Goal: Transaction & Acquisition: Purchase product/service

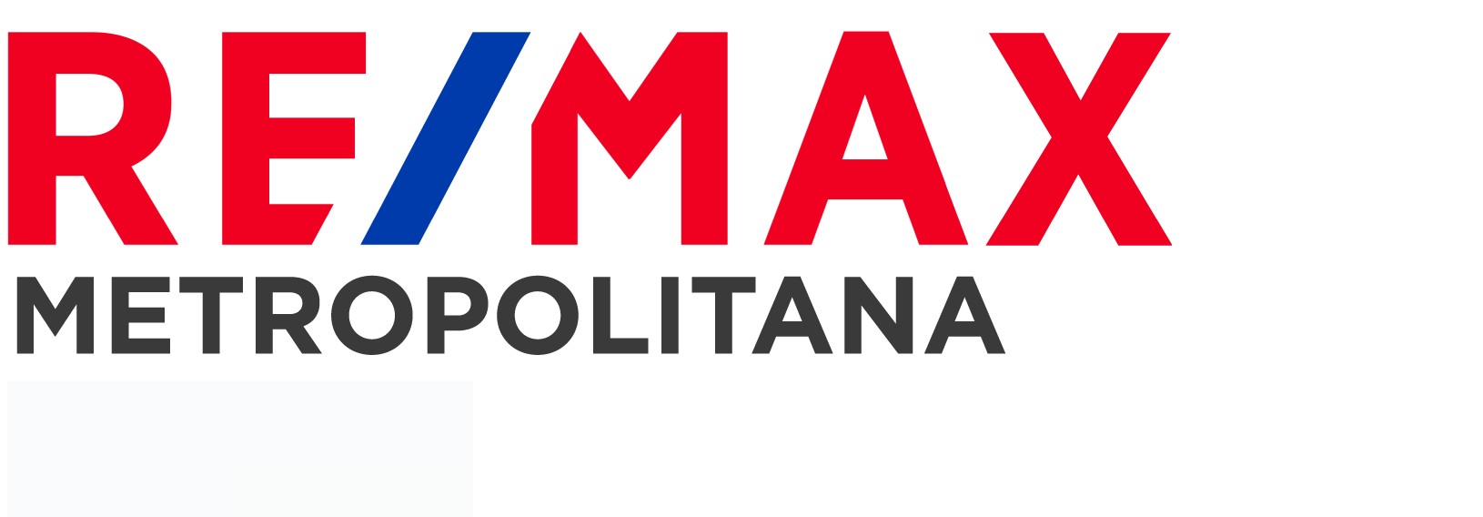
select select
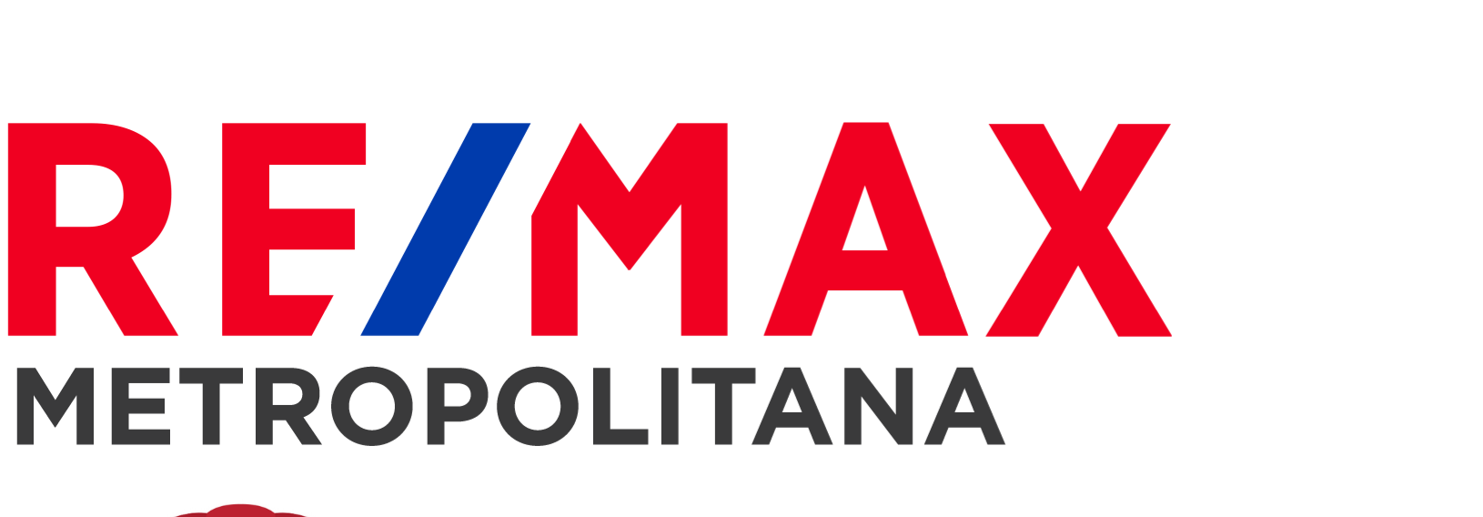
scroll to position [546, 0]
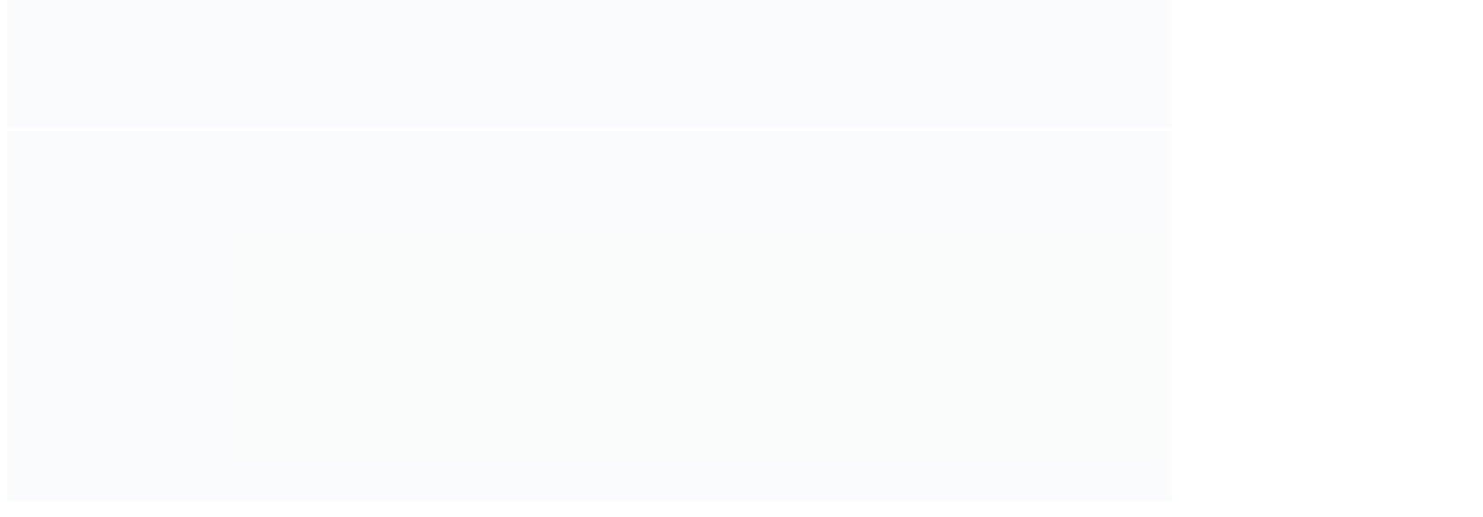
scroll to position [1274, 0]
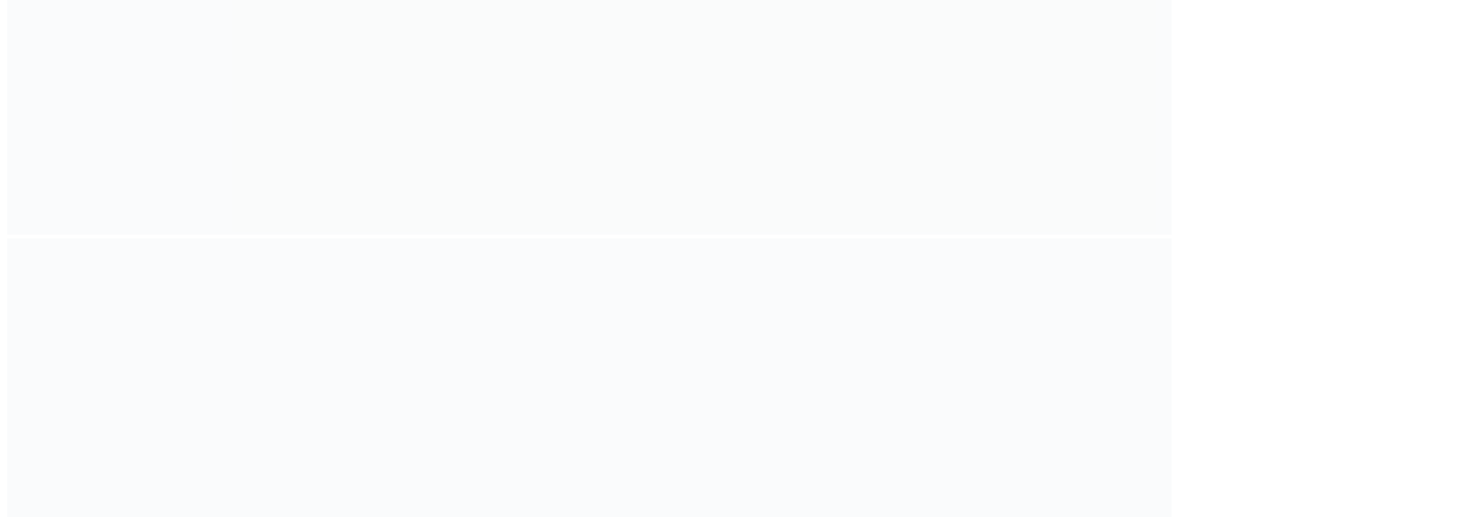
scroll to position [1001, 0]
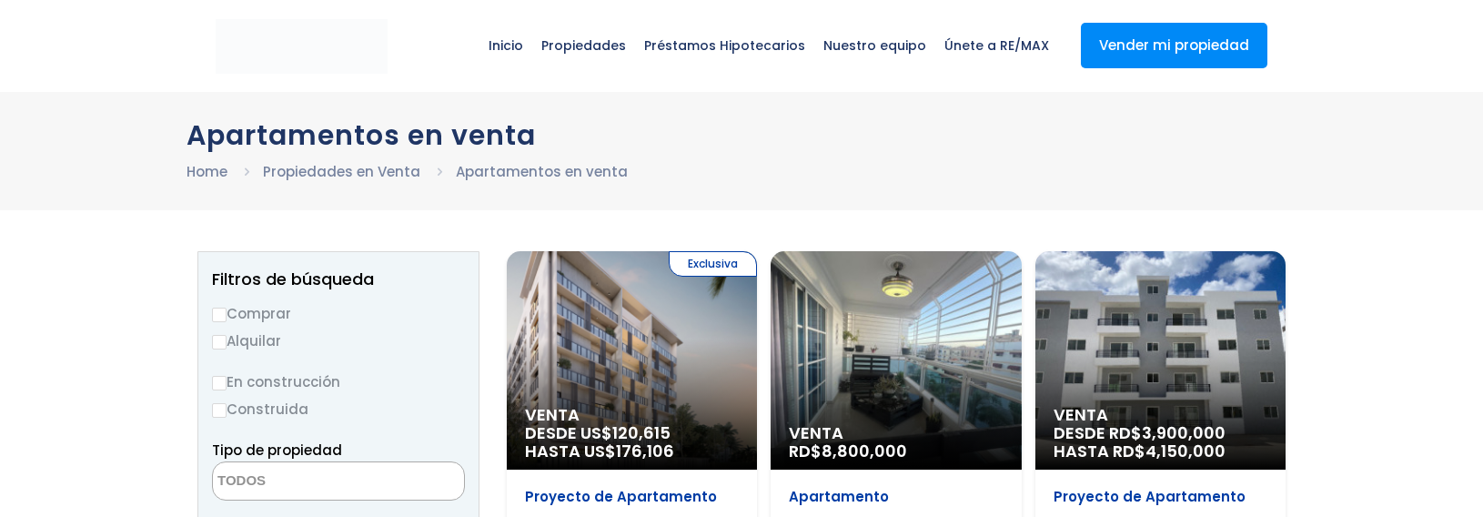
select select
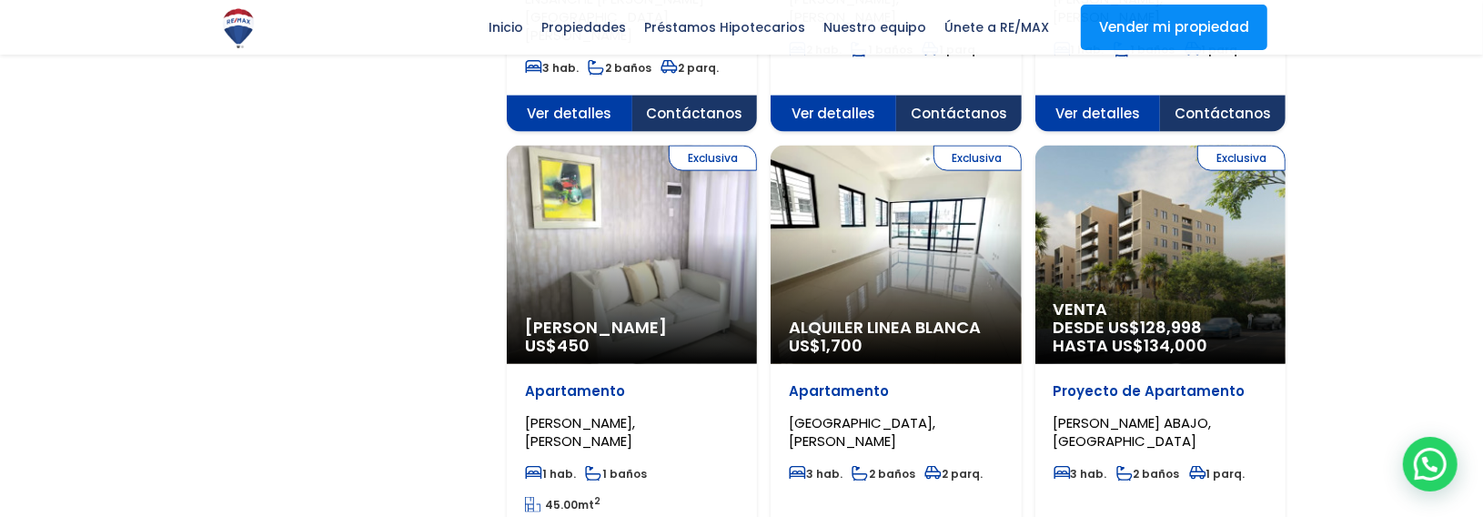
scroll to position [1820, 0]
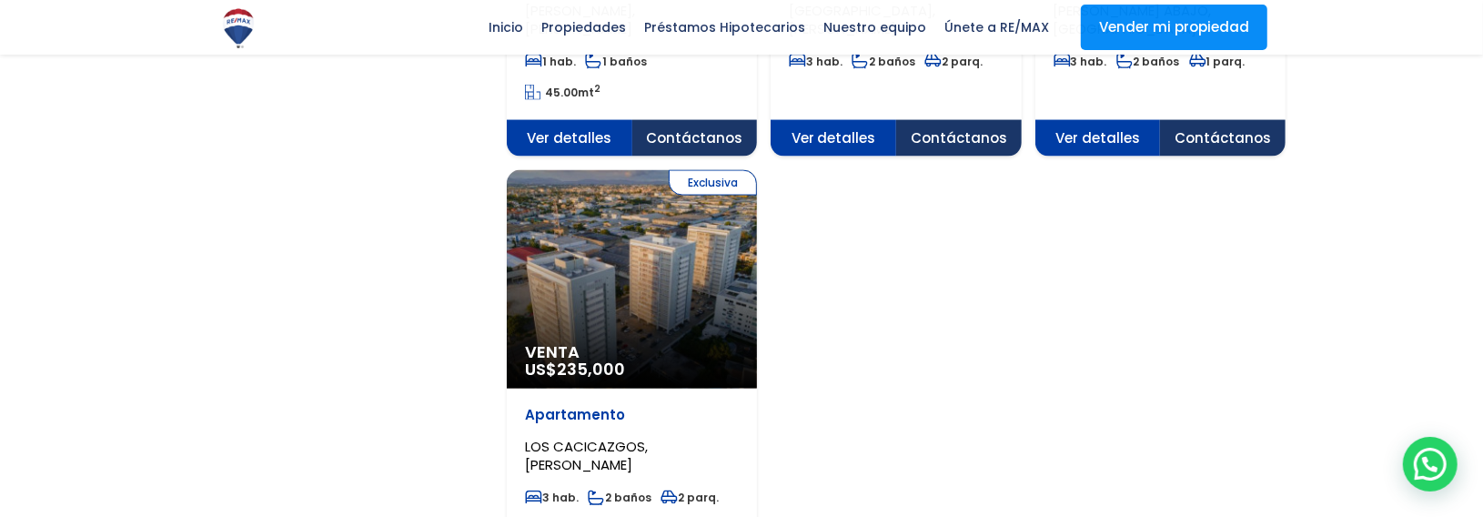
scroll to position [2548, 0]
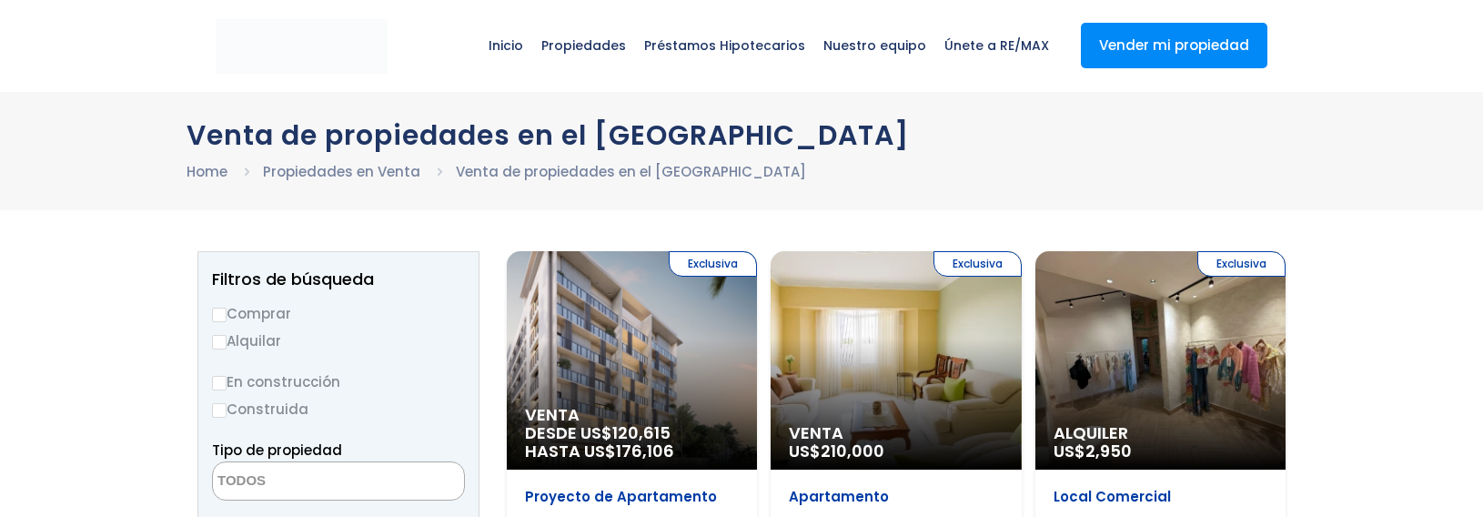
select select
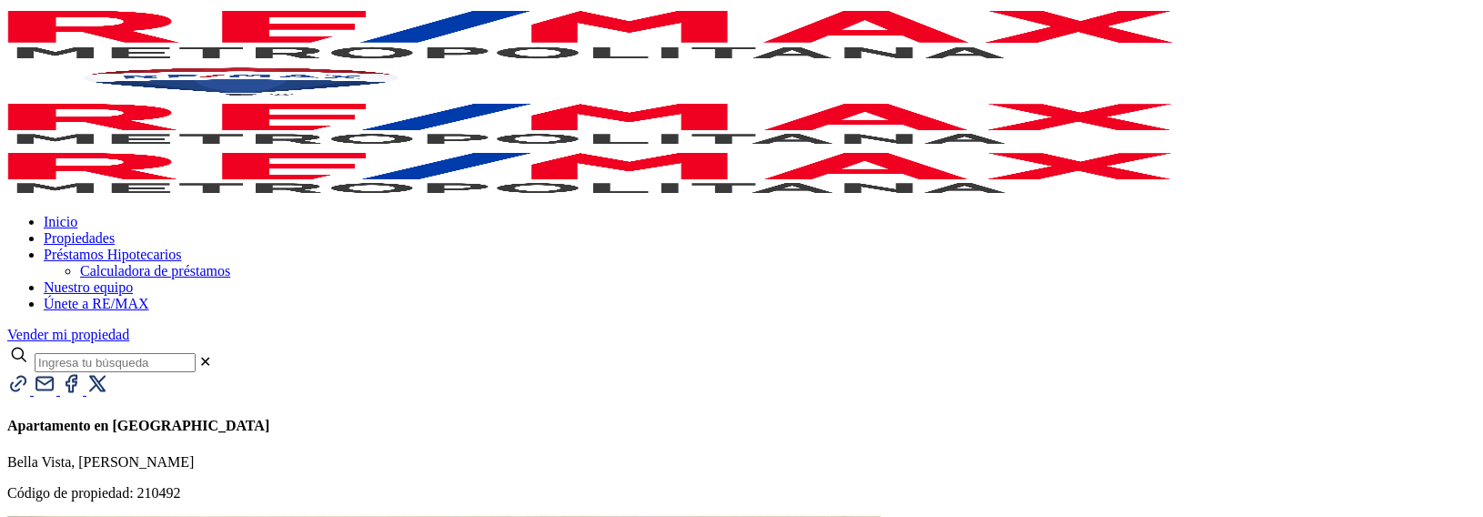
select select "US"
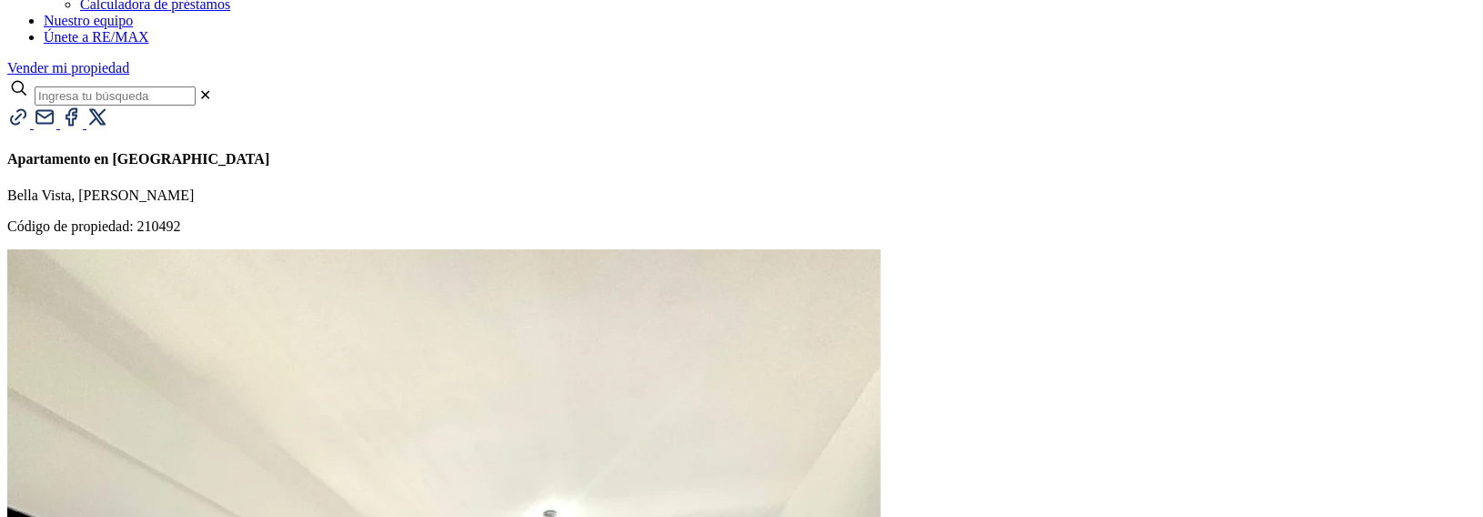
scroll to position [455, 0]
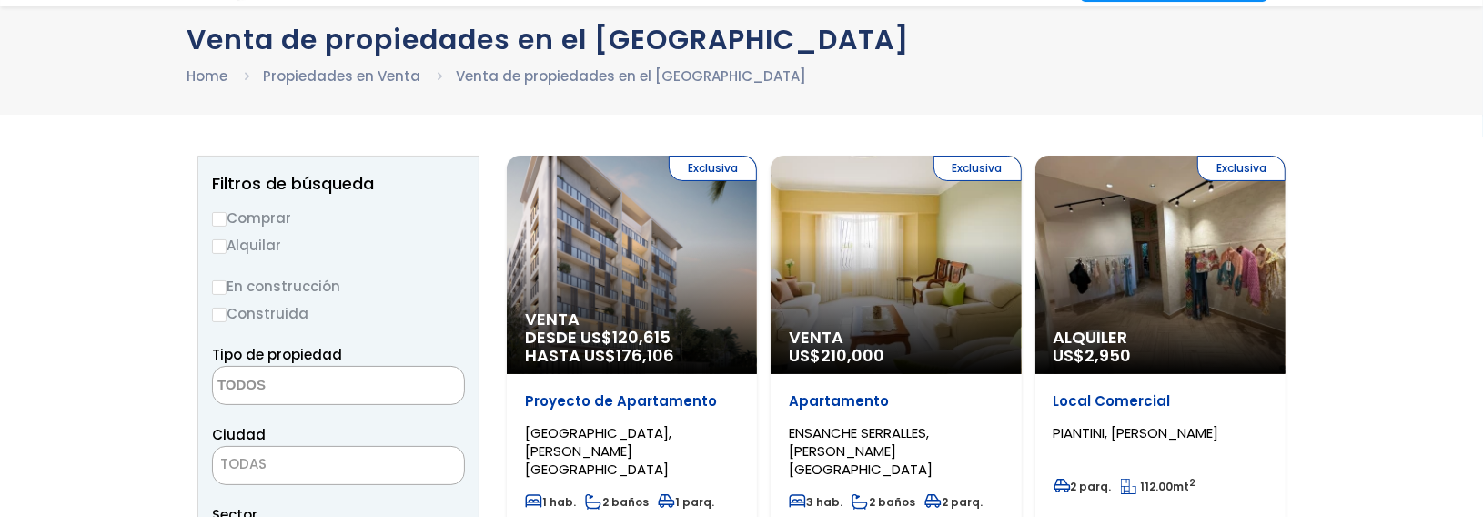
scroll to position [273, 0]
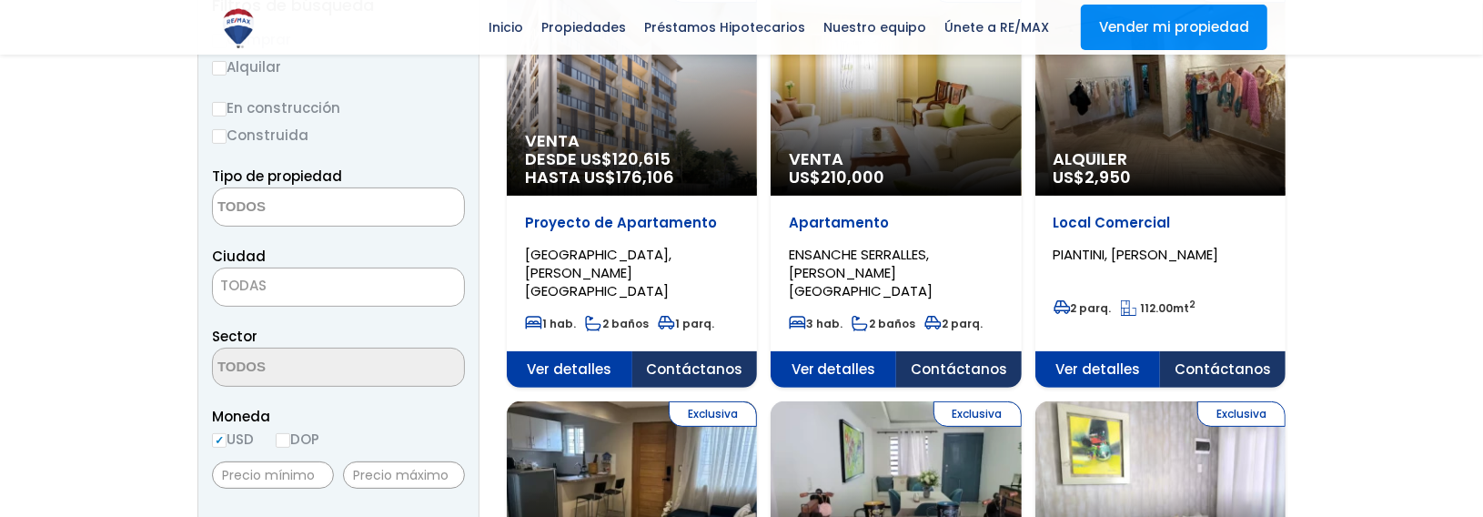
click at [329, 211] on textarea "Search" at bounding box center [301, 207] width 177 height 39
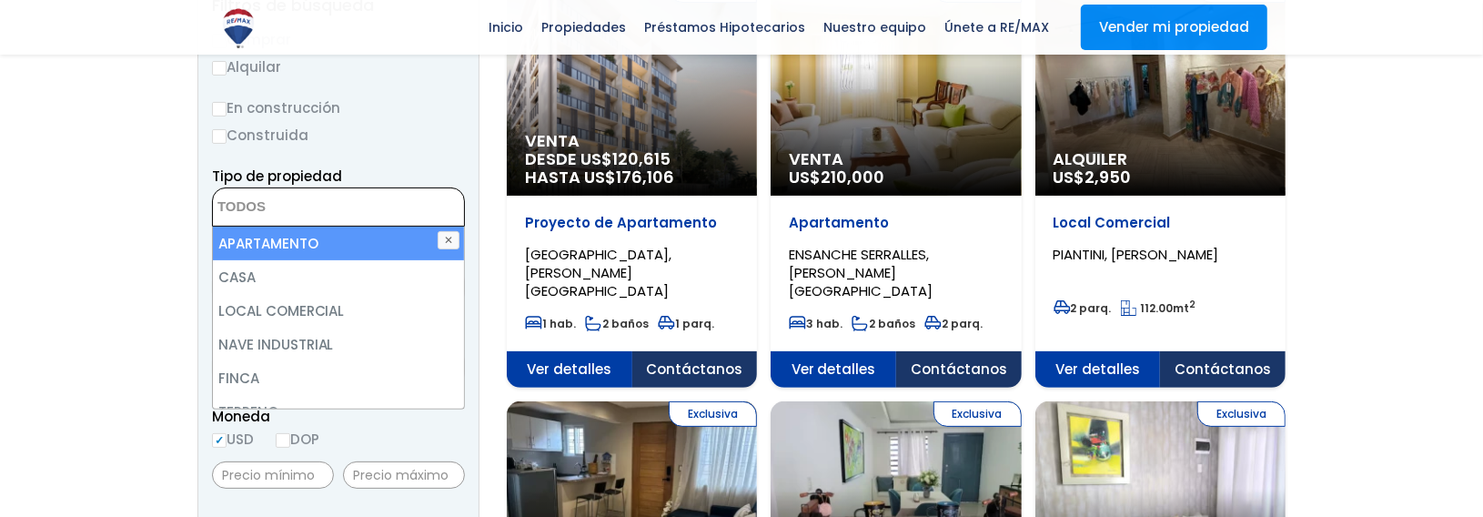
click at [255, 244] on li "APARTAMENTO" at bounding box center [339, 244] width 252 height 34
select select "apartment"
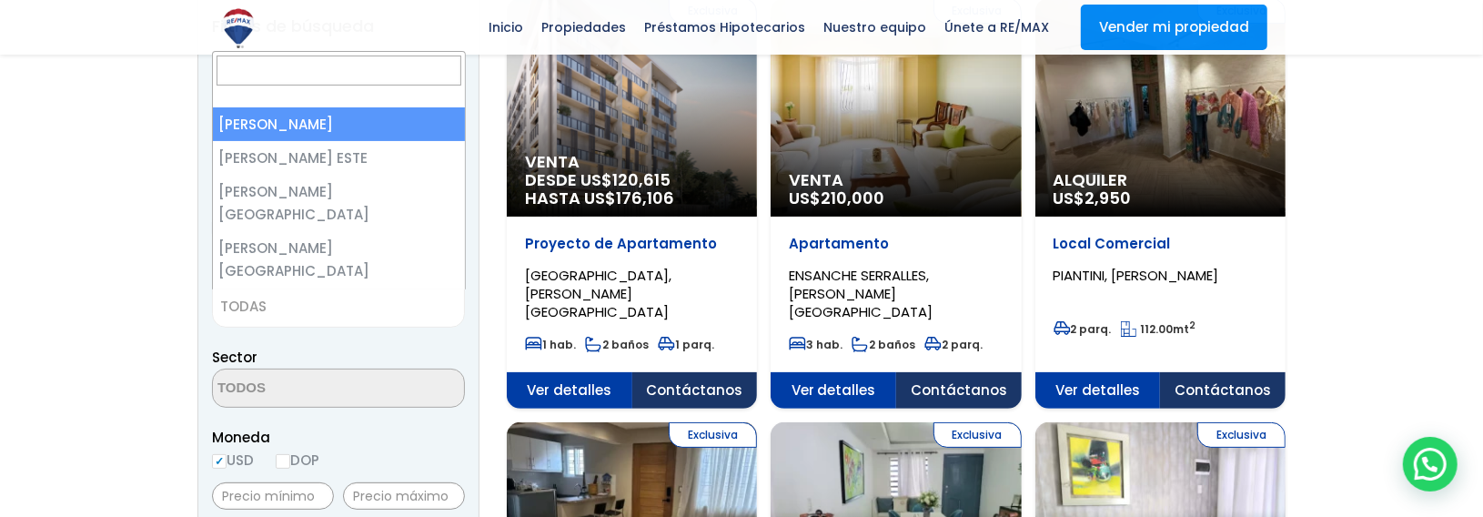
click at [329, 295] on span "TODAS" at bounding box center [338, 306] width 251 height 25
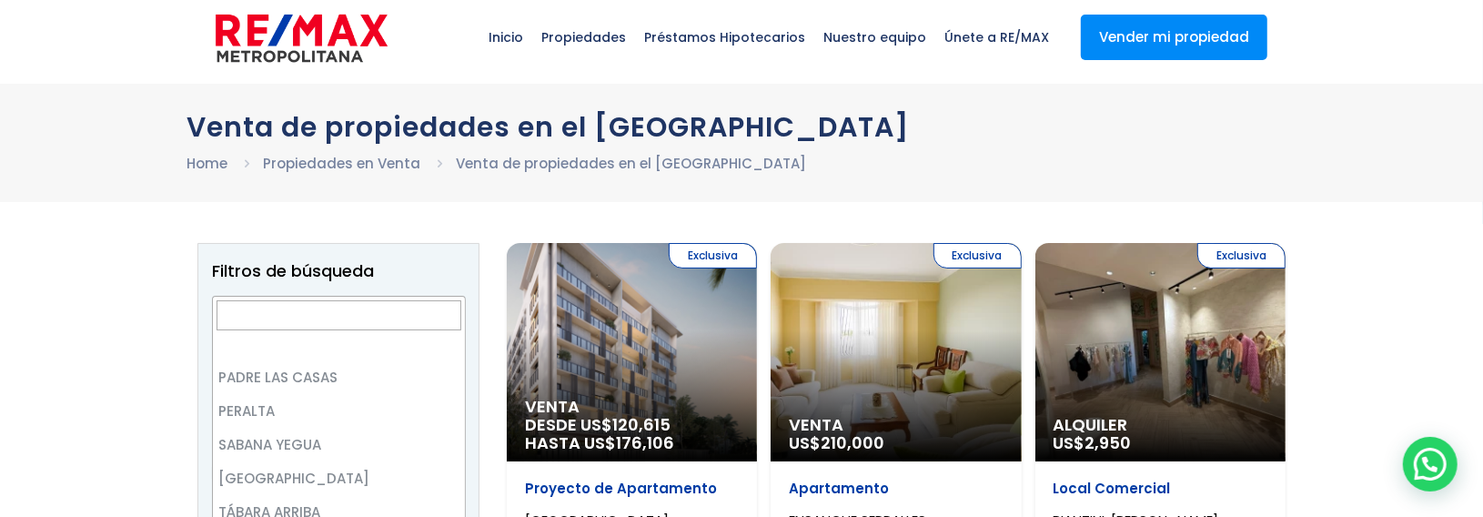
scroll to position [364, 0]
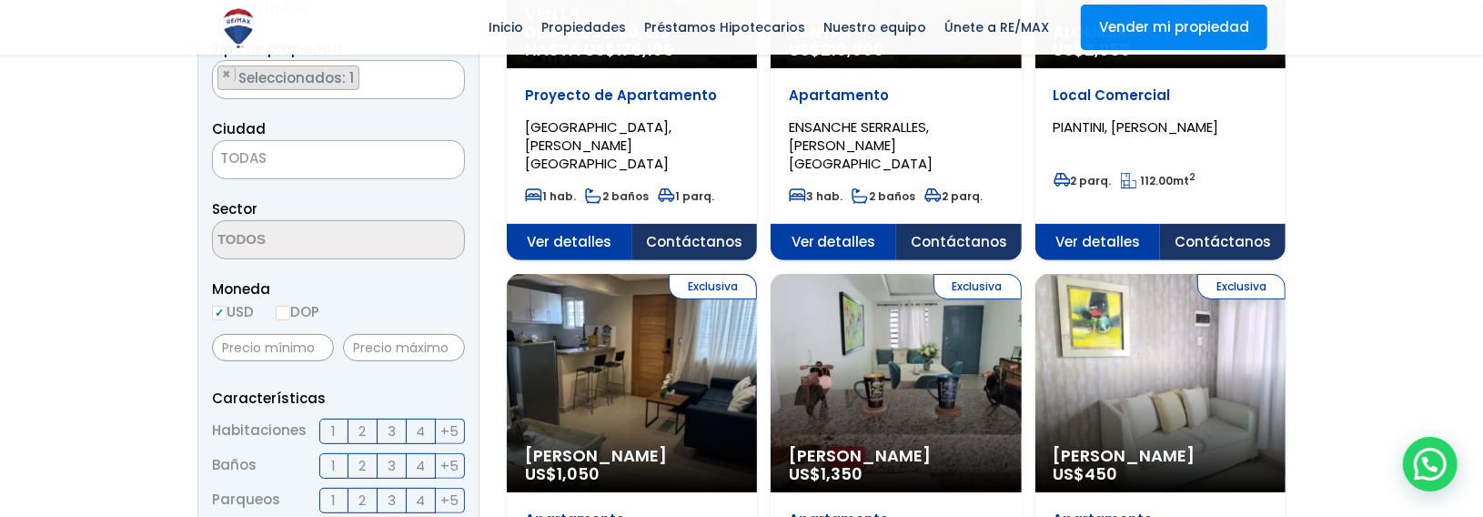
scroll to position [429, 0]
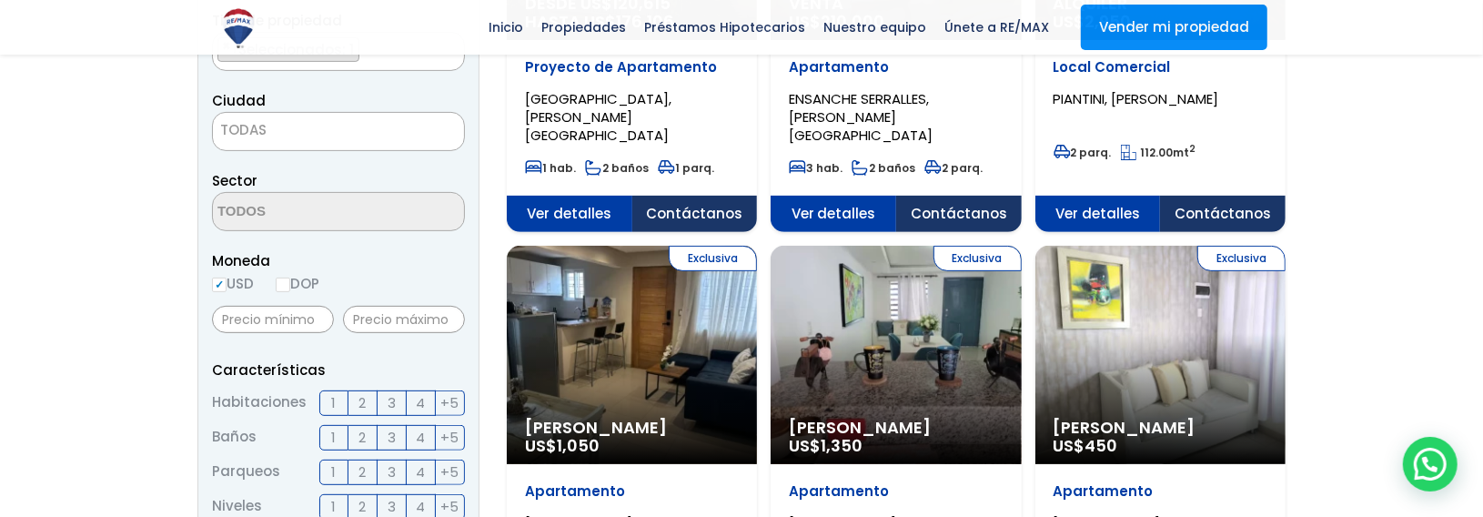
click at [274, 233] on form "Comprar Alquilar En construcción Construida Tipo de propiedad APARTAMENTO CASA …" at bounding box center [338, 457] width 253 height 1168
click at [293, 156] on form "Comprar Alquilar En construcción Construida Tipo de propiedad APARTAMENTO CASA …" at bounding box center [338, 457] width 253 height 1168
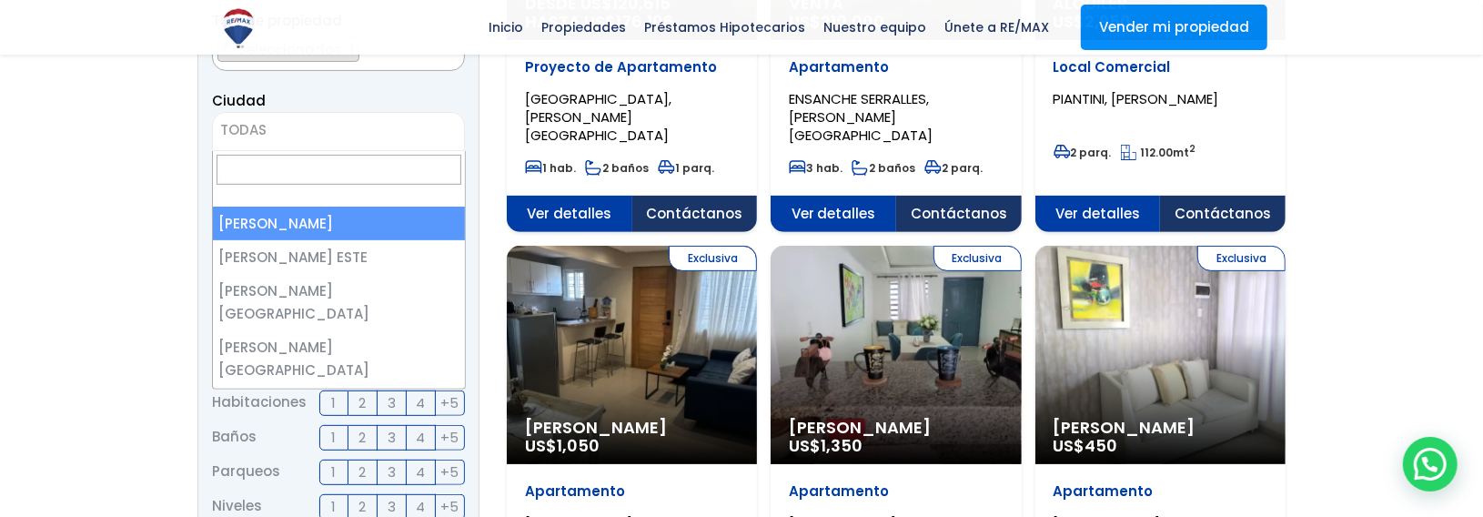
click at [289, 132] on span "TODAS" at bounding box center [338, 129] width 251 height 25
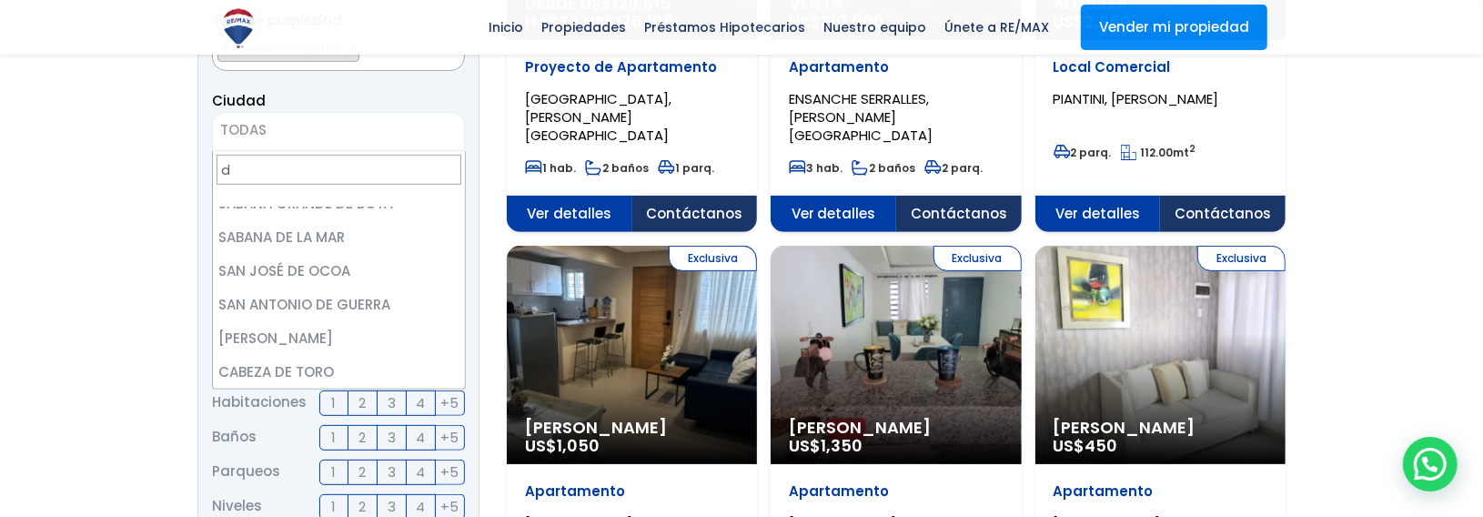
scroll to position [0, 0]
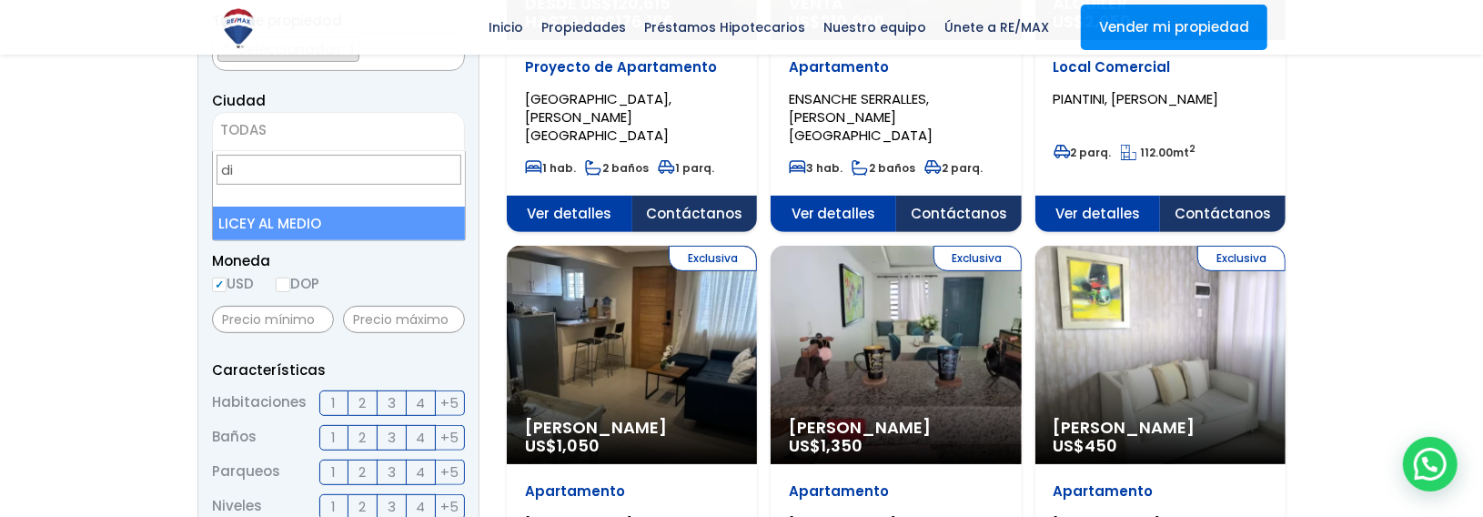
type input "d"
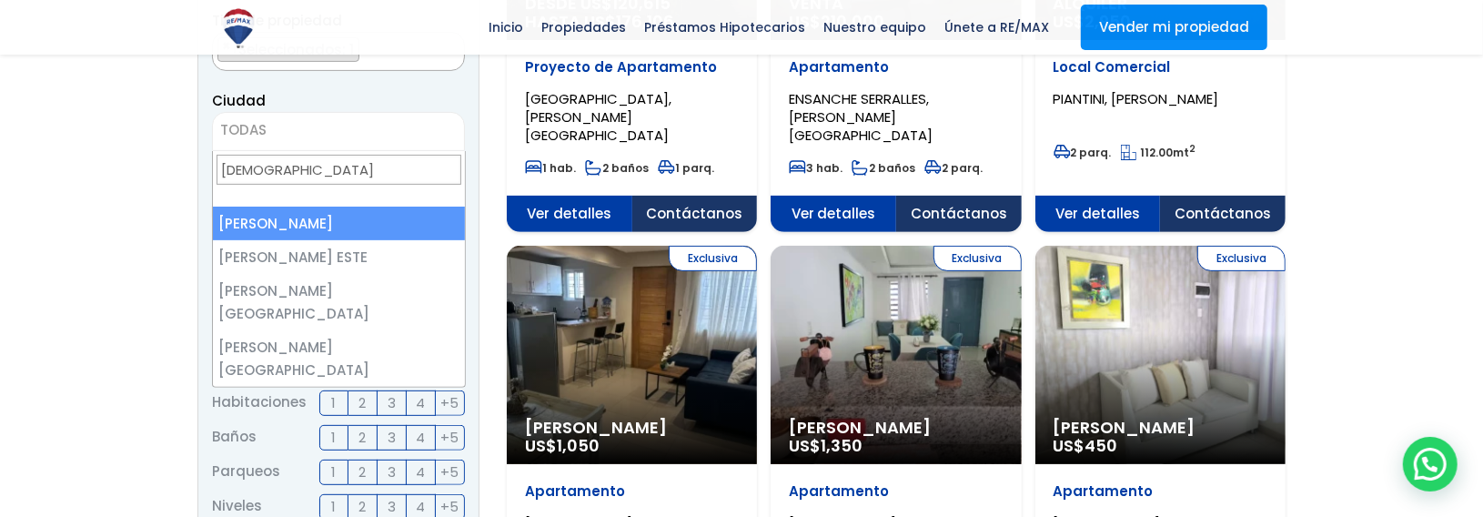
type input "santo"
select select "1"
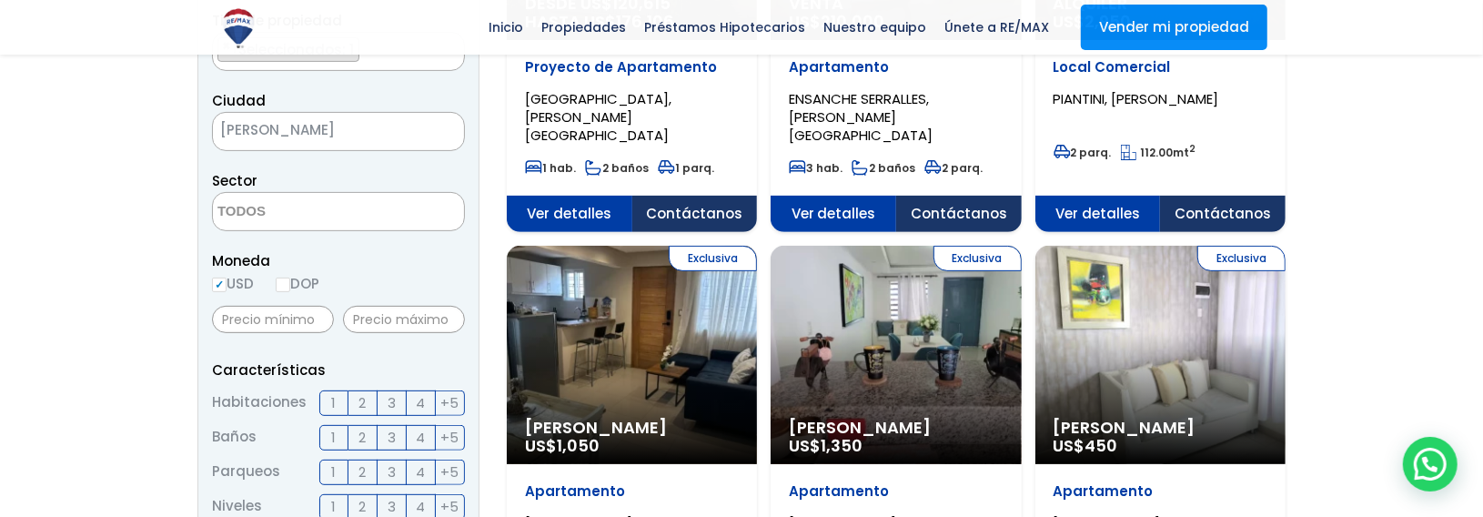
click at [399, 218] on span at bounding box center [338, 211] width 253 height 39
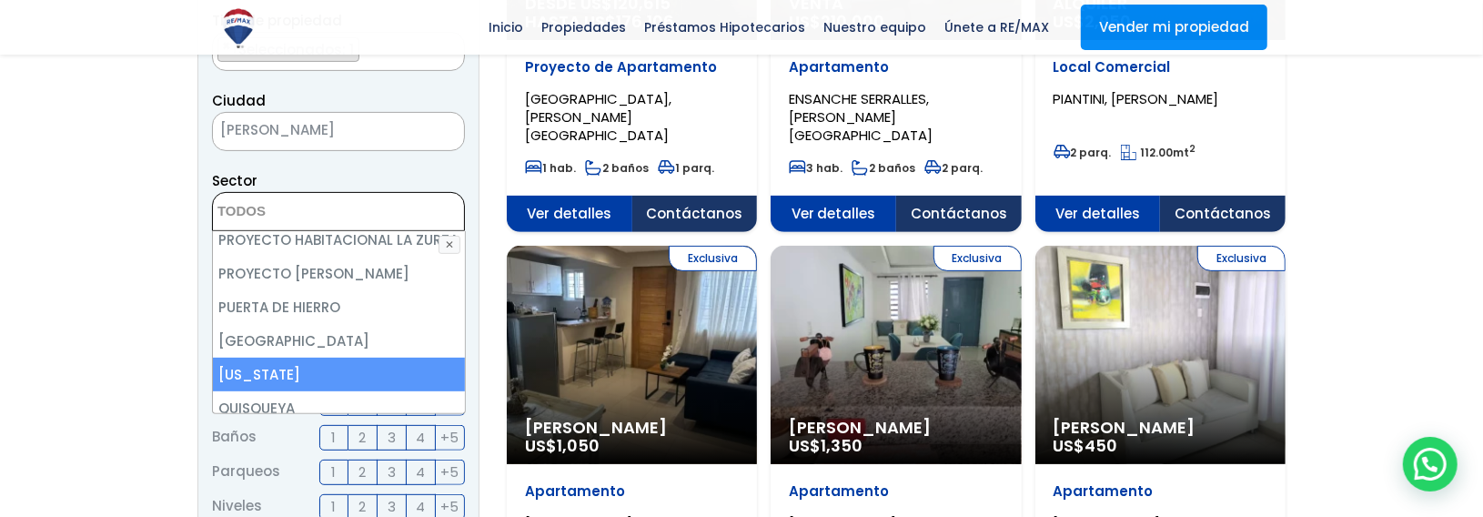
scroll to position [6560, 0]
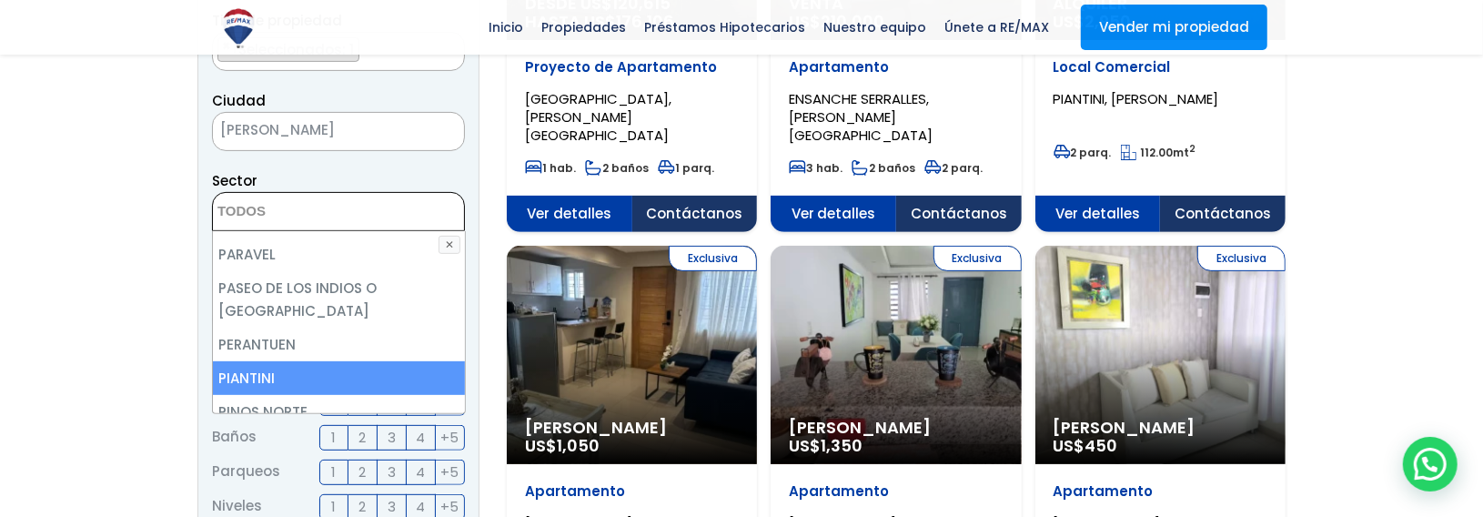
click at [275, 361] on li "PIANTINI" at bounding box center [339, 378] width 252 height 34
select select "156"
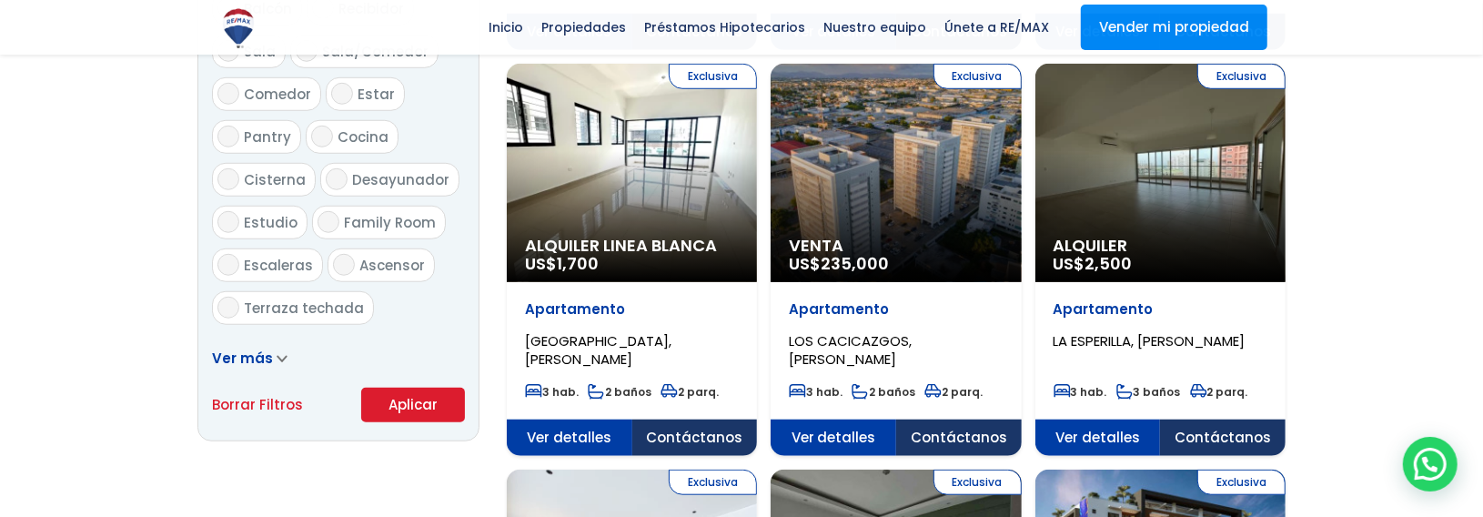
scroll to position [1157, 0]
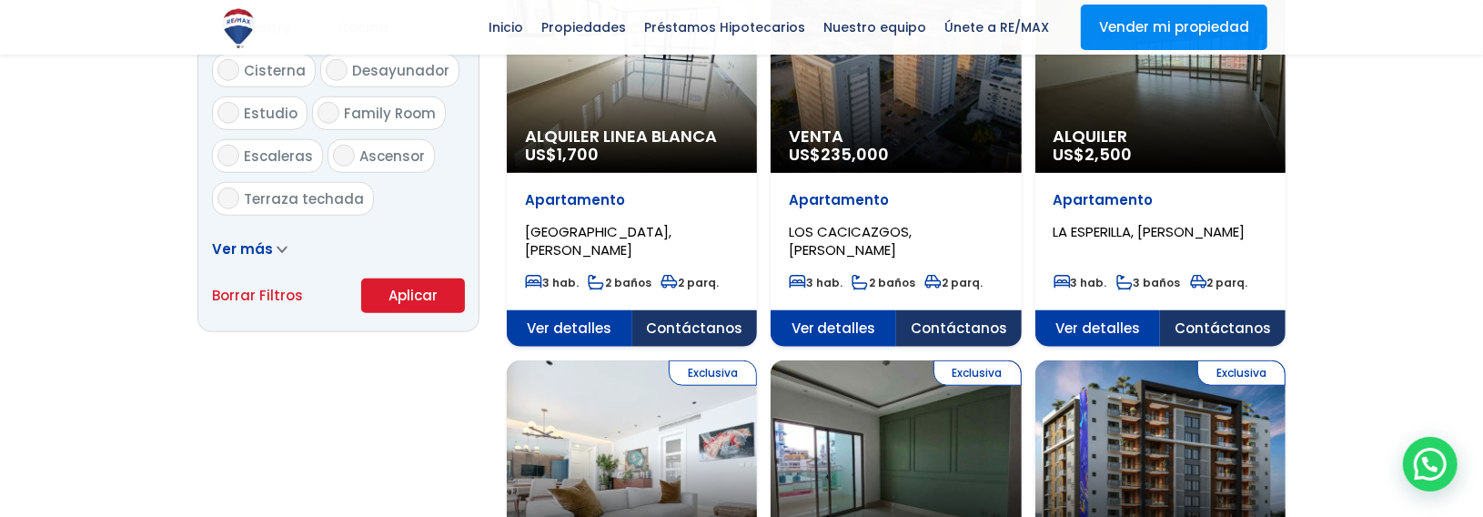
click at [390, 288] on button "Aplicar" at bounding box center [413, 295] width 104 height 35
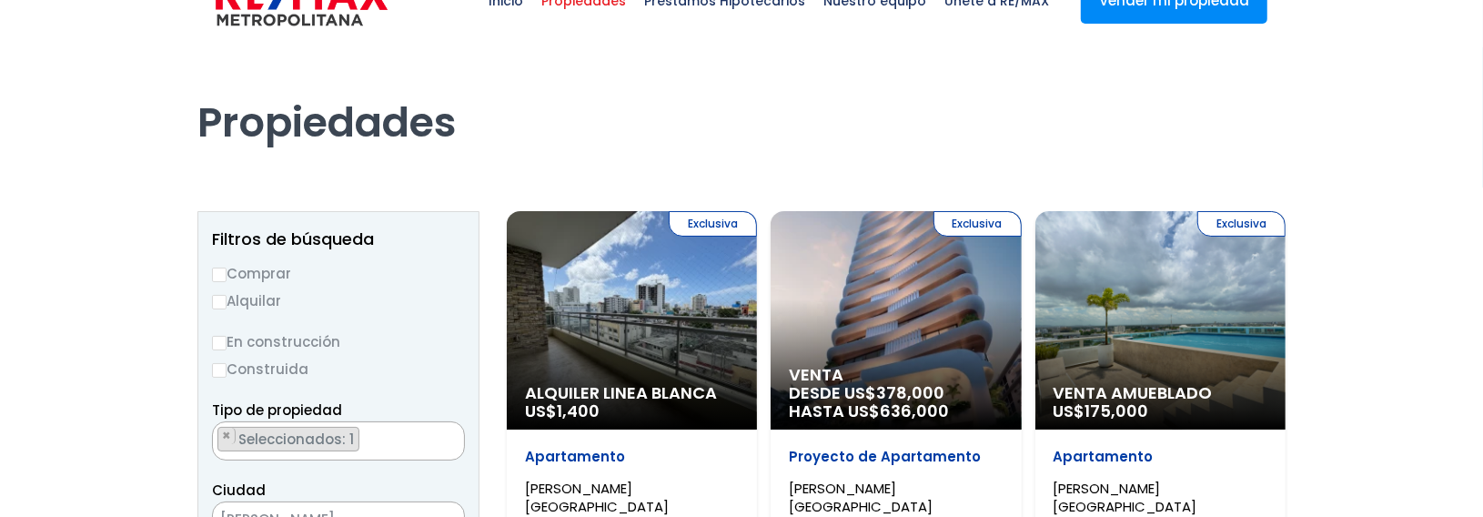
scroll to position [4077, 0]
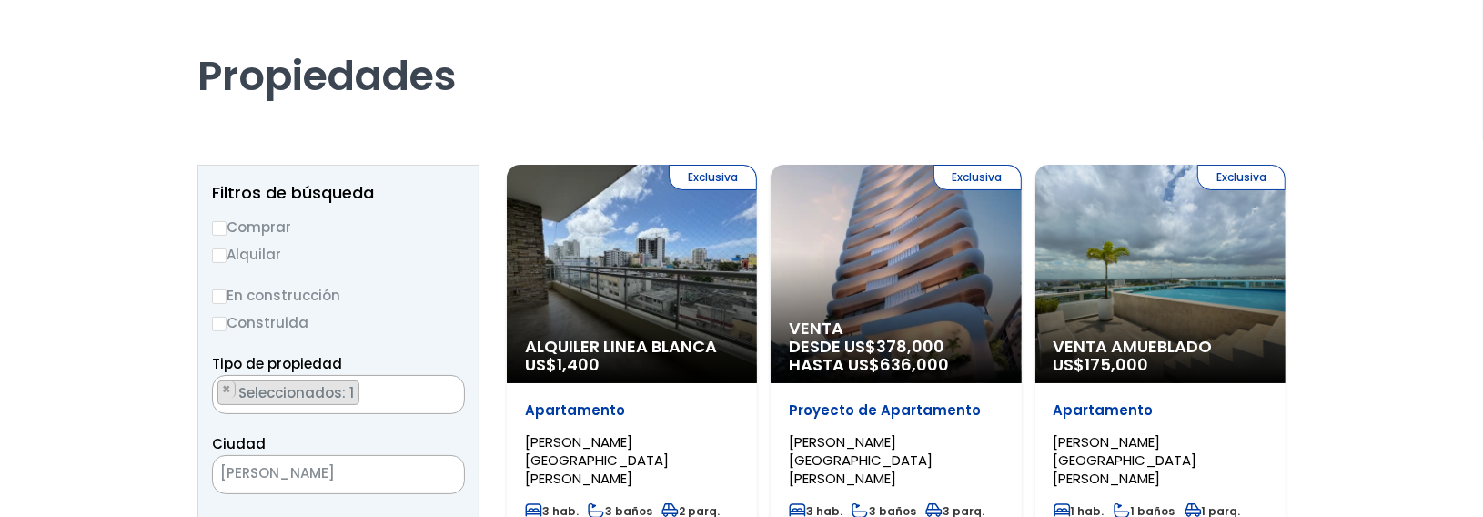
select select "156"
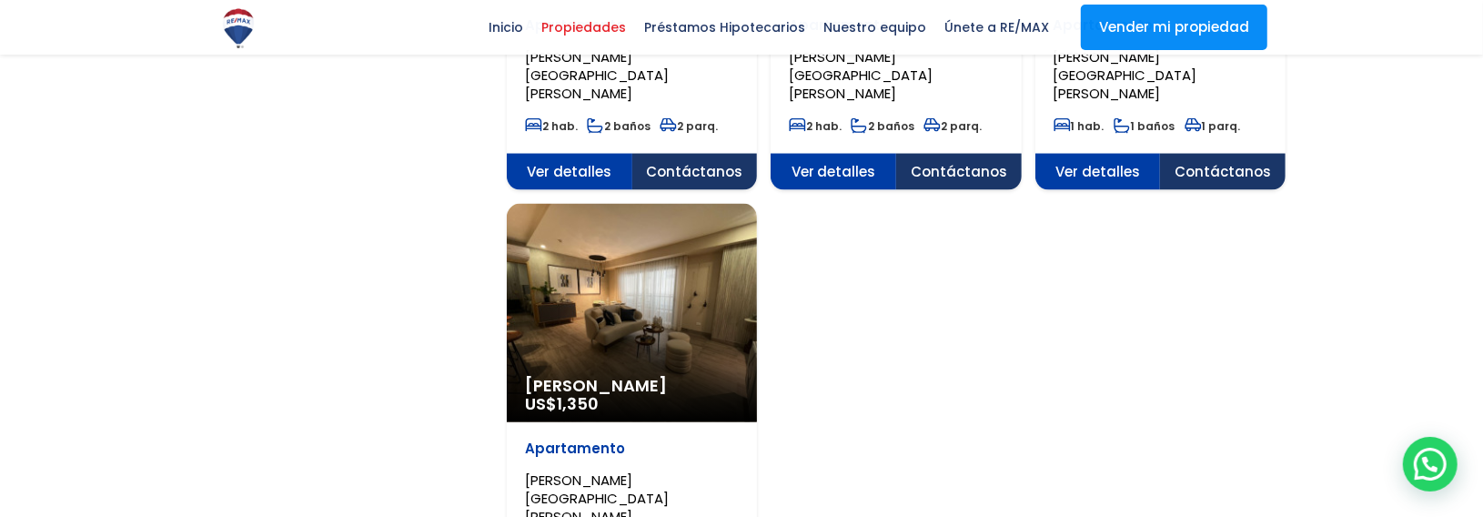
scroll to position [2184, 0]
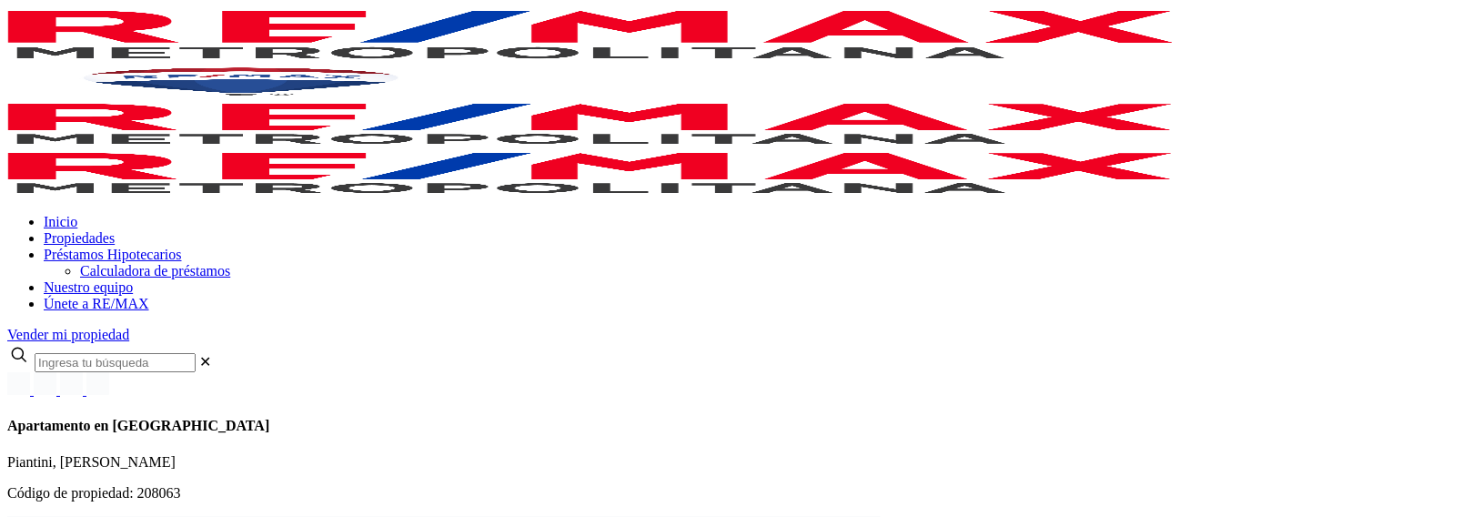
select select "US"
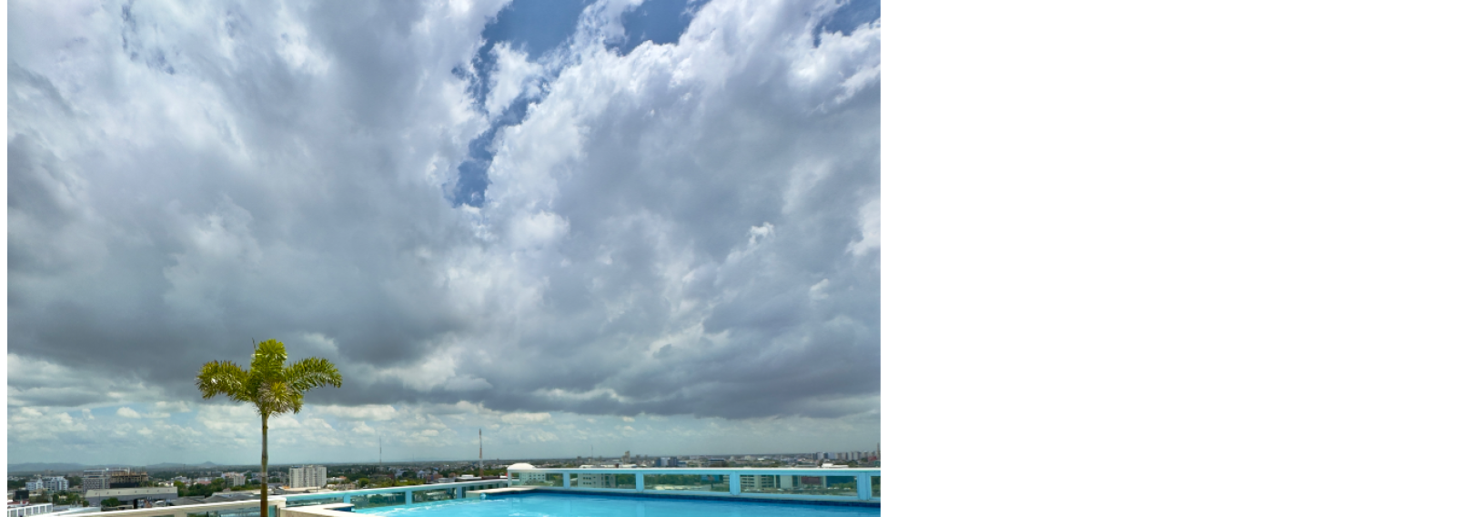
scroll to position [728, 0]
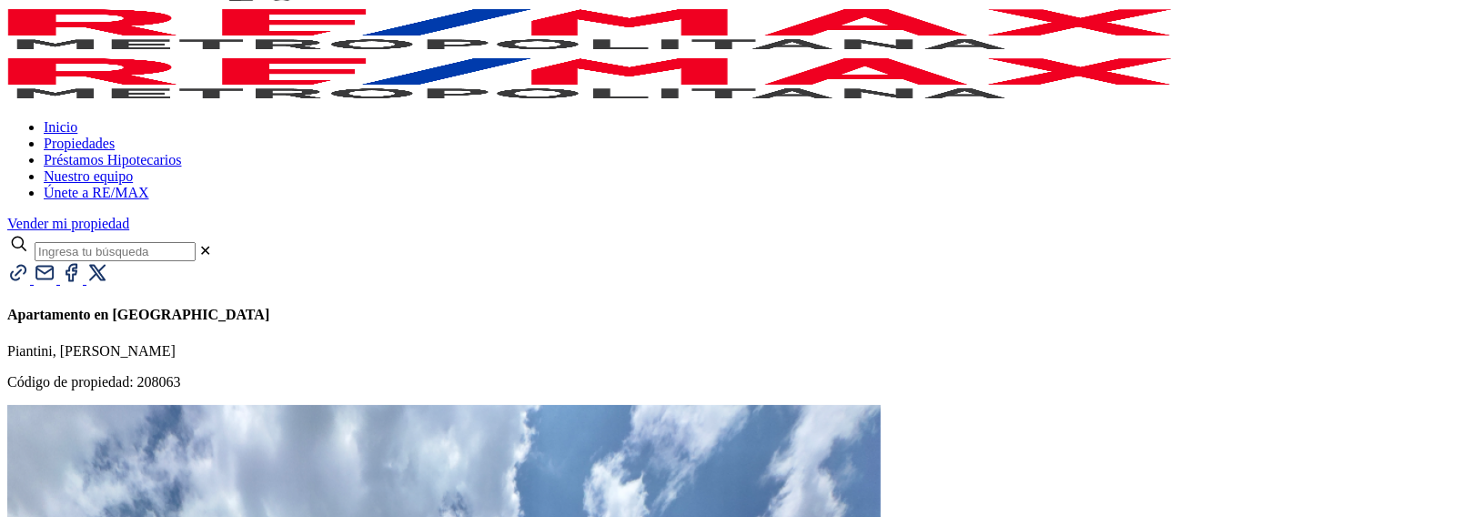
scroll to position [91, 0]
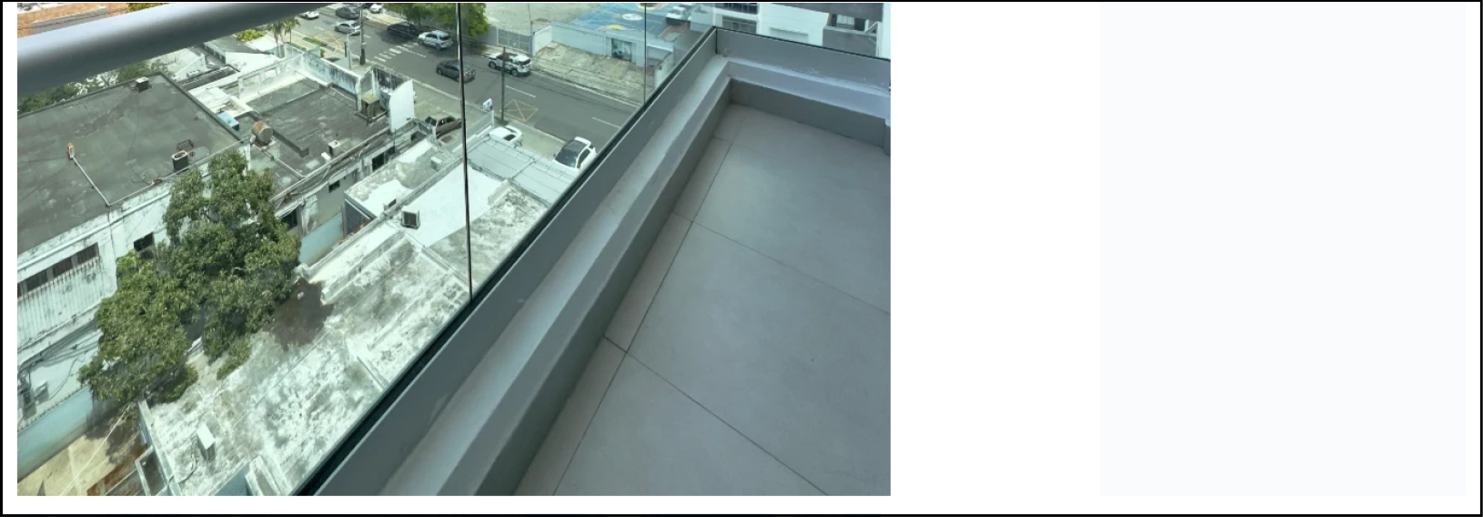
click at [1251, 500] on div "Next slide" at bounding box center [741, 500] width 1449 height 0
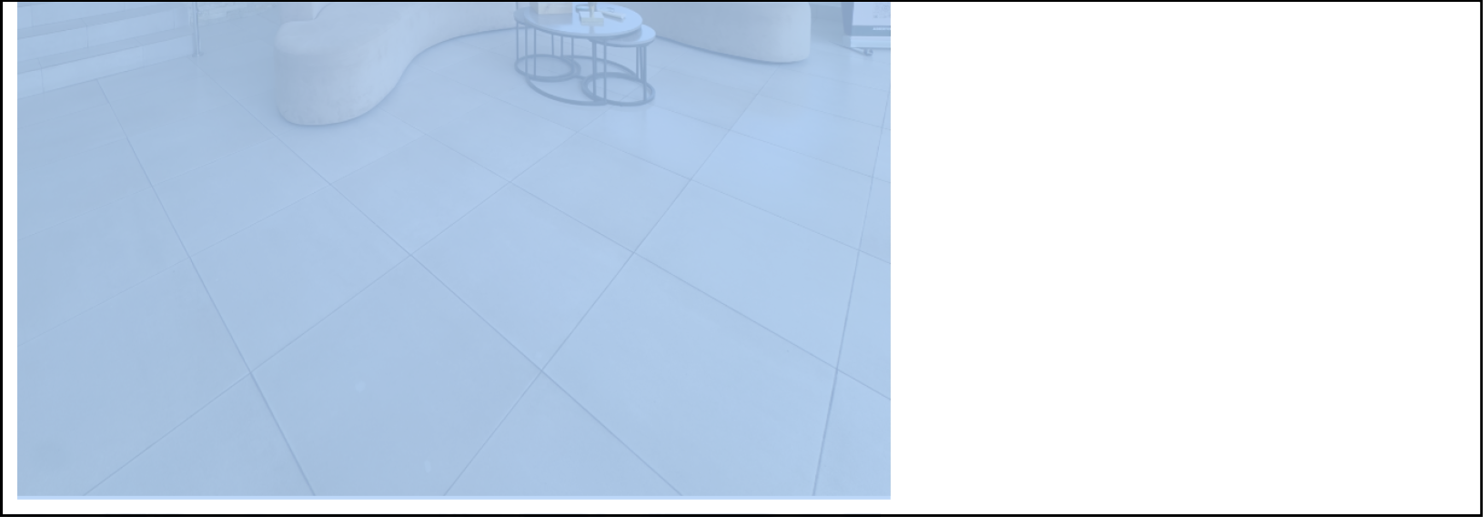
click at [1252, 500] on div "Next slide" at bounding box center [741, 500] width 1449 height 0
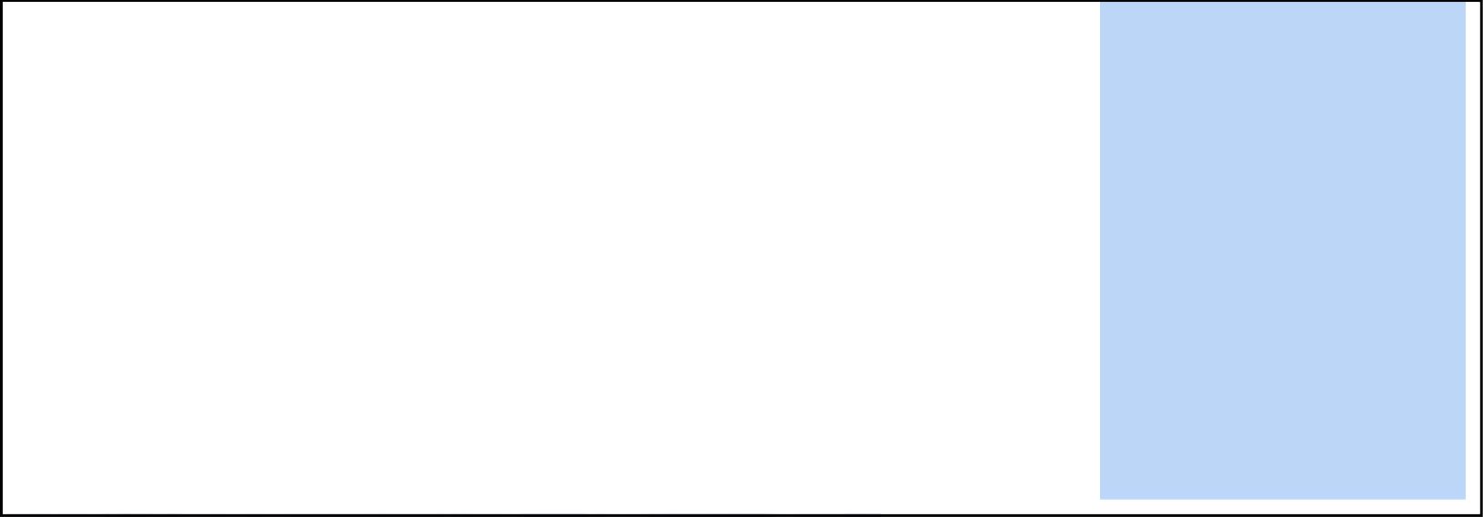
click at [1252, 500] on div "Next slide" at bounding box center [741, 500] width 1449 height 0
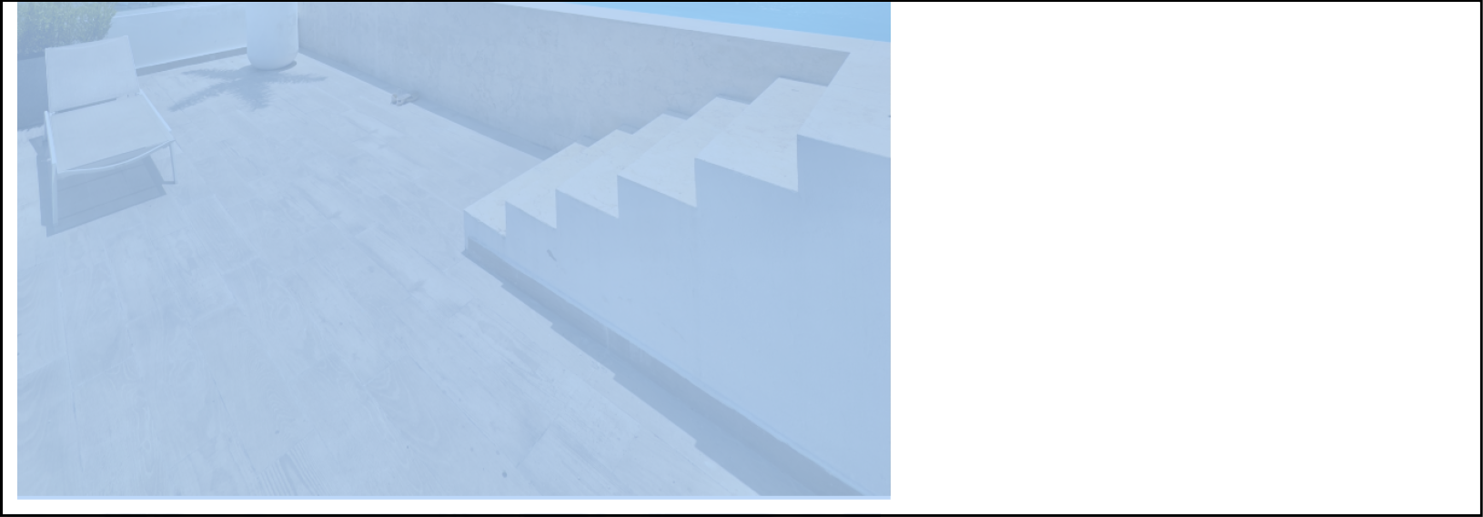
click at [1252, 500] on div "Next slide" at bounding box center [741, 500] width 1449 height 0
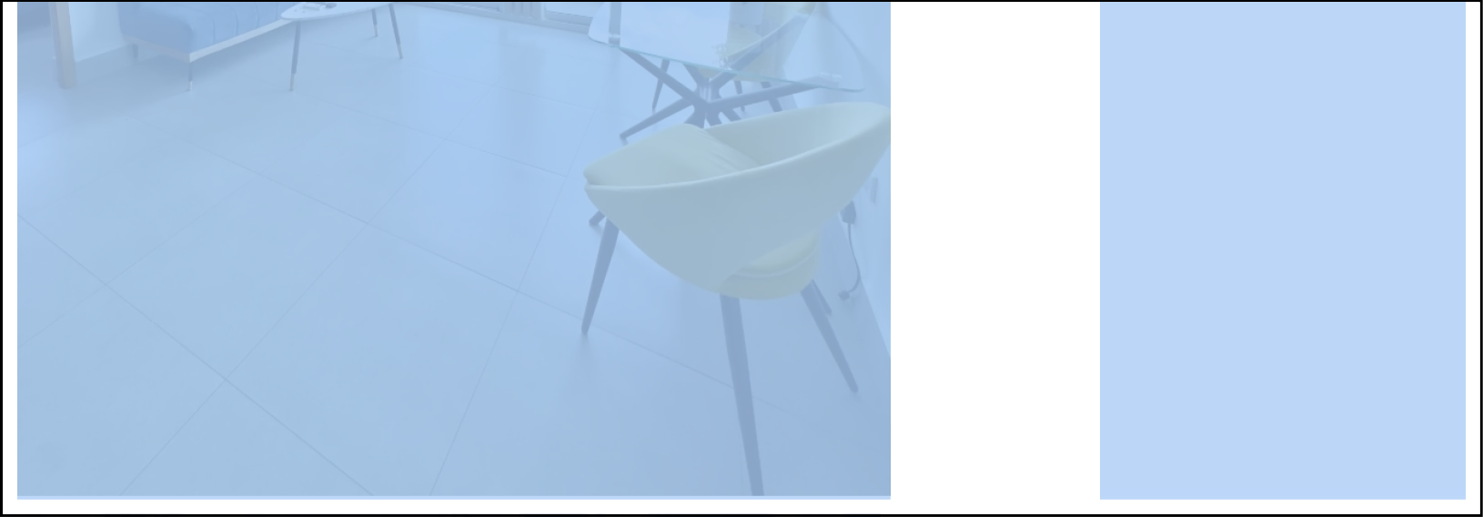
click at [1252, 500] on div "Next slide" at bounding box center [741, 500] width 1449 height 0
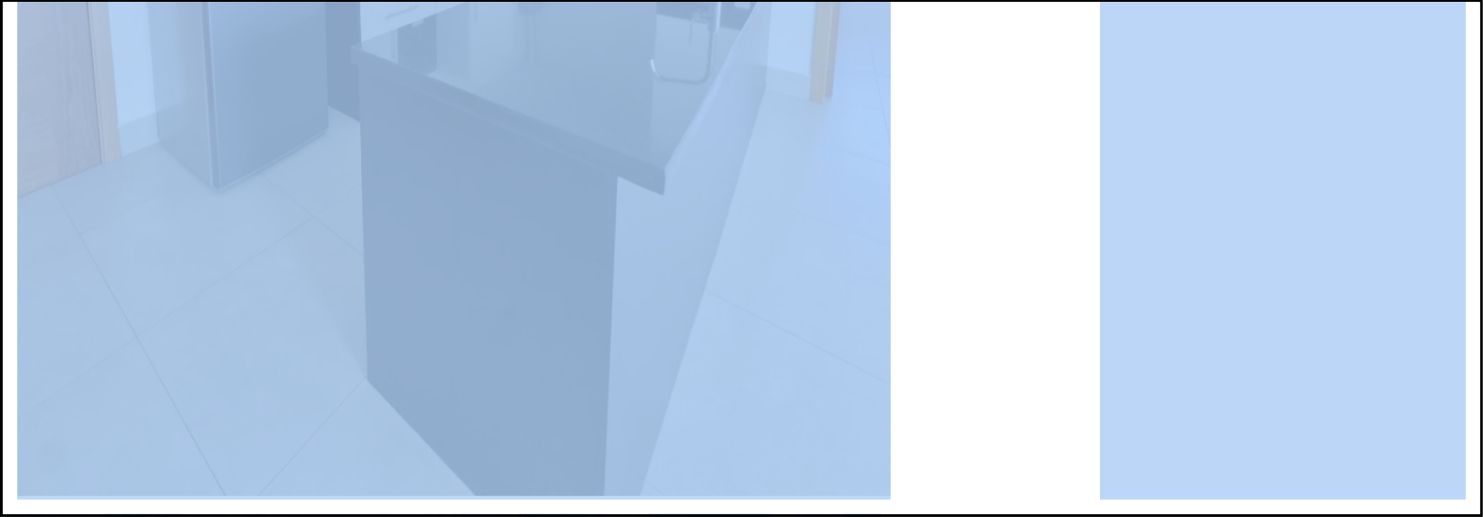
click at [1252, 500] on div "Next slide" at bounding box center [741, 500] width 1449 height 0
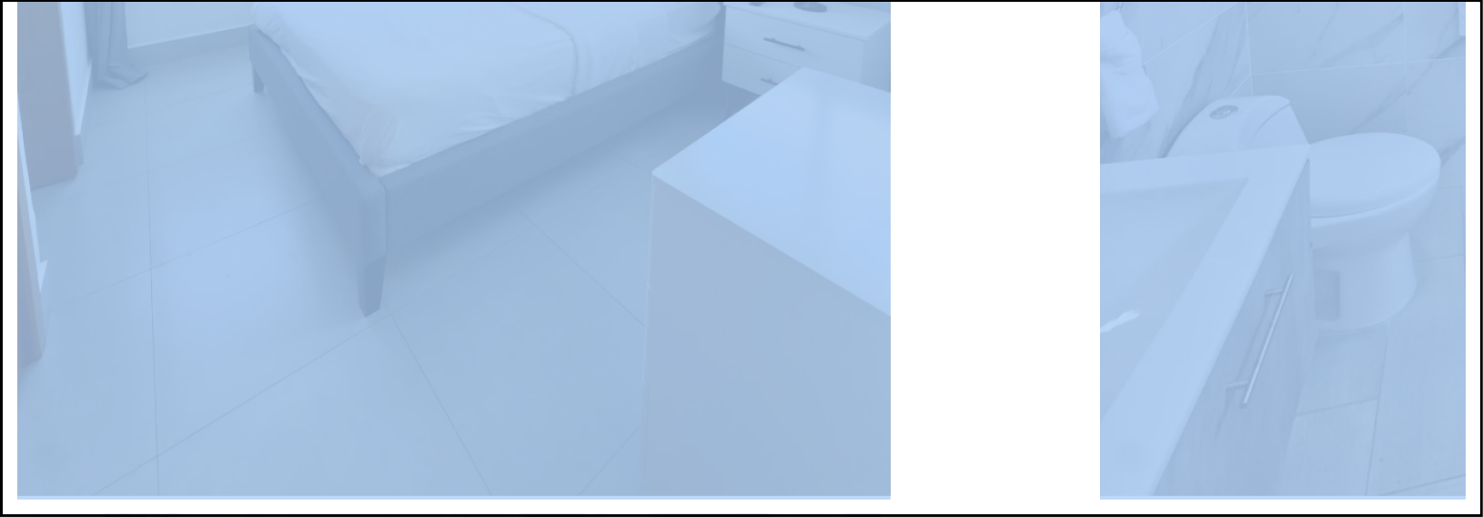
click at [1252, 500] on div "Next slide" at bounding box center [741, 500] width 1449 height 0
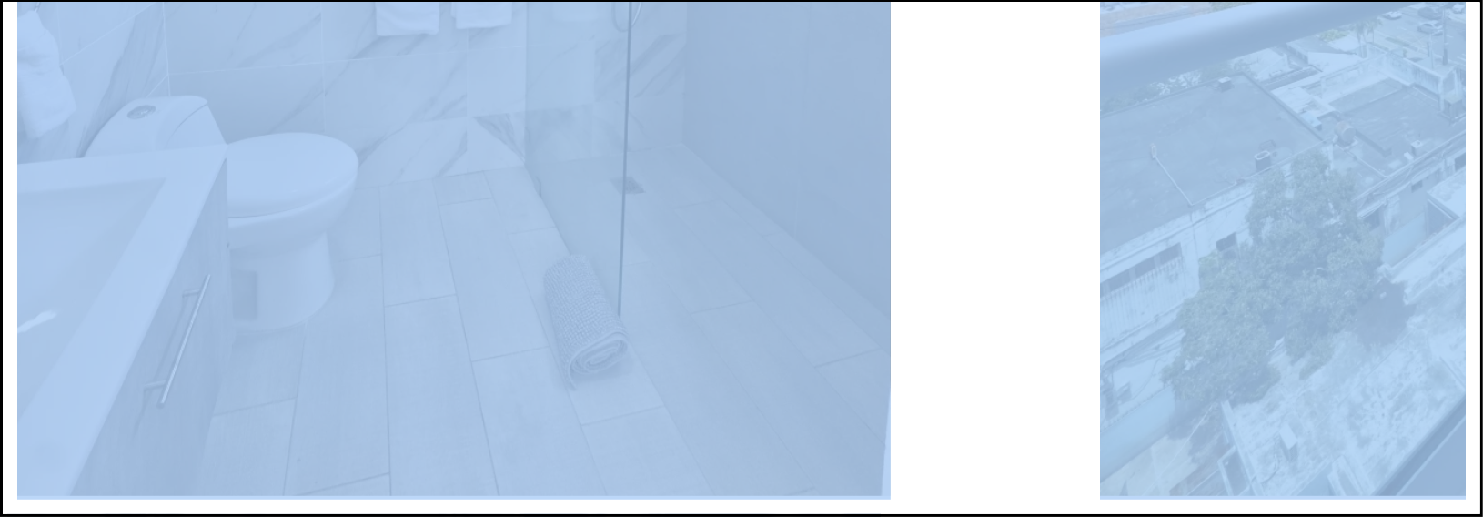
click at [1252, 500] on div "Next slide" at bounding box center [741, 500] width 1449 height 0
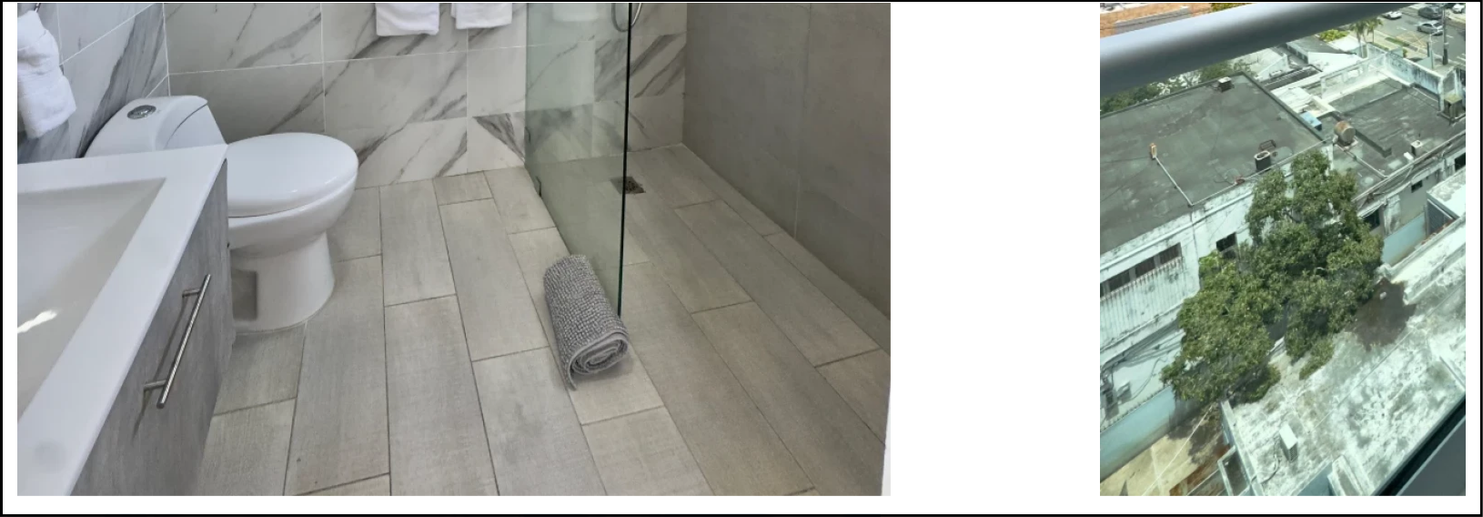
drag, startPoint x: 1239, startPoint y: 56, endPoint x: 1218, endPoint y: 55, distance: 21.9
click at [1237, 500] on div at bounding box center [741, 500] width 1449 height 0
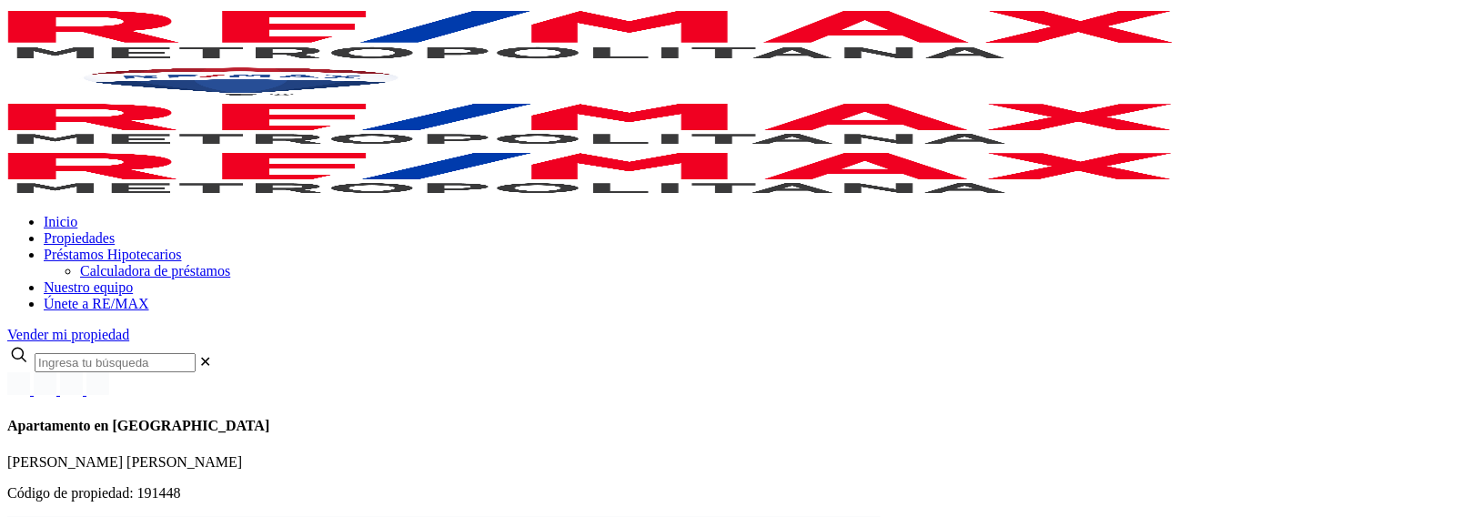
select select "US"
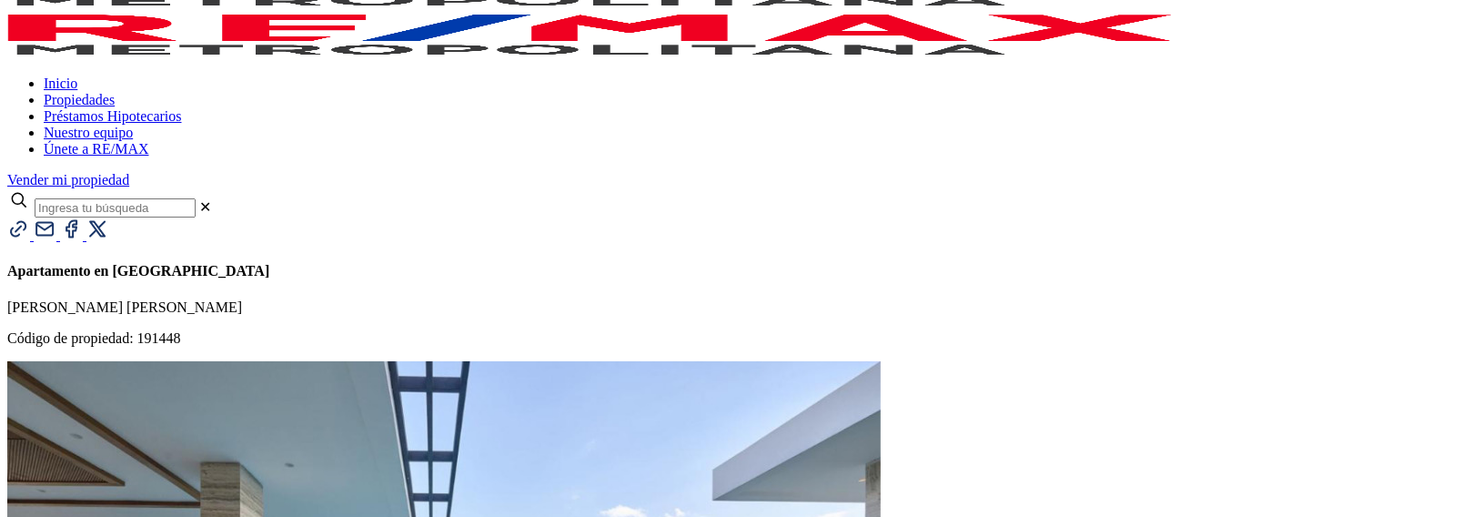
scroll to position [182, 0]
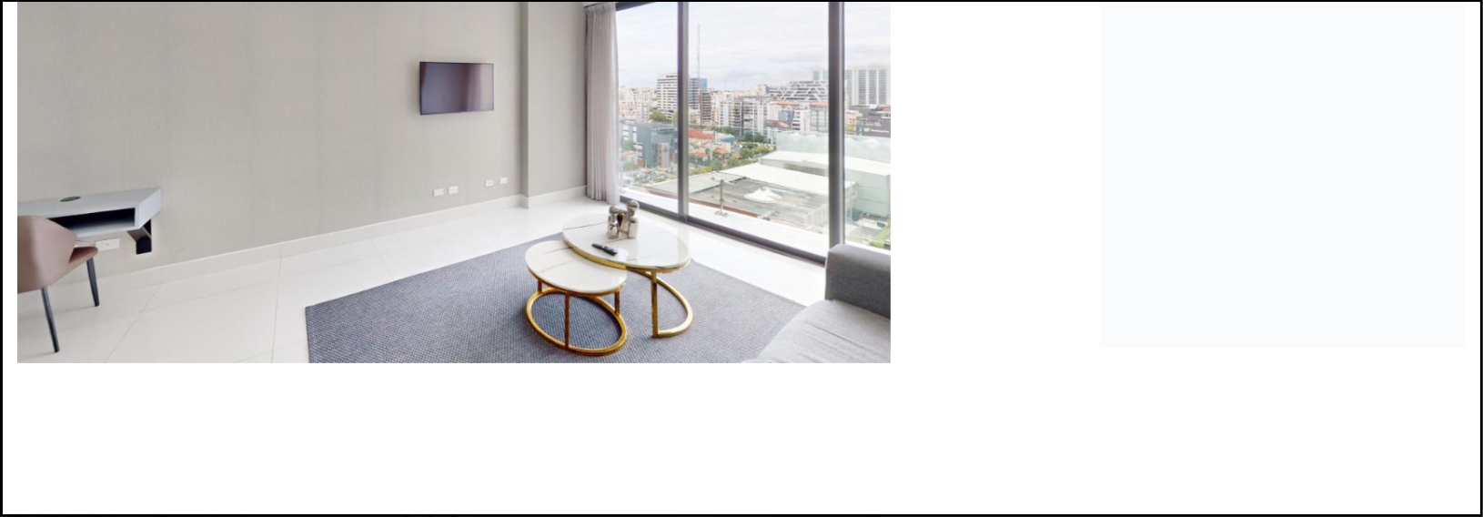
click at [1262, 500] on div "Next slide" at bounding box center [741, 500] width 1449 height 0
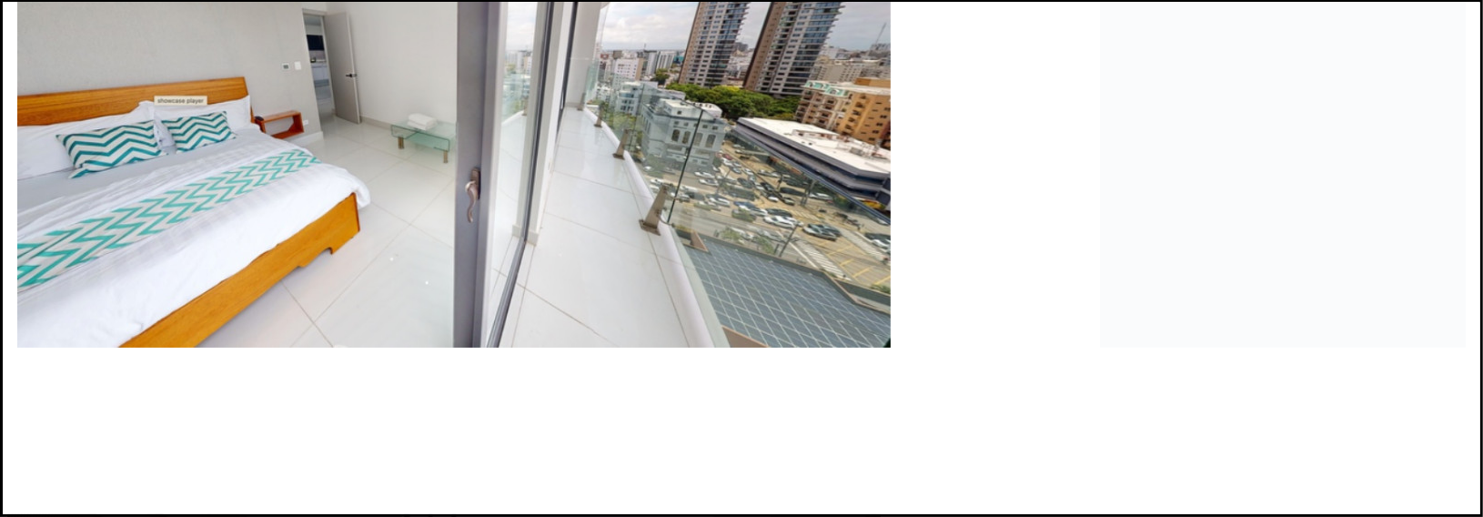
click at [1249, 500] on div "Next slide" at bounding box center [741, 500] width 1449 height 0
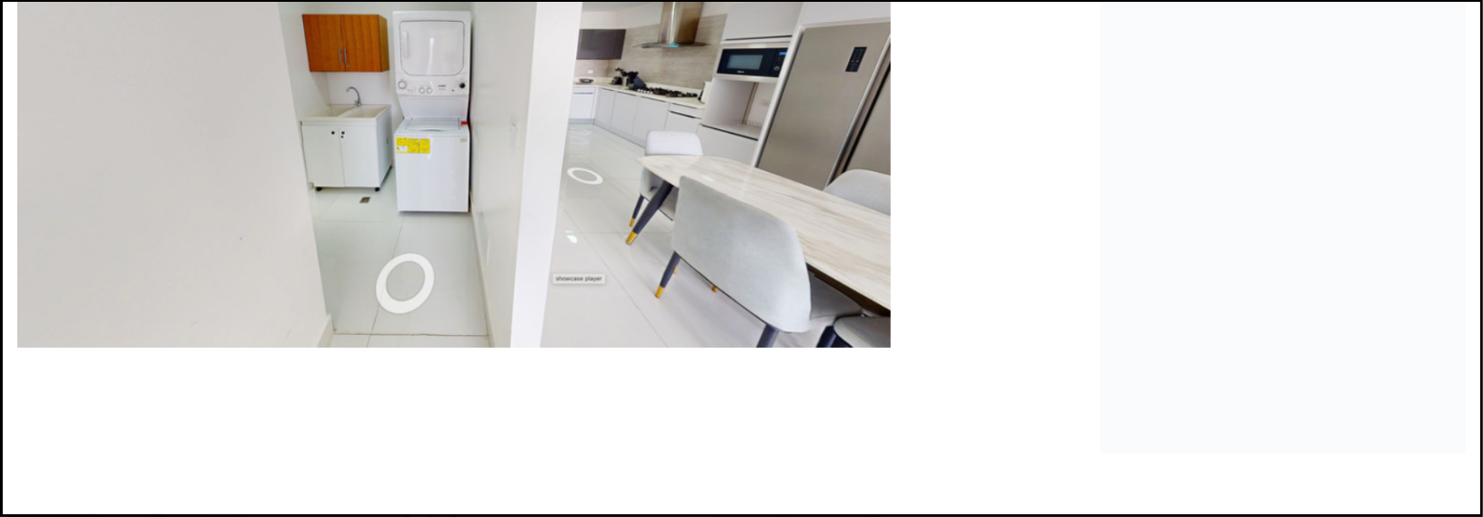
click at [1249, 500] on div "Next slide" at bounding box center [741, 500] width 1449 height 0
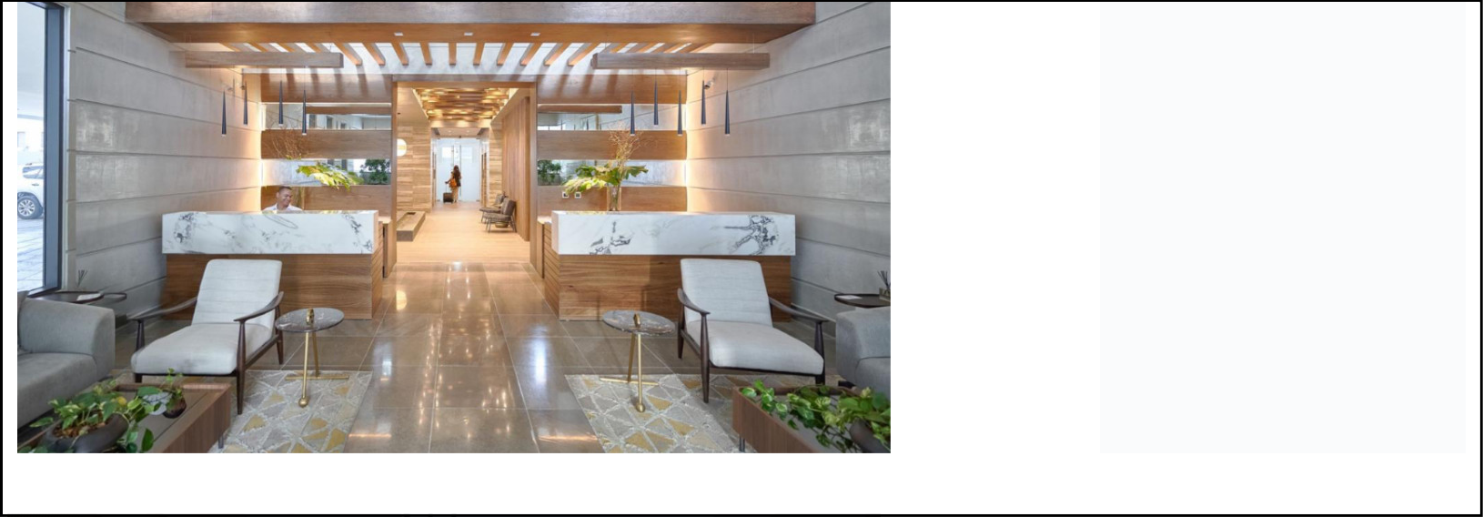
click at [1249, 500] on div "Next slide" at bounding box center [741, 500] width 1449 height 0
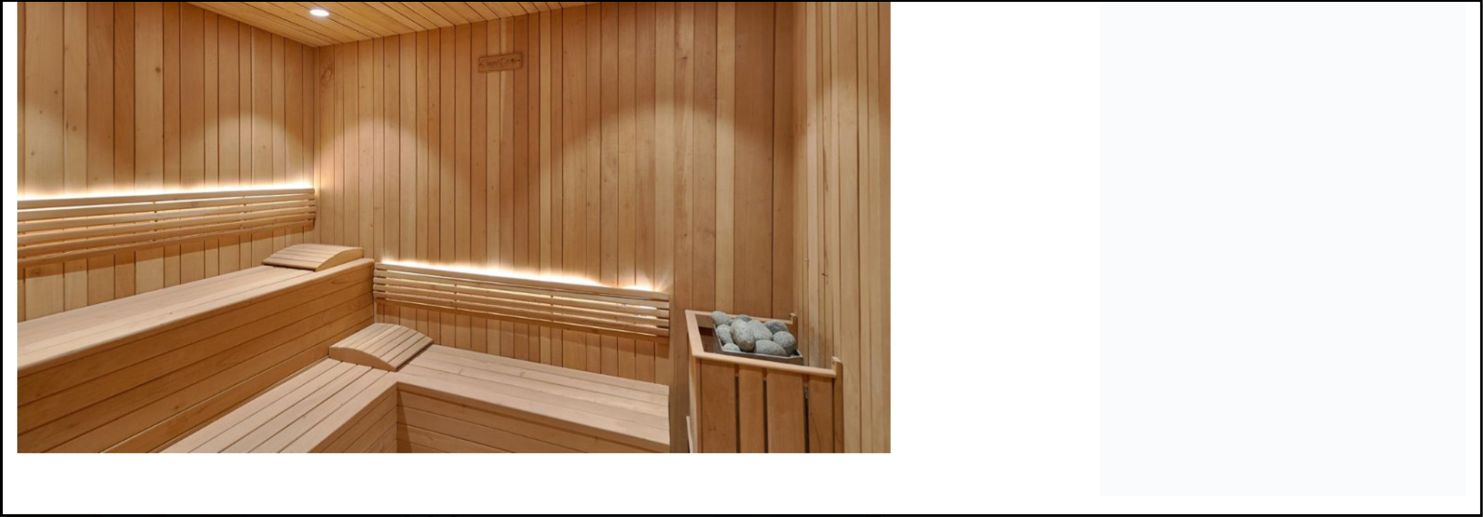
click at [1248, 500] on div "Next slide" at bounding box center [741, 500] width 1449 height 0
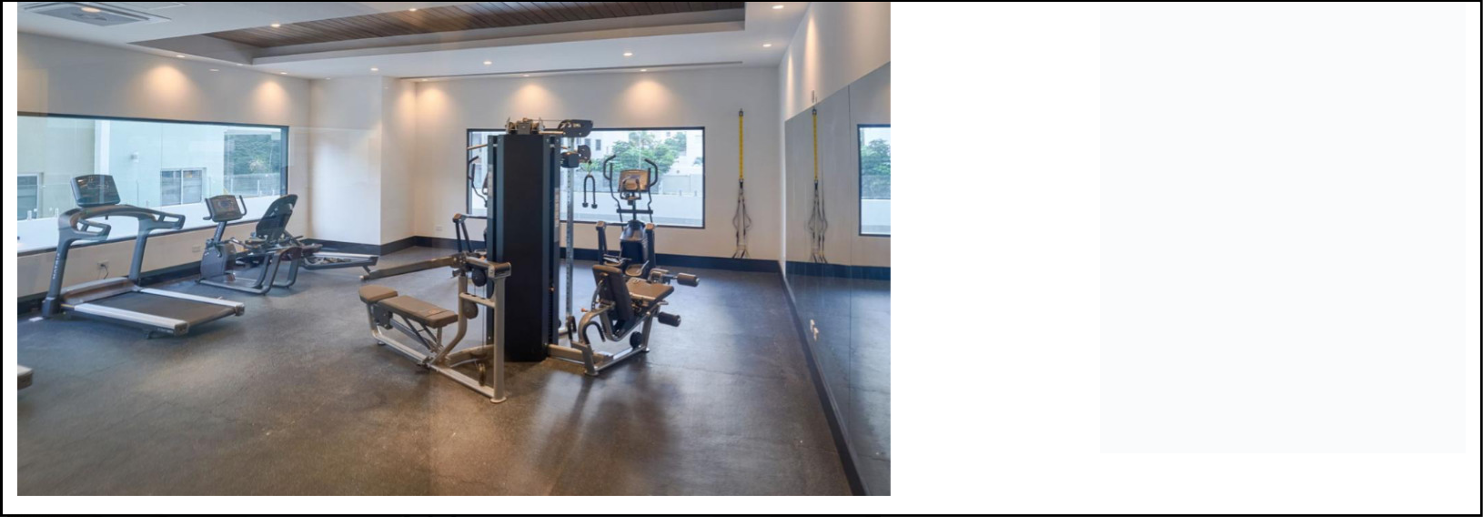
click at [1248, 500] on div "Next slide" at bounding box center [741, 500] width 1449 height 0
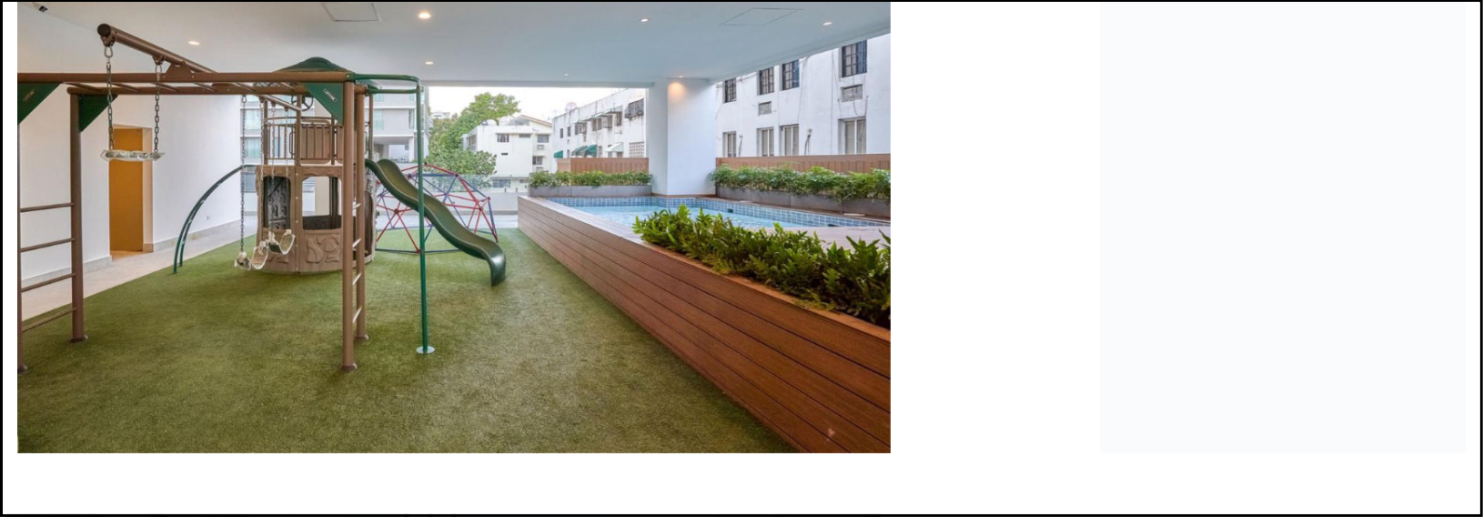
click at [1248, 500] on div "Next slide" at bounding box center [741, 500] width 1449 height 0
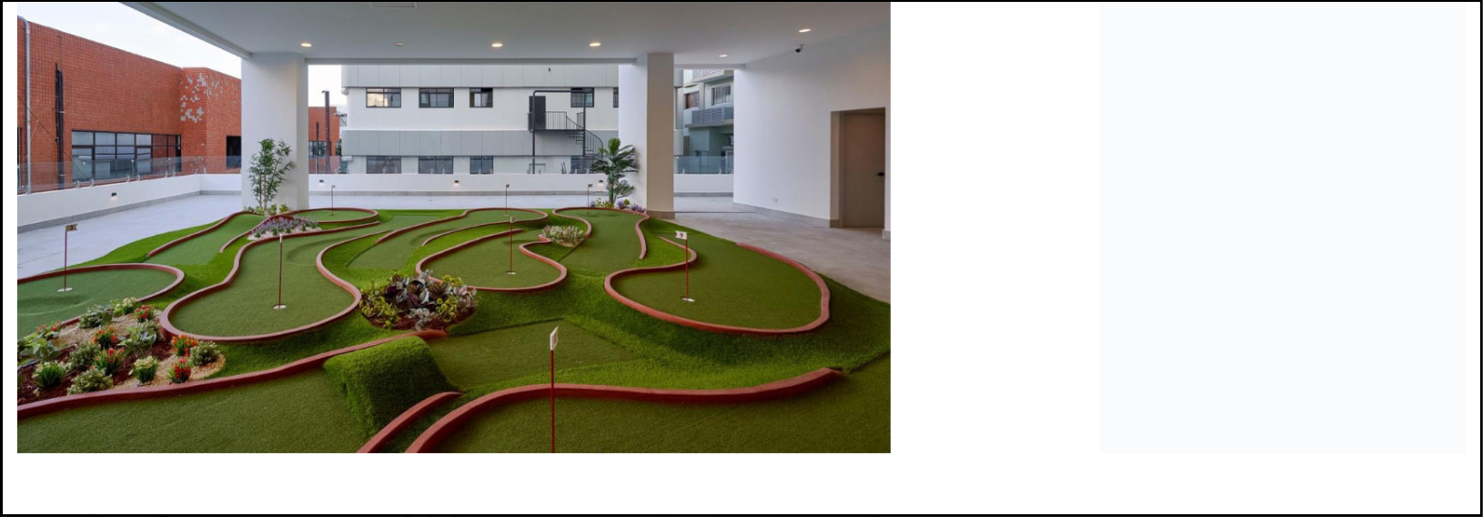
click at [1248, 500] on div "Next slide" at bounding box center [741, 500] width 1449 height 0
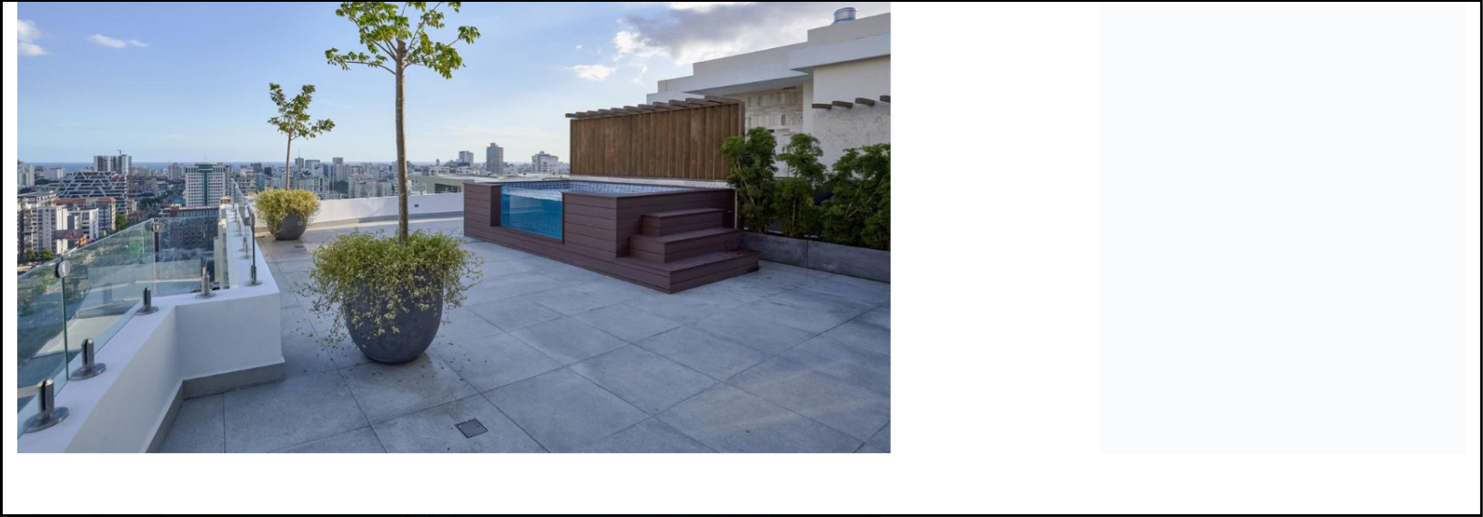
click at [1248, 500] on div "Next slide" at bounding box center [741, 500] width 1449 height 0
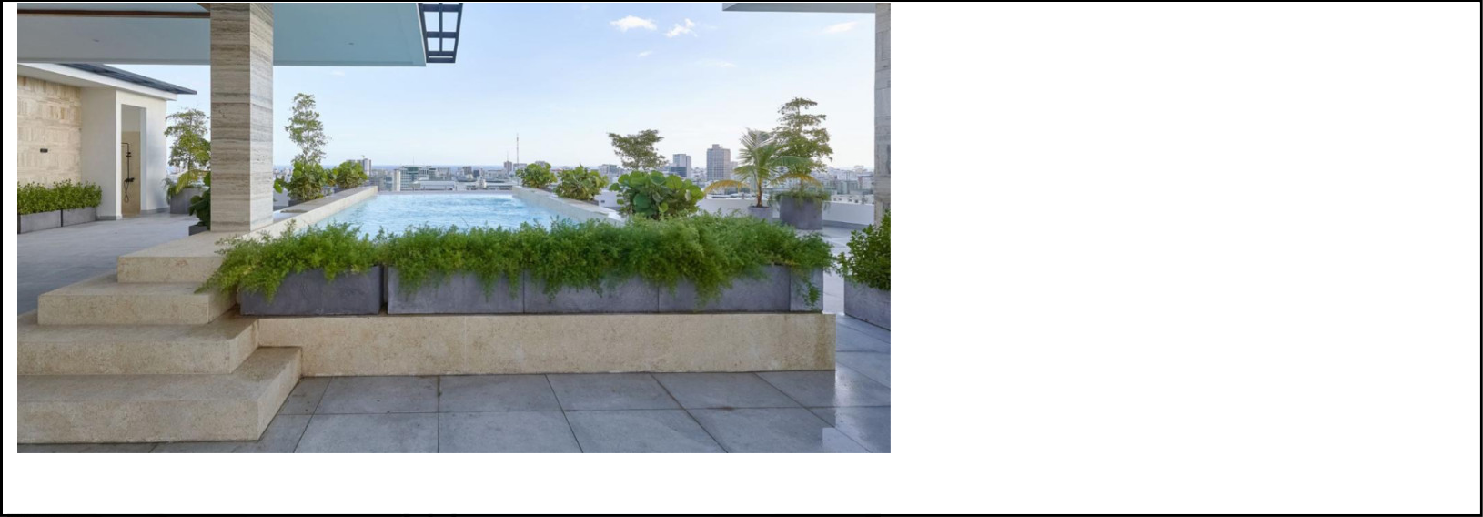
click at [1248, 500] on div "Next slide" at bounding box center [741, 500] width 1449 height 0
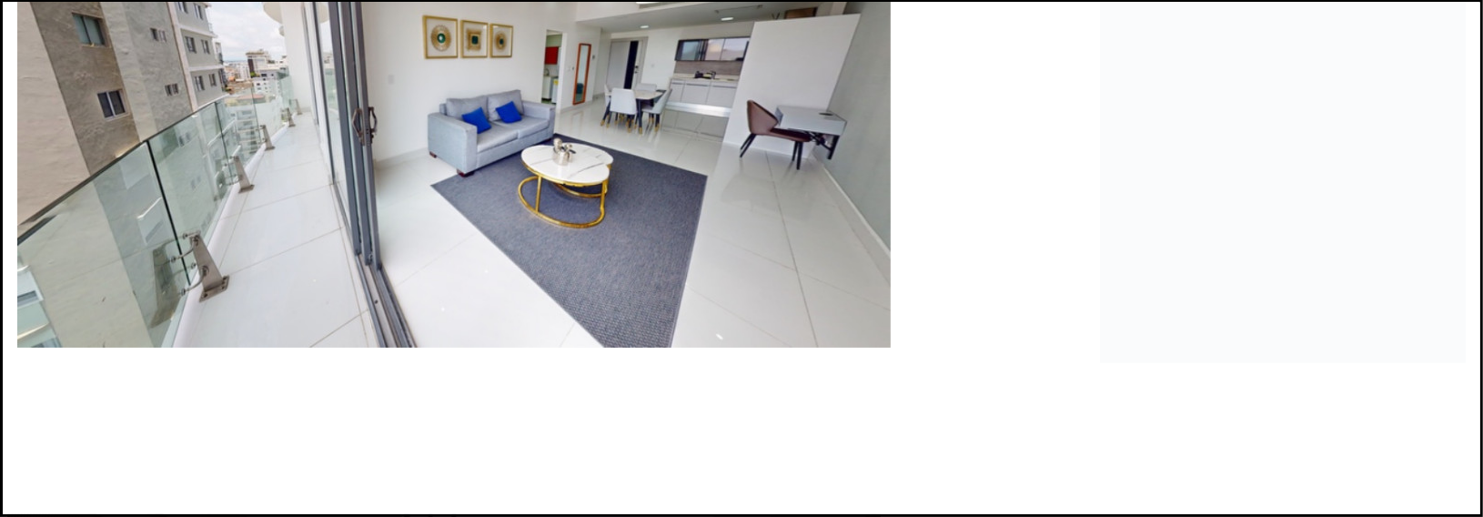
click at [1248, 500] on div "Next slide" at bounding box center [741, 500] width 1449 height 0
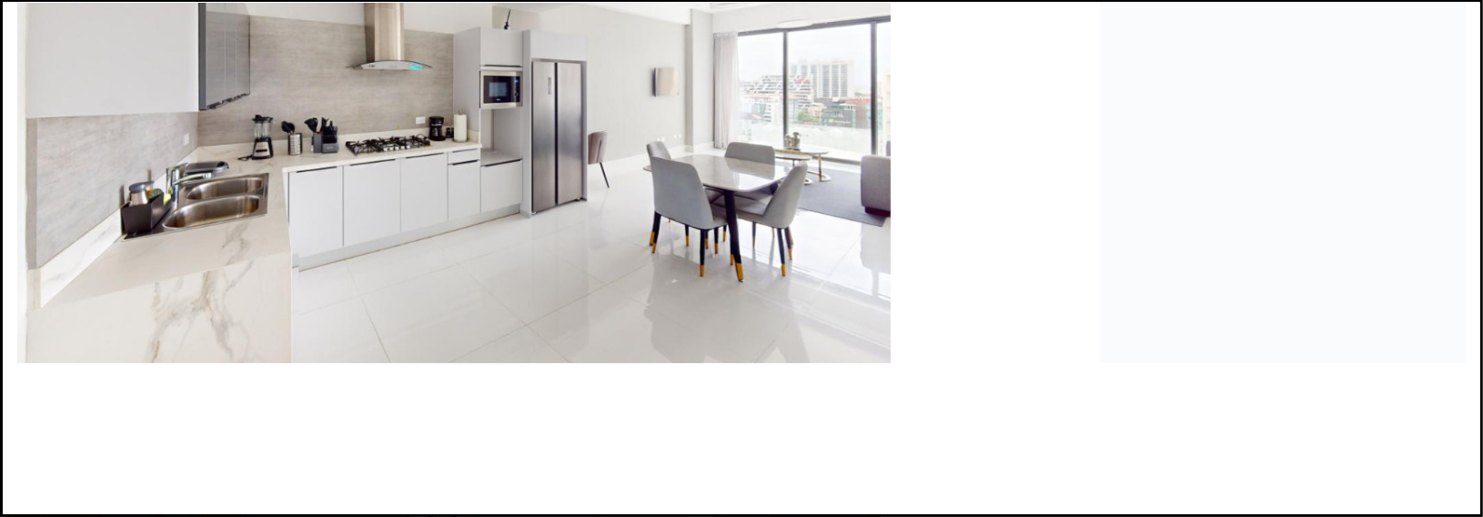
click at [1248, 500] on div "Next slide" at bounding box center [741, 500] width 1449 height 0
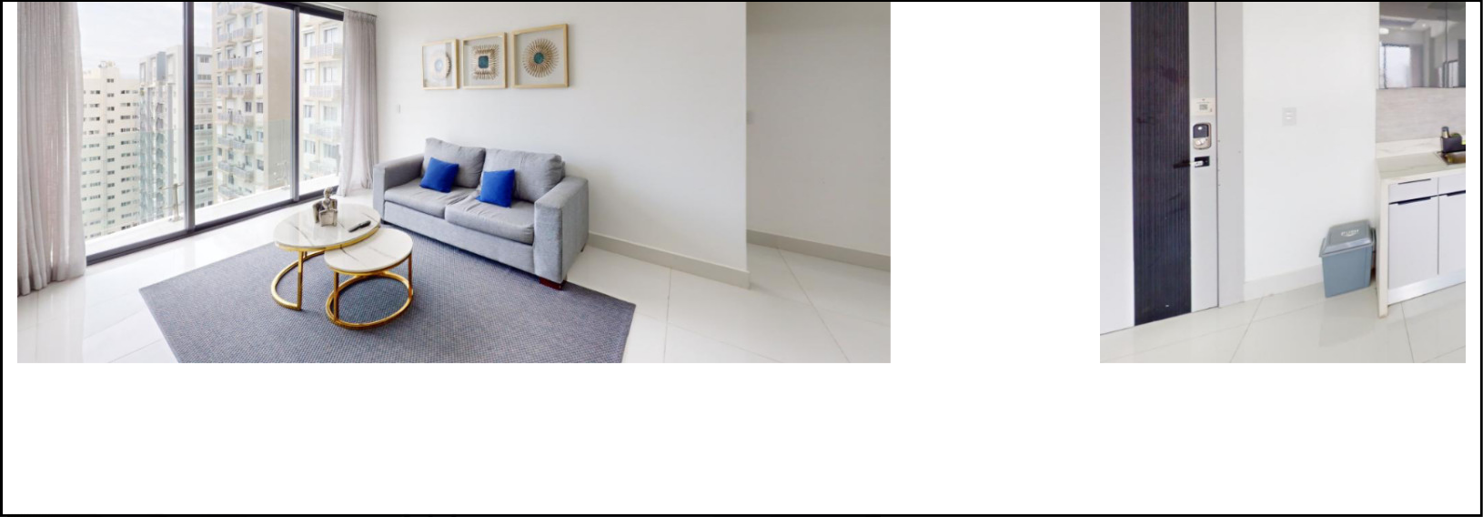
click at [1240, 500] on div at bounding box center [741, 500] width 1449 height 0
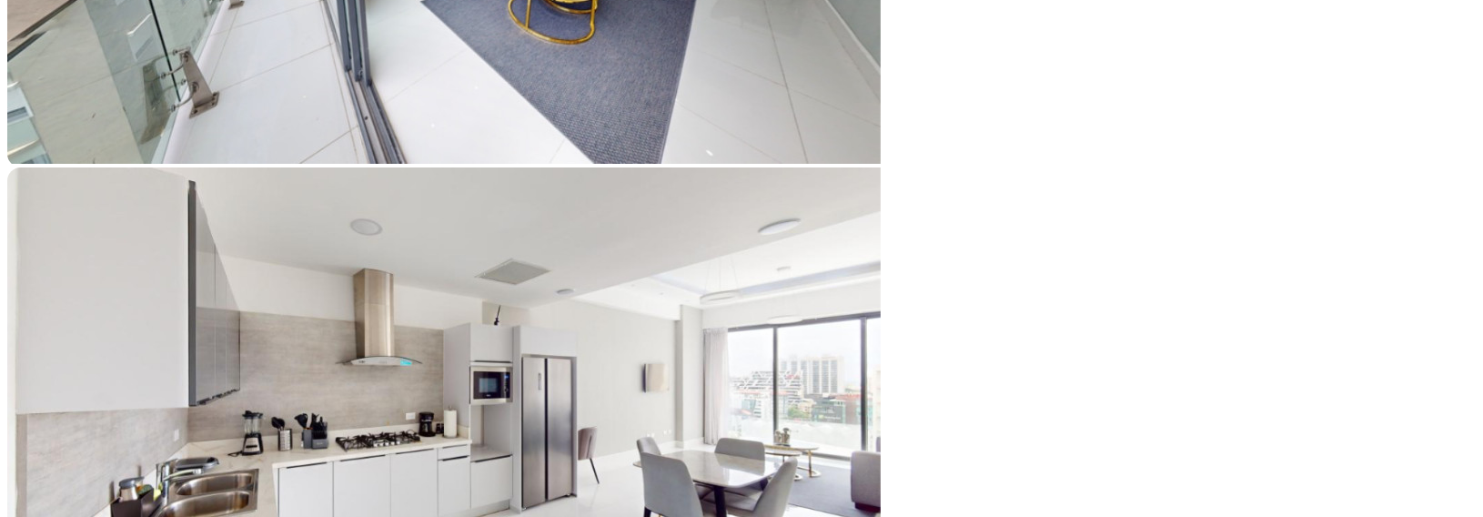
scroll to position [1517, 0]
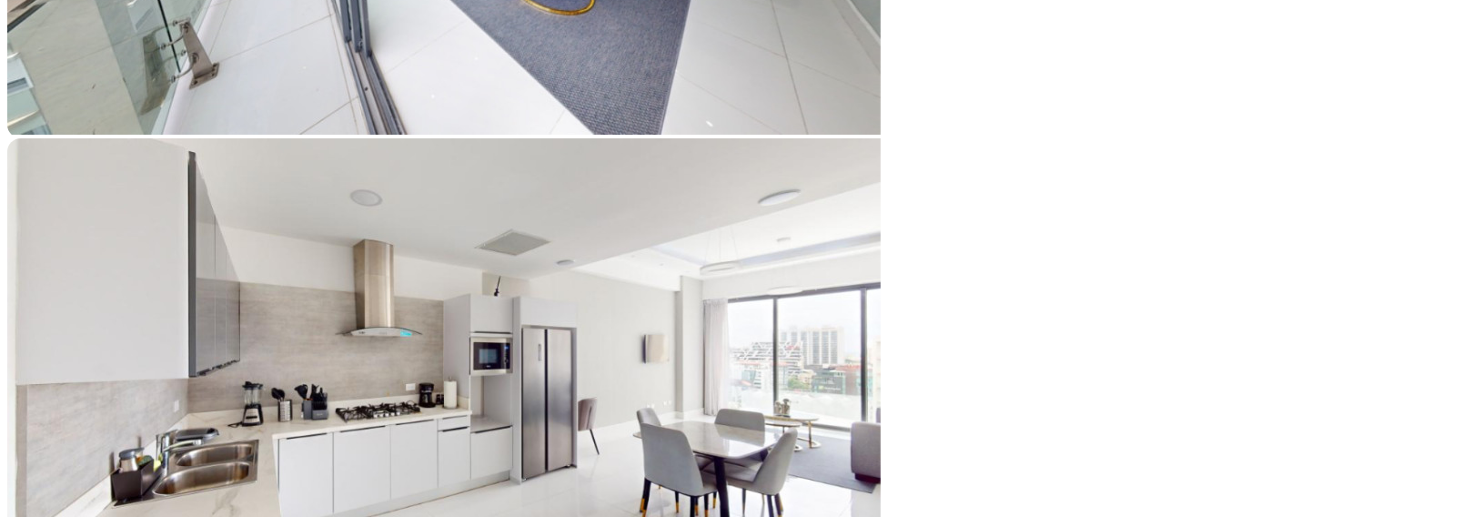
type input "113,133"
type input "113133"
type input "113,918"
type input "113918"
type input "115,097"
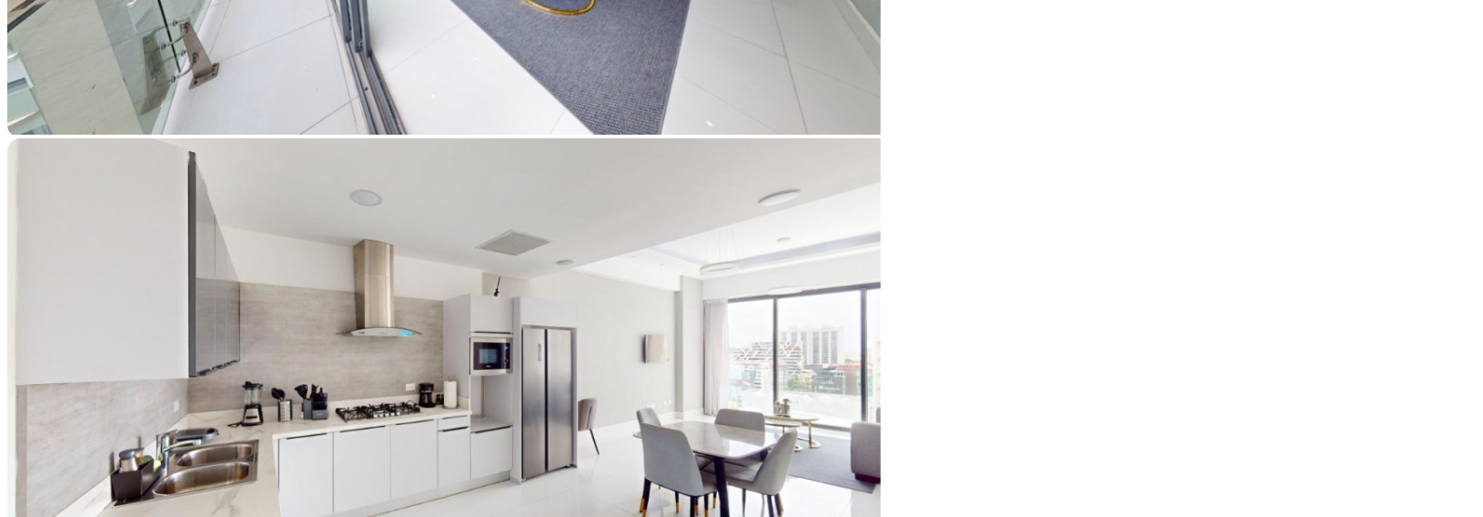
type input "115097"
type input "117,061"
type input "117061"
type input "118,239"
type input "118239"
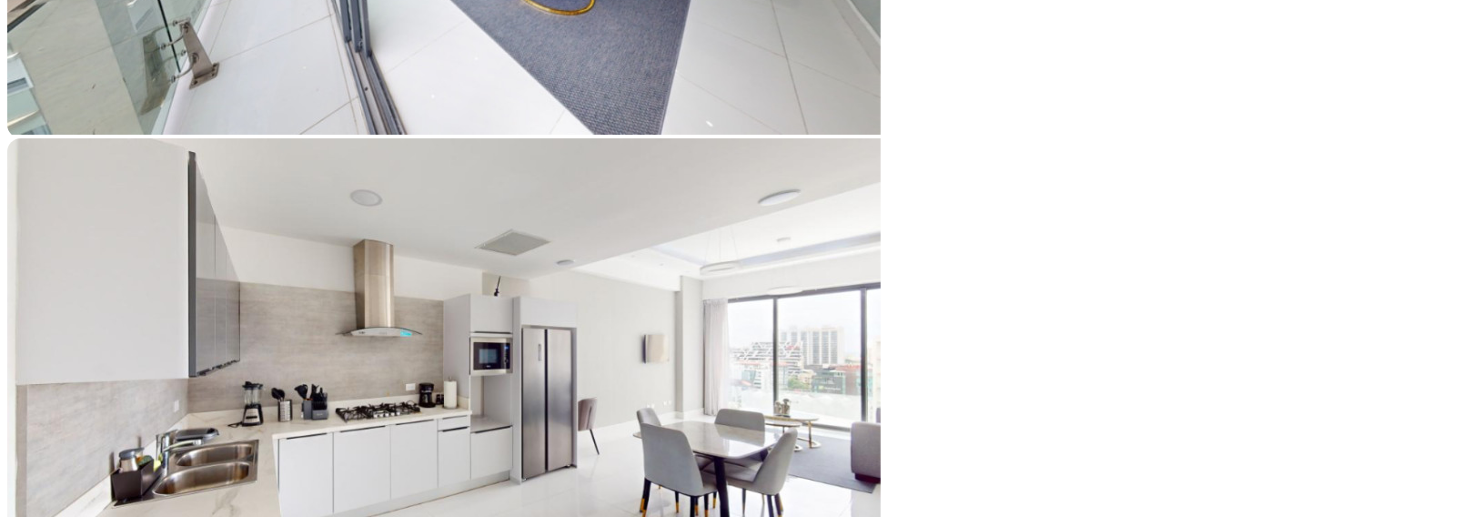
type input "118,632"
type input "118632"
type input "119,025"
type input "119025"
type input "119,811"
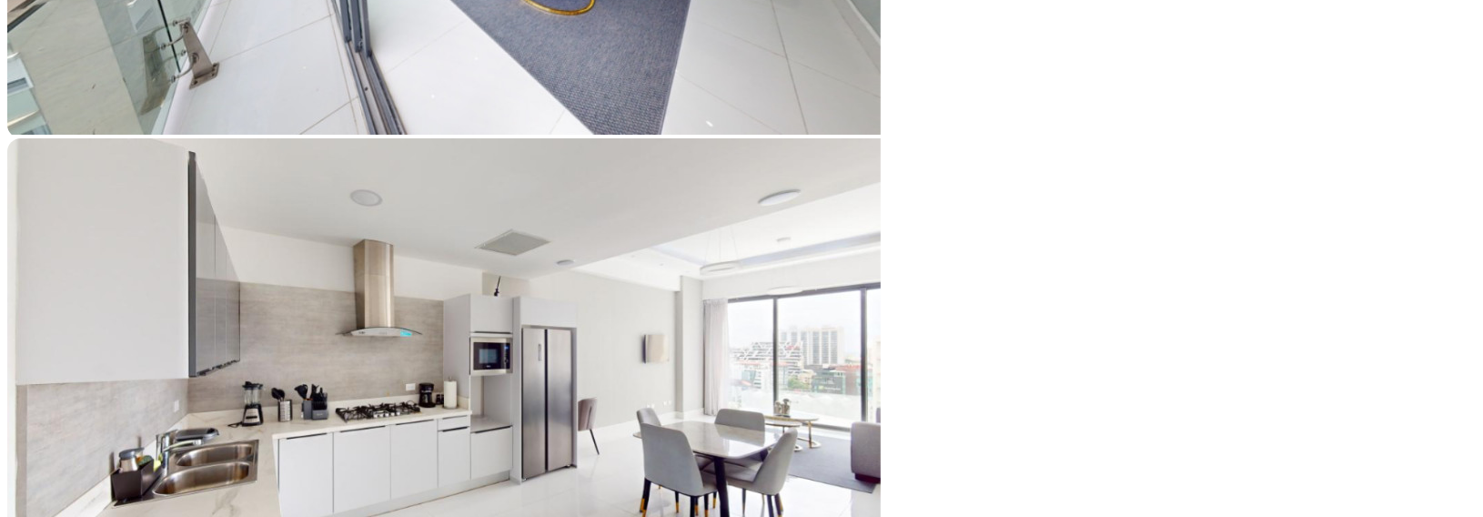
type input "119811"
type input "120,596"
type input "120596"
type input "121,382"
type input "121382"
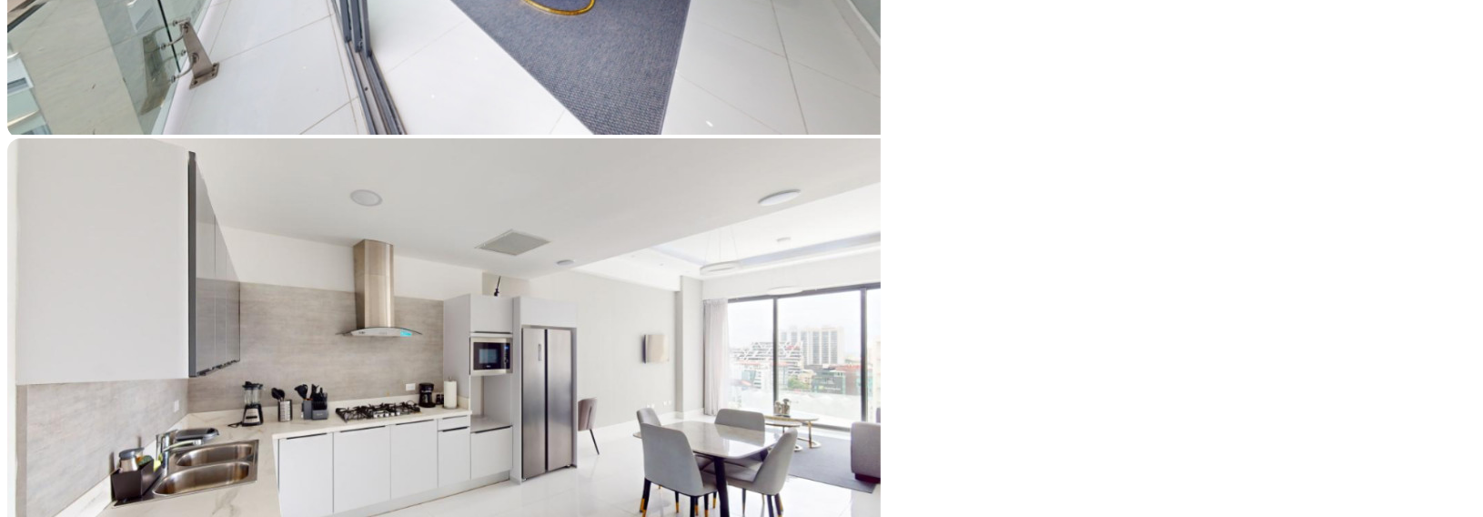
type input "122,168"
type input "122168"
type input "122,560"
type input "122560"
type input "122,953"
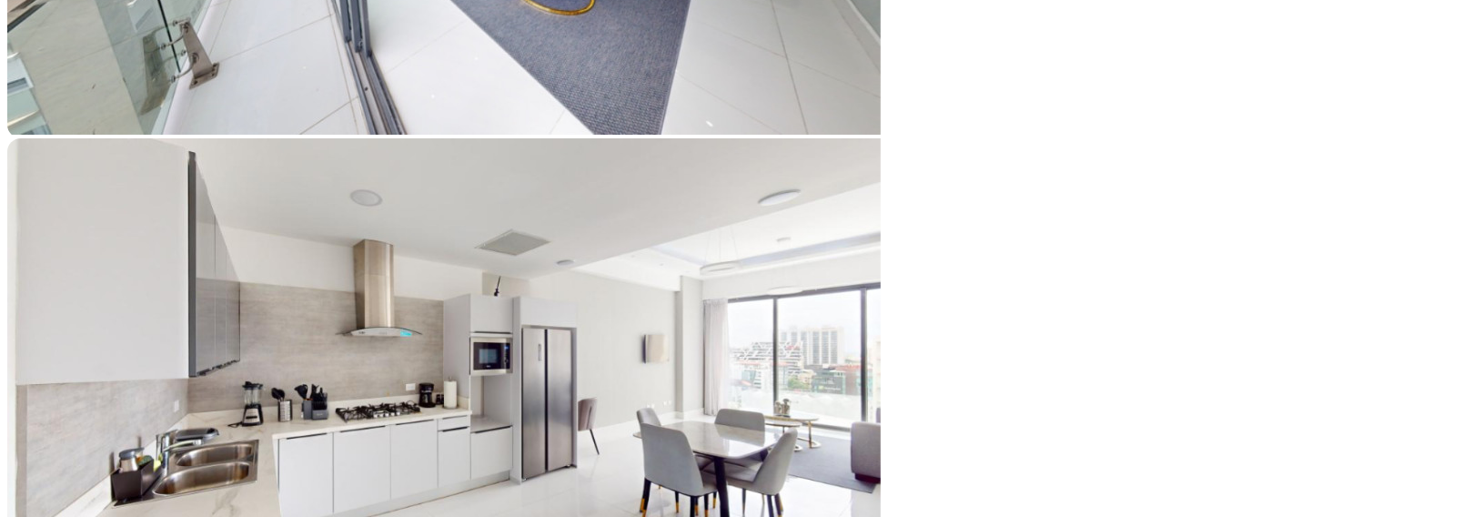
type input "122953"
type input "123,739"
type input "123739"
type input "124,525"
type input "124525"
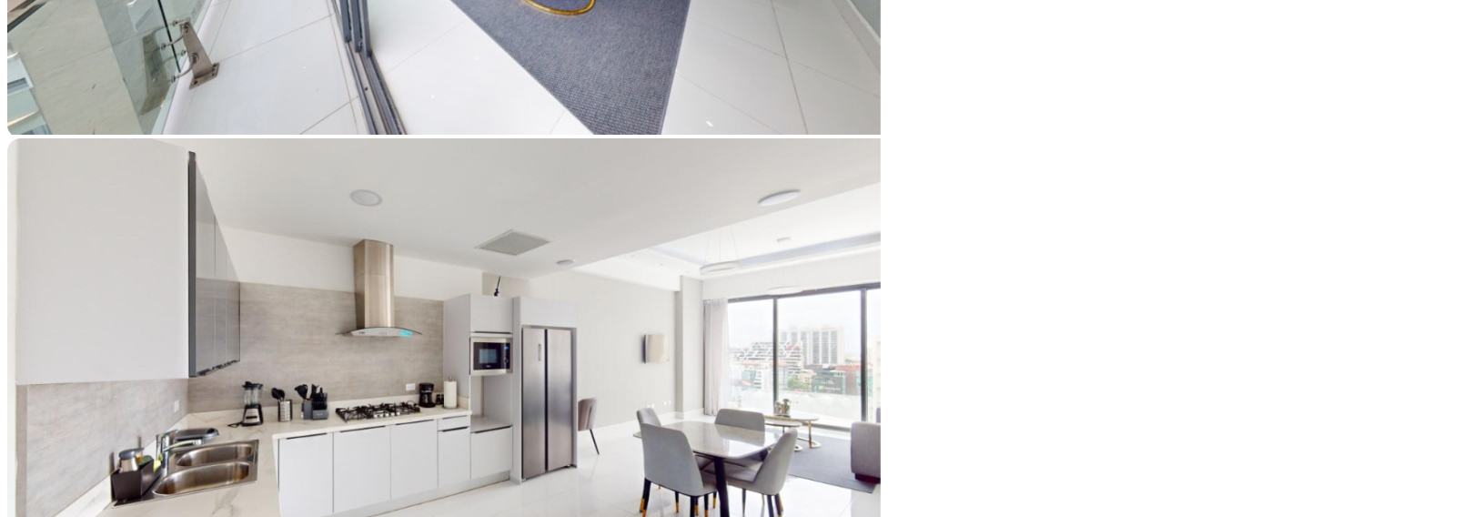
type input "124,917"
type input "124917"
type input "126,096"
type input "126096"
type input "126,881"
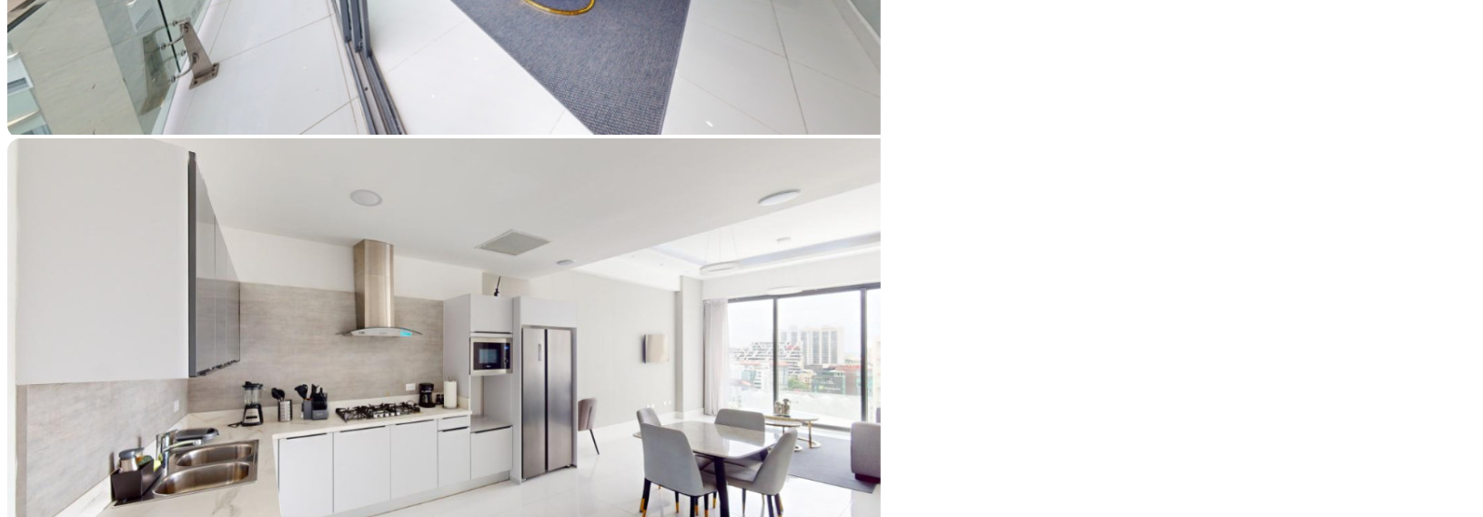
type input "126881"
type input "127,667"
type input "127667"
type input "128,453"
type input "128453"
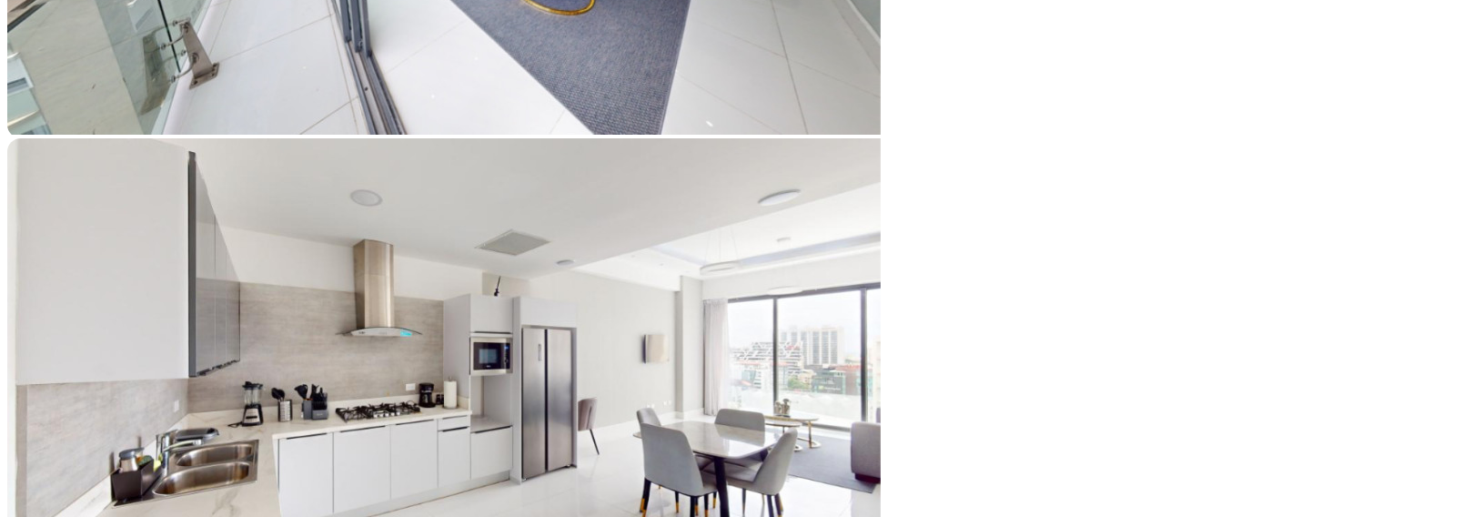
type input "128,846"
type input "128846"
type input "129,238"
type input "129238"
type input "129,631"
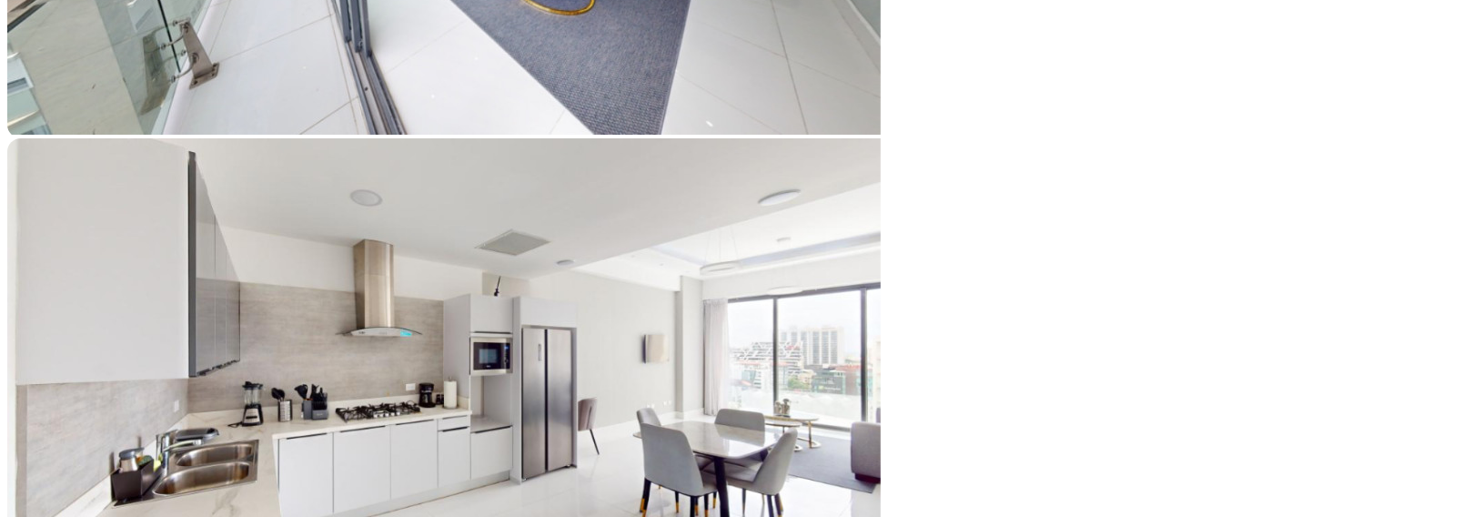
type input "129631"
type input "130,417"
type input "130417"
type input "130,810"
type input "130810"
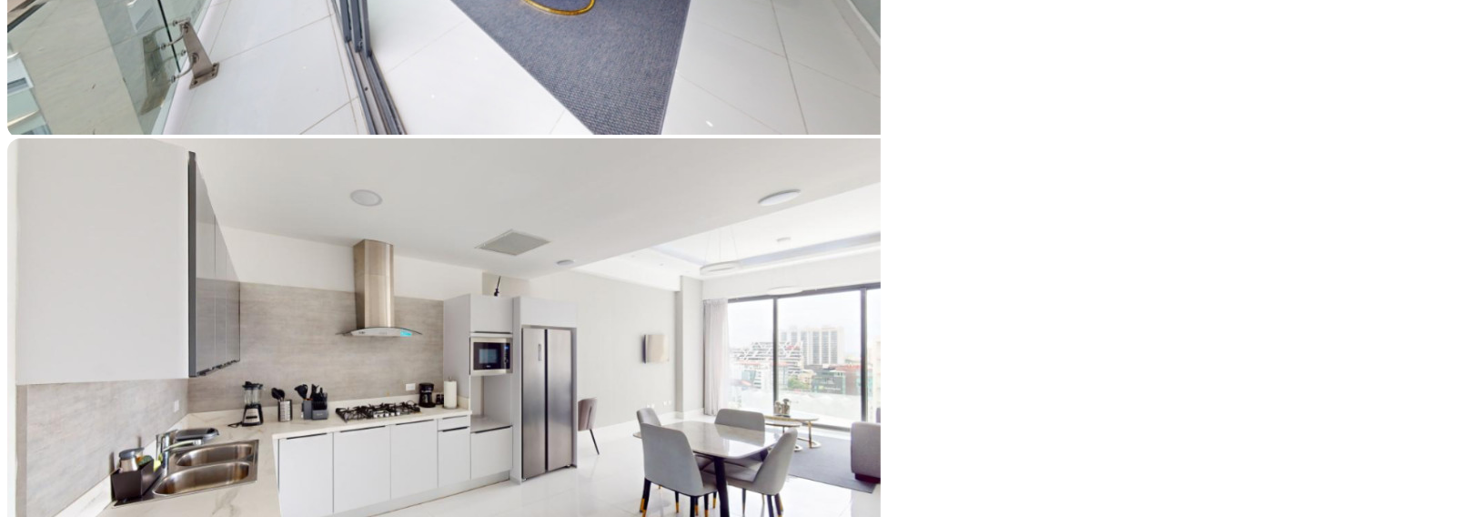
type input "132,774"
type input "132774"
type input "133,559"
type input "133559"
type input "134,345"
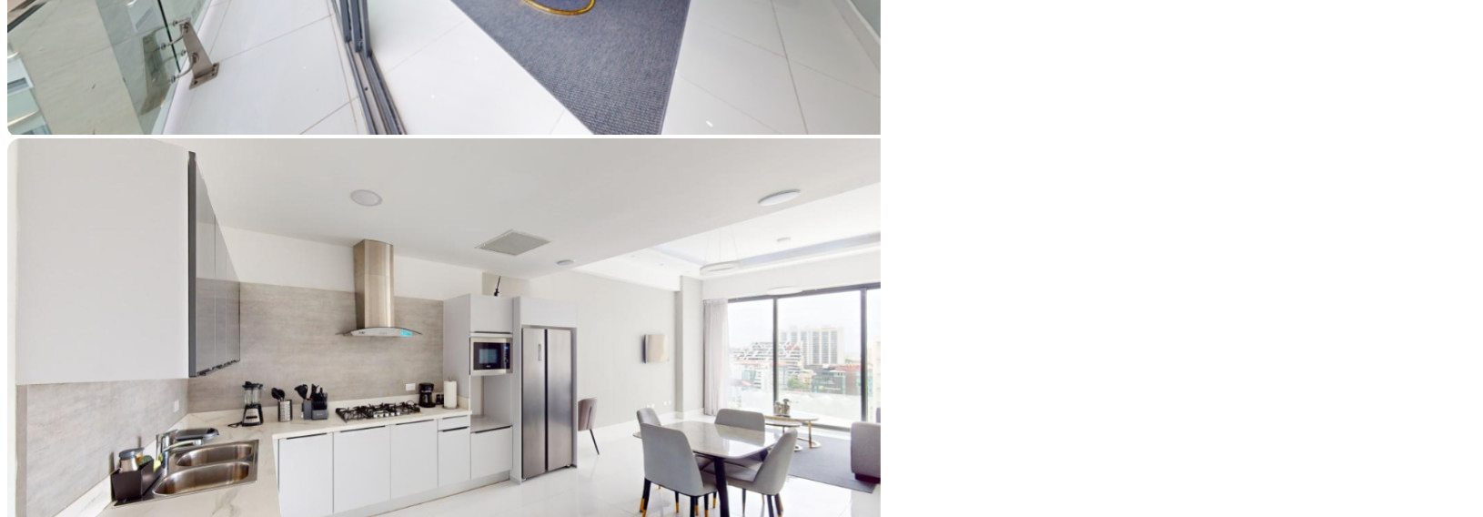
type input "134345"
type input "134,738"
type input "134738"
type input "134,345"
type input "134345"
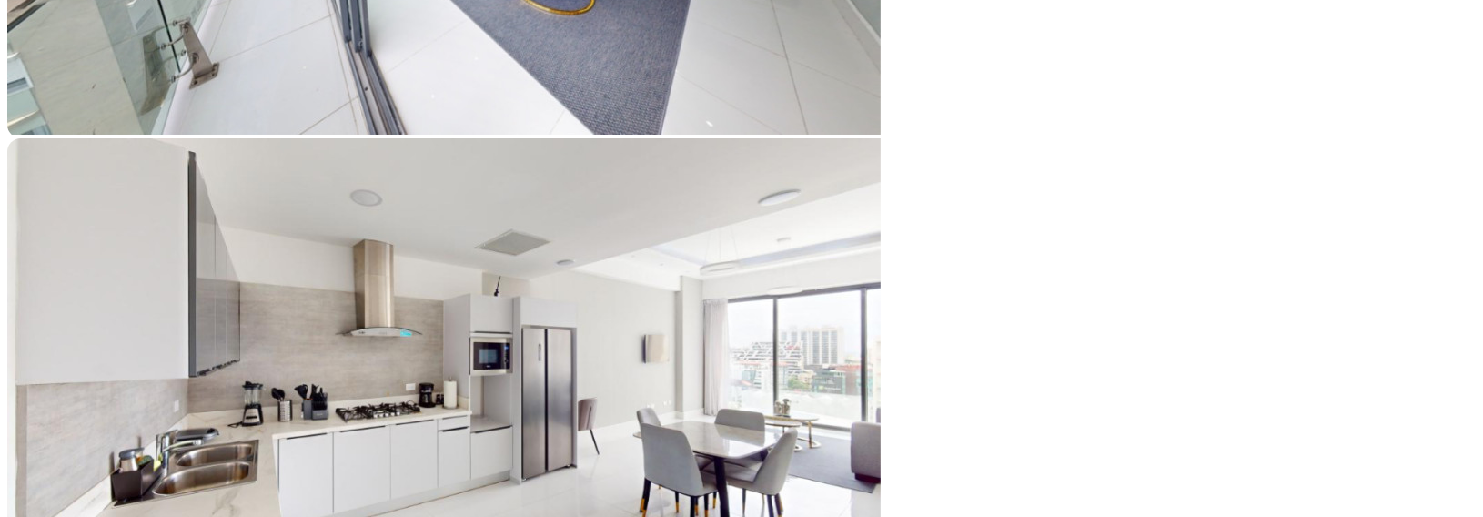
type input "132,774"
type input "132774"
type input "131,595"
type input "131595"
type input "130,417"
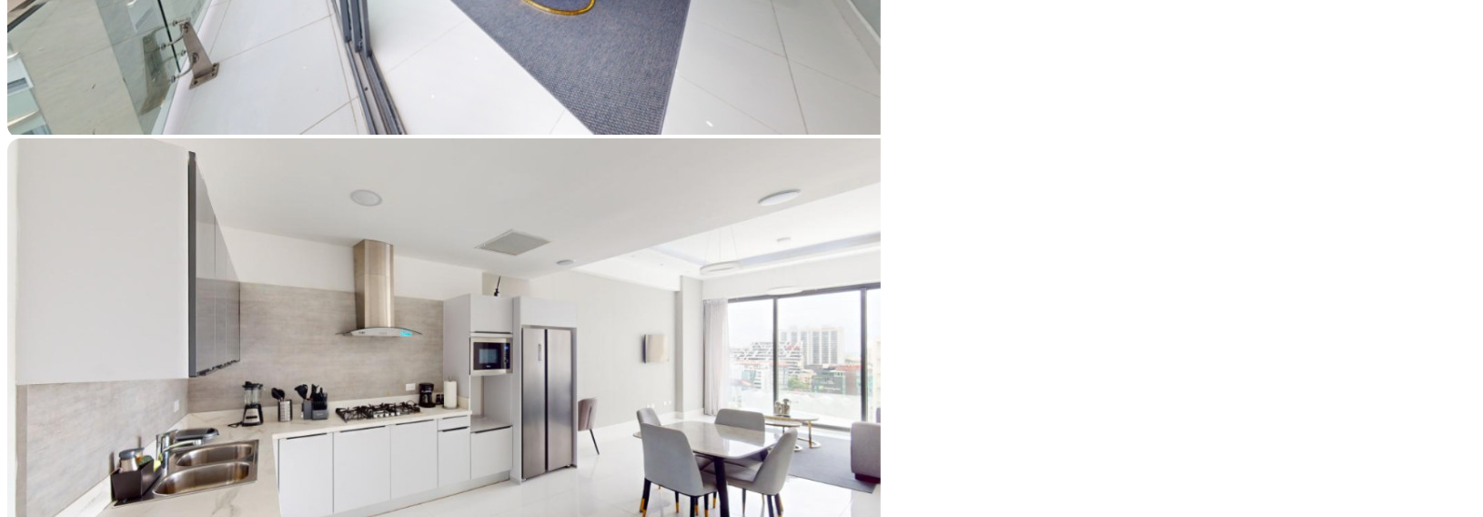
type input "130417"
type input "128,846"
type input "128846"
type input "128,060"
type input "128060"
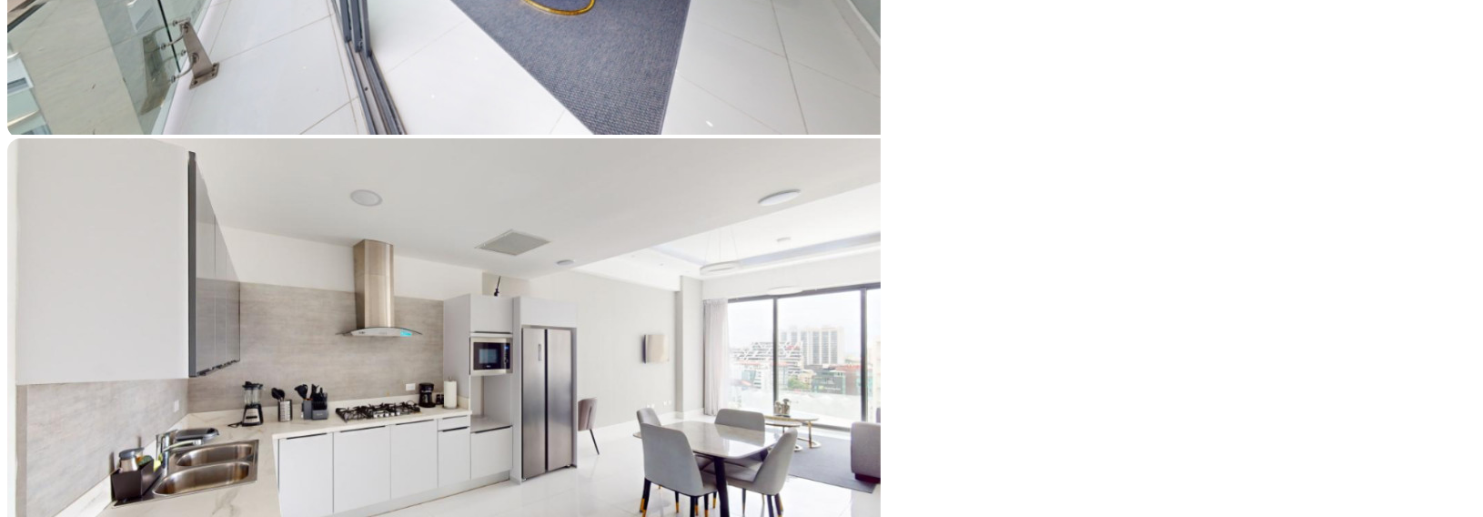
type input "127,274"
type input "127274"
type input "126,881"
type input "126881"
type input "126,489"
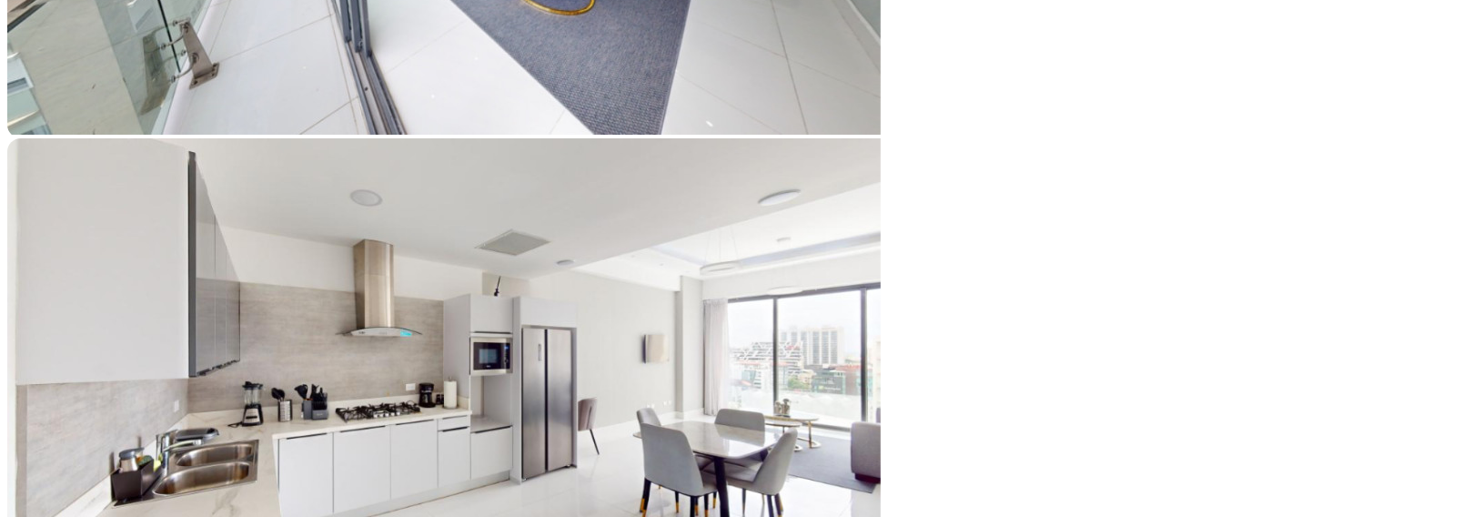
type input "126489"
type input "126,096"
type input "126096"
type input "125,703"
drag, startPoint x: 372, startPoint y: 248, endPoint x: 389, endPoint y: 245, distance: 17.7
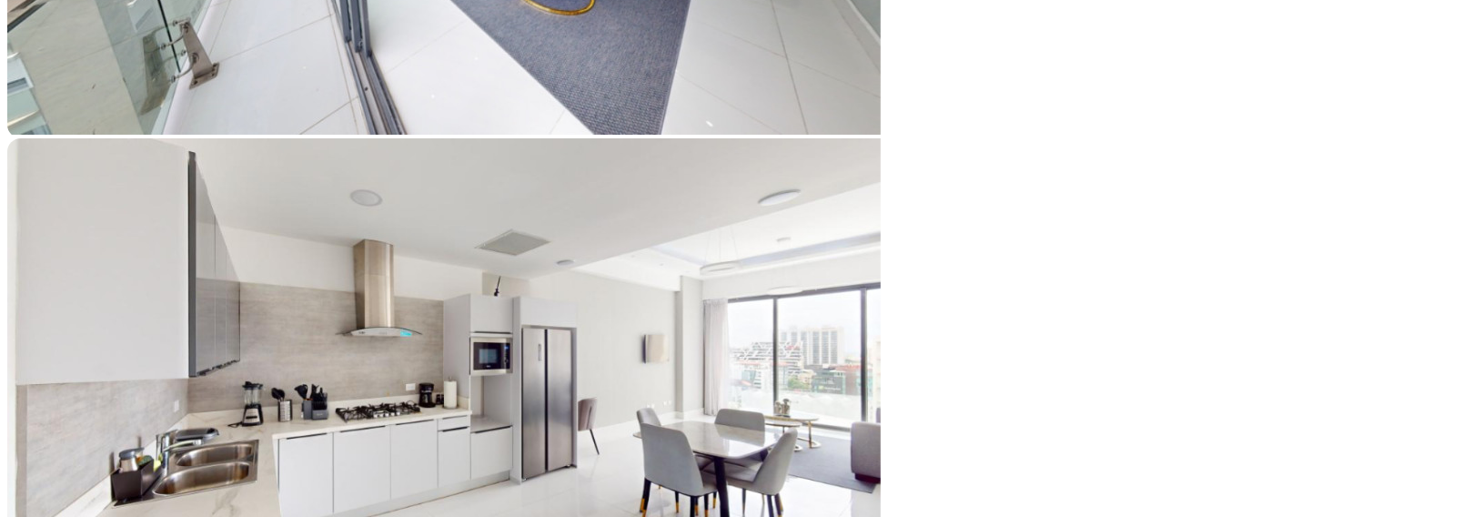
type input "125703"
type input "126,096"
type input "126096"
type input "126,489"
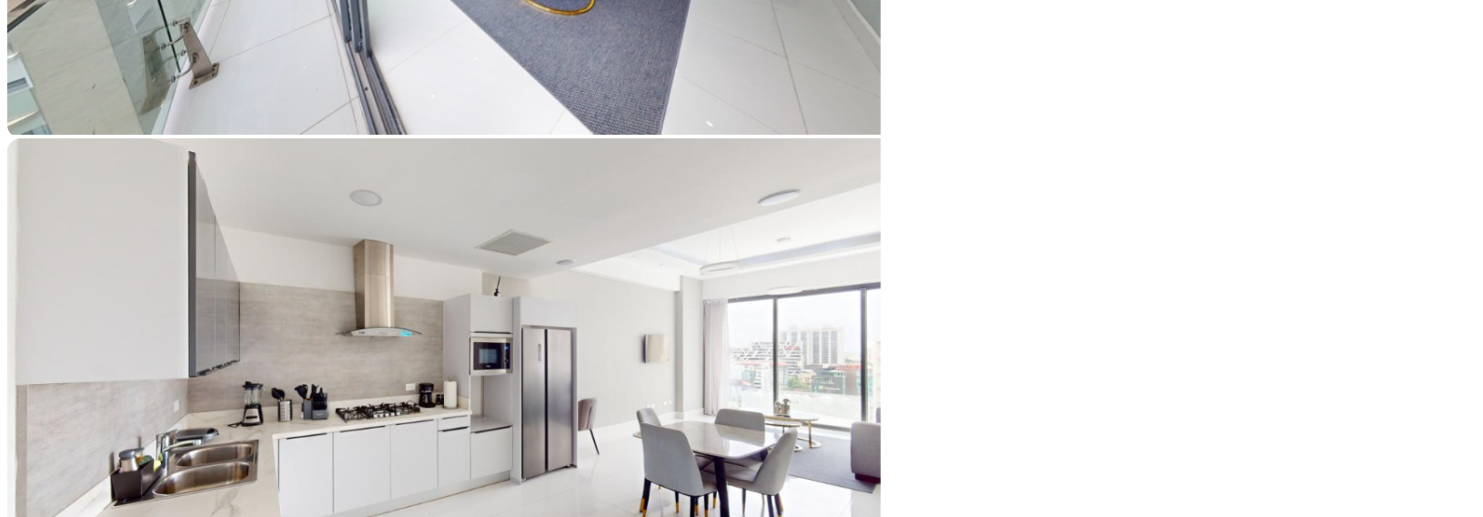
type input "126489"
type input "127,274"
type input "127274"
type input "128,060"
type input "128060"
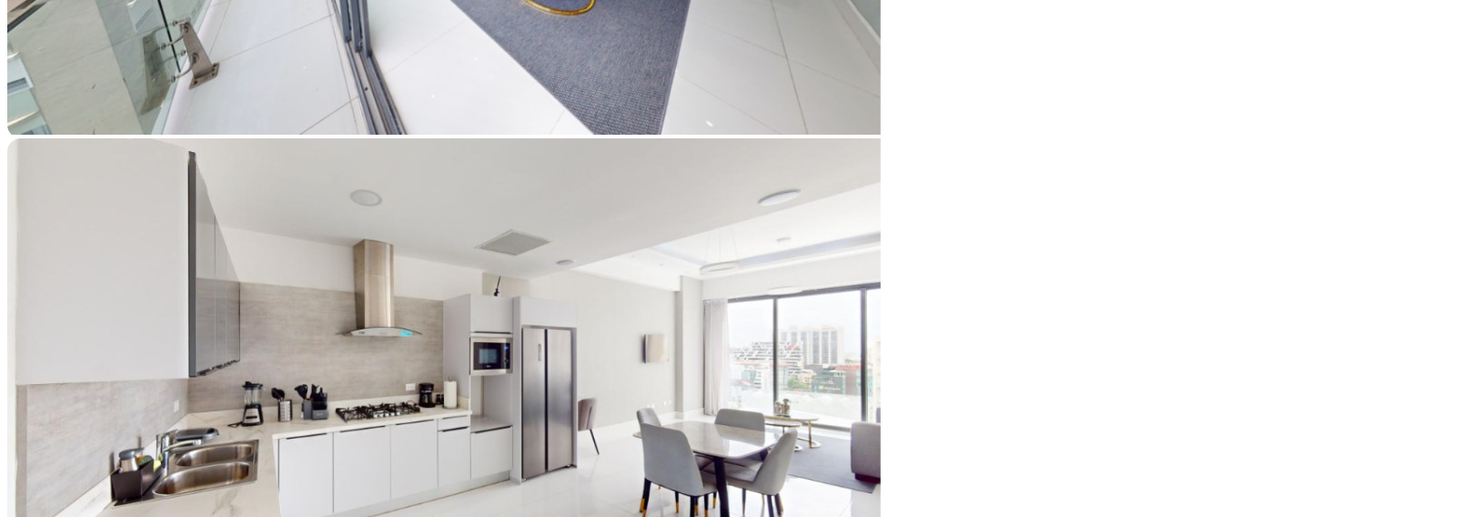
type input "129,238"
type input "129238"
type input "131,202"
type input "131202"
type input "132,774"
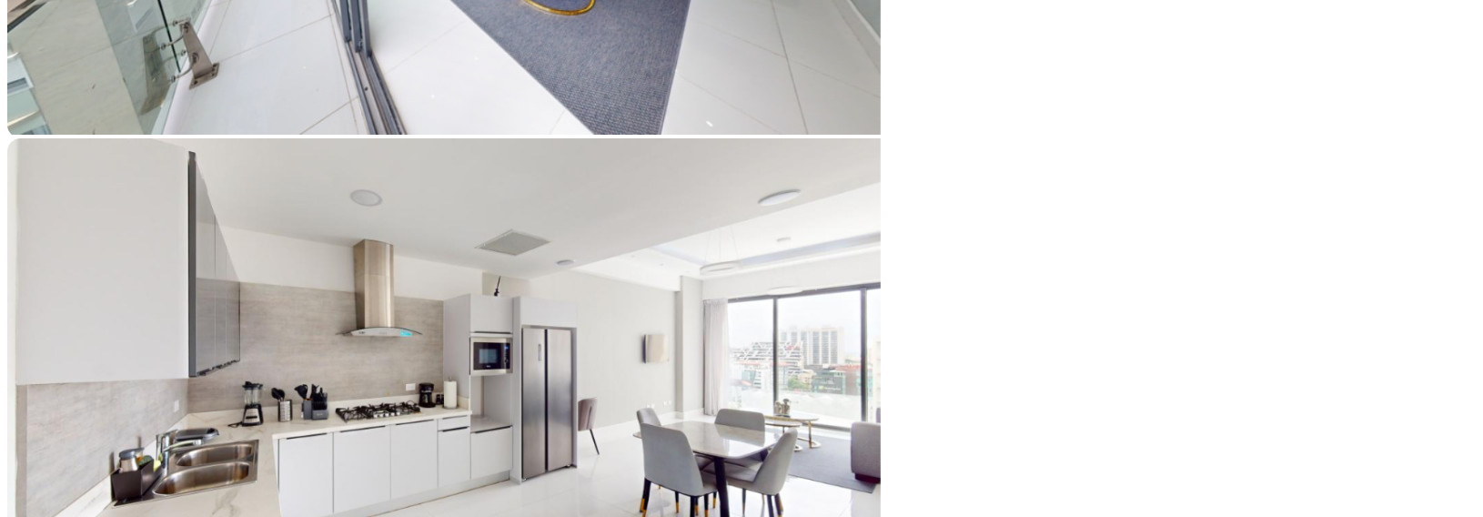
type input "132774"
type input "133,559"
type input "133559"
type input "133,952"
type input "133952"
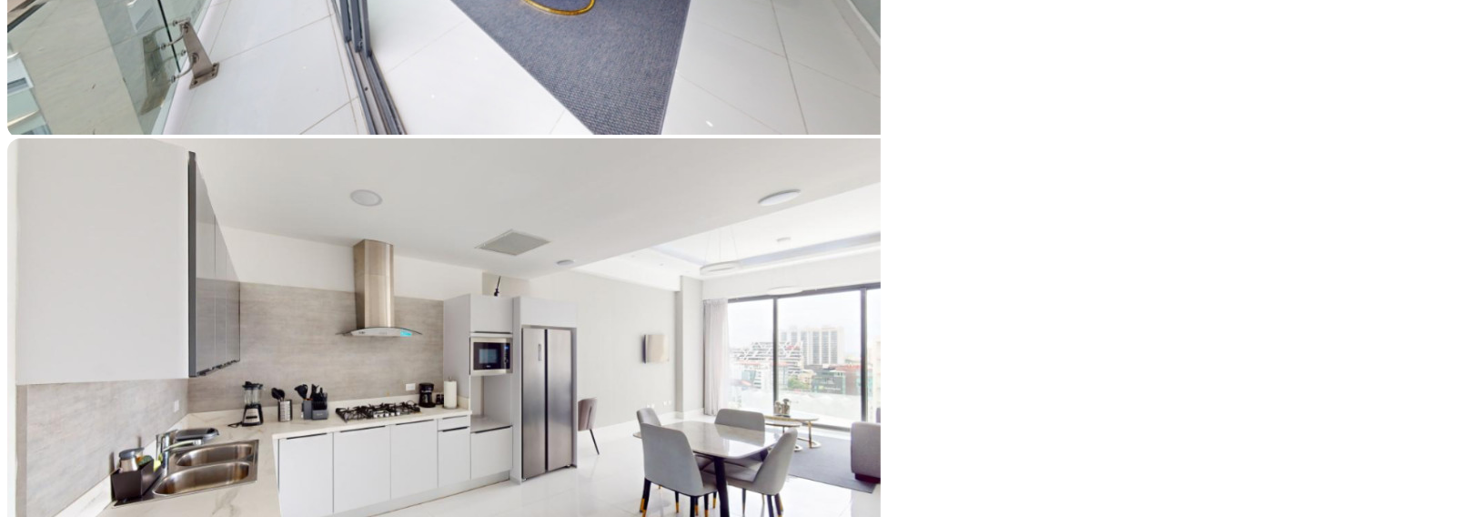
type input "134,345"
type input "134345"
type input "135,131"
type input "135131"
type input "135,524"
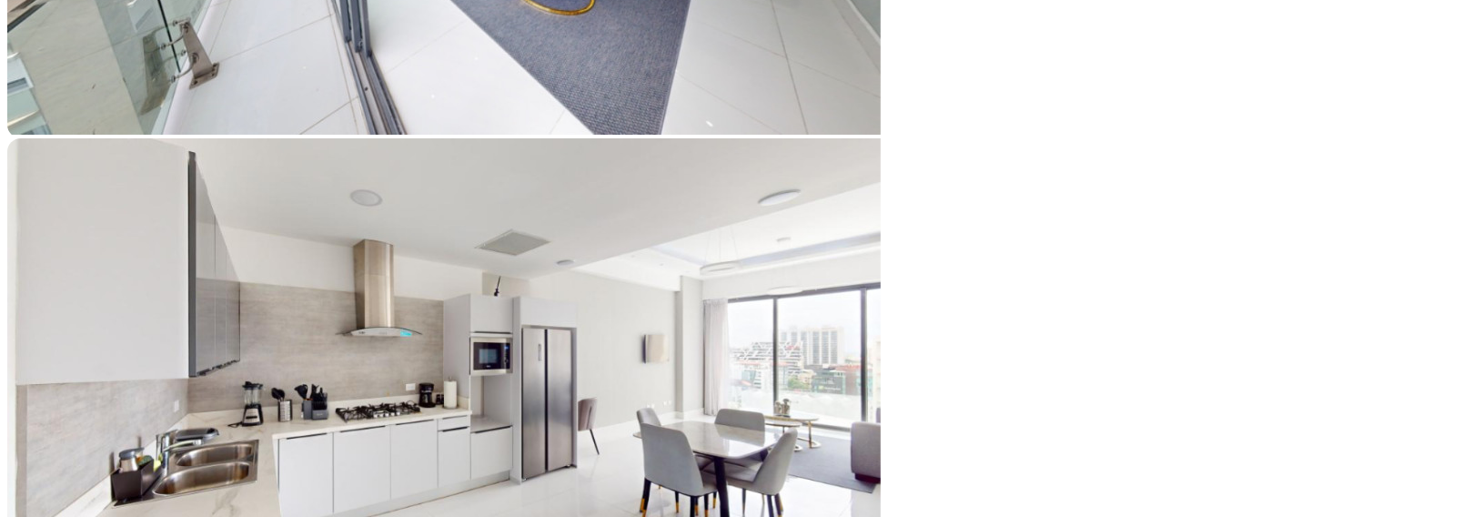
type input "135524"
type input "135,916"
type input "135916"
type input "136,309"
type input "136309"
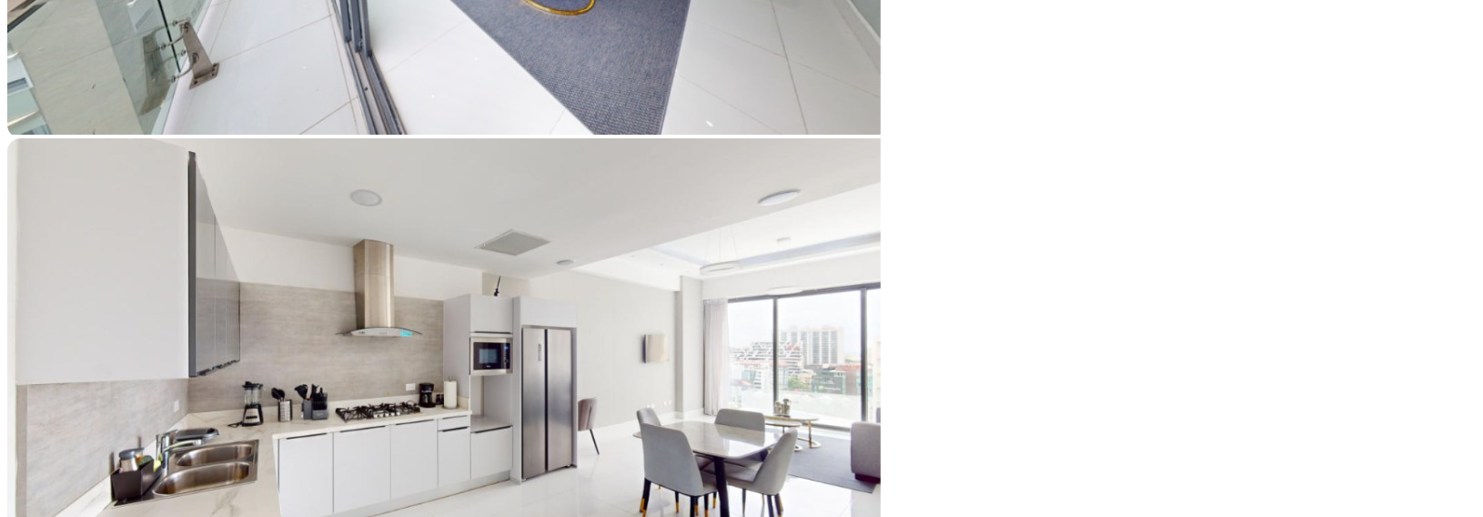
type input "137,095"
type input "137095"
type input "137,880"
type input "137880"
type input "138,273"
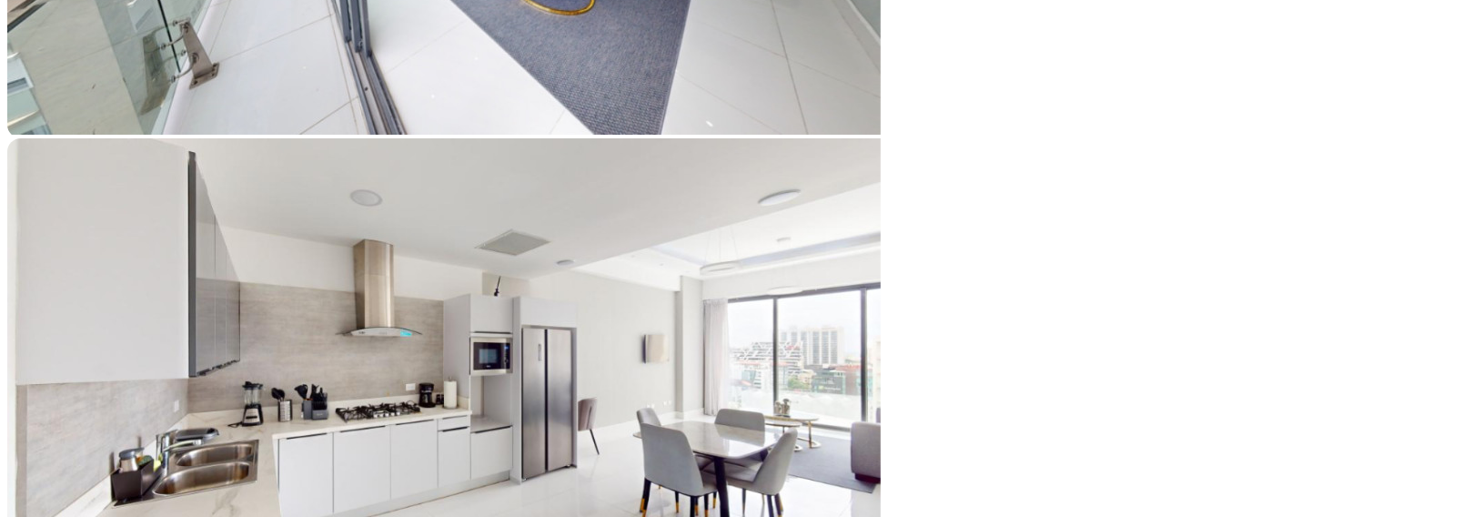
type input "138273"
type input "138,666"
type input "138666"
type input "139,059"
type input "139059"
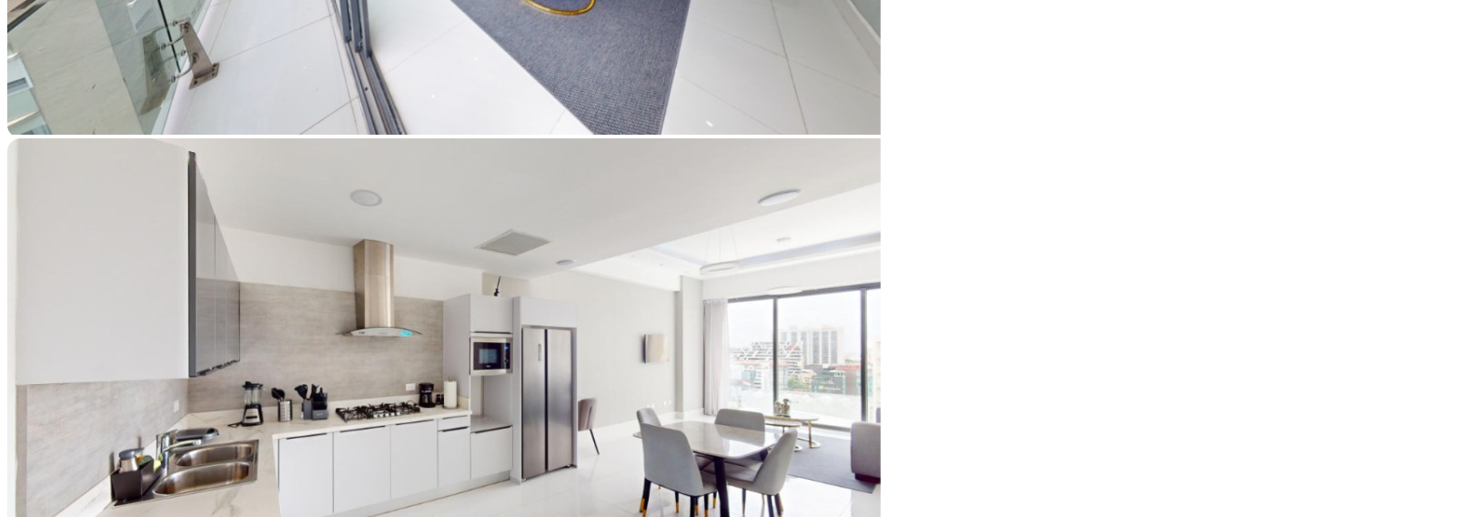
type input "139,452"
type input "139452"
type input "140,630"
type input "140630"
type input "141,023"
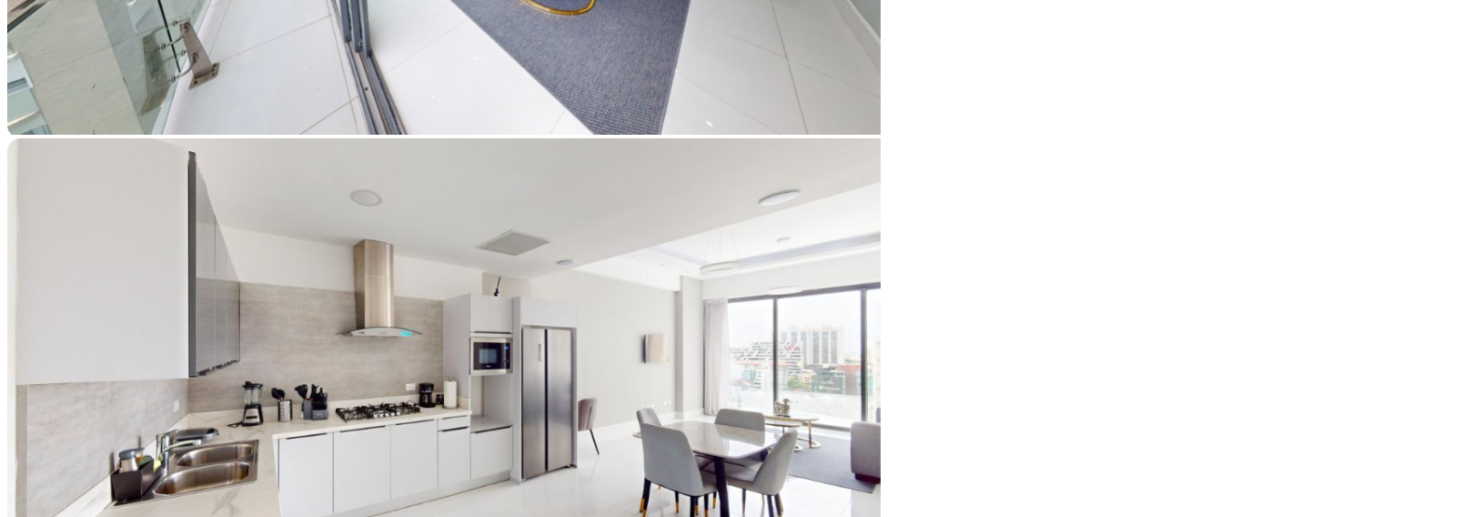
type input "141023"
type input "141,416"
type input "141416"
type input "141,809"
drag, startPoint x: 389, startPoint y: 247, endPoint x: 410, endPoint y: 247, distance: 20.9
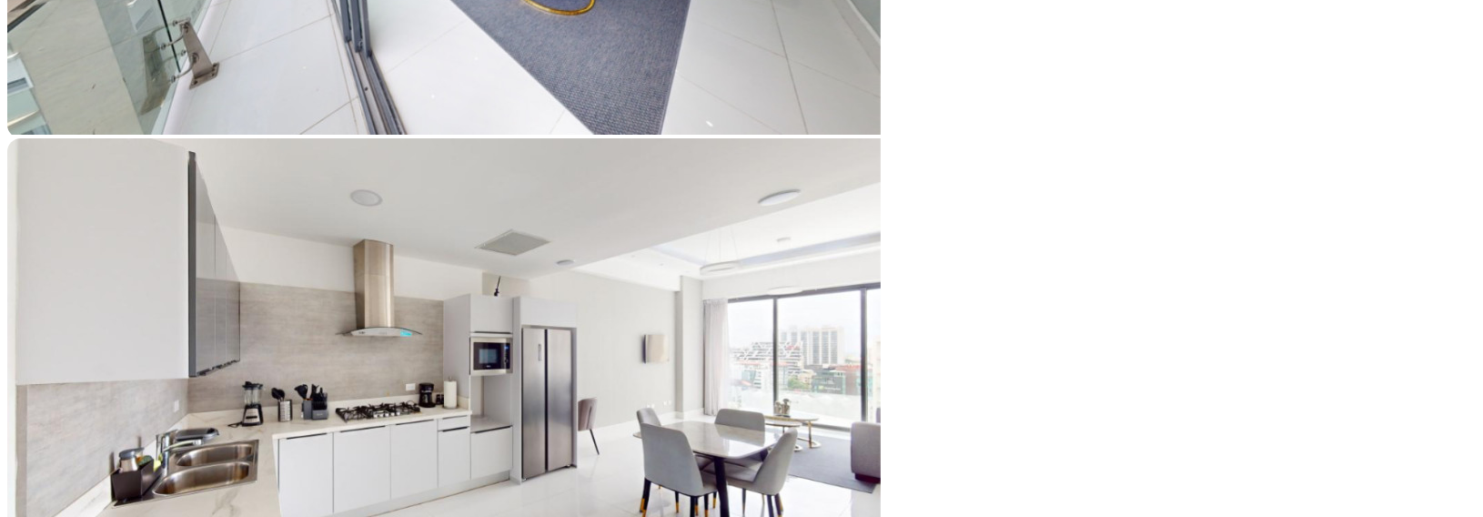
type input "141809"
type input "139,059"
type input "139059"
type input "139,845"
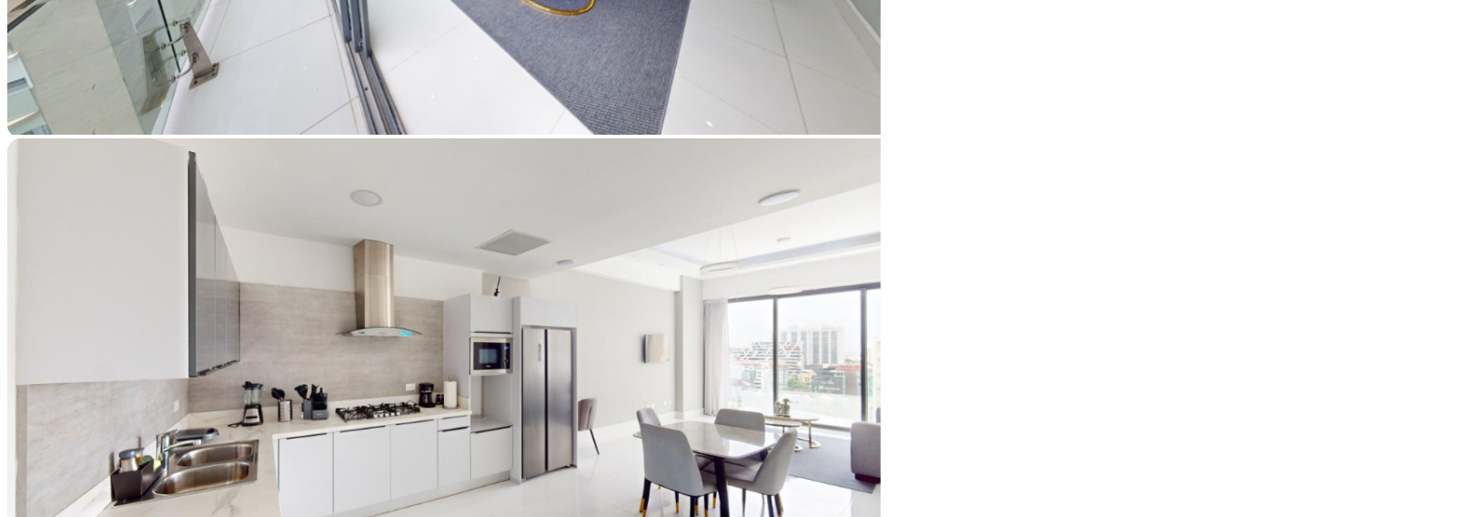
type input "139845"
type input "140,237"
type input "140237"
type input "140,630"
type input "140630"
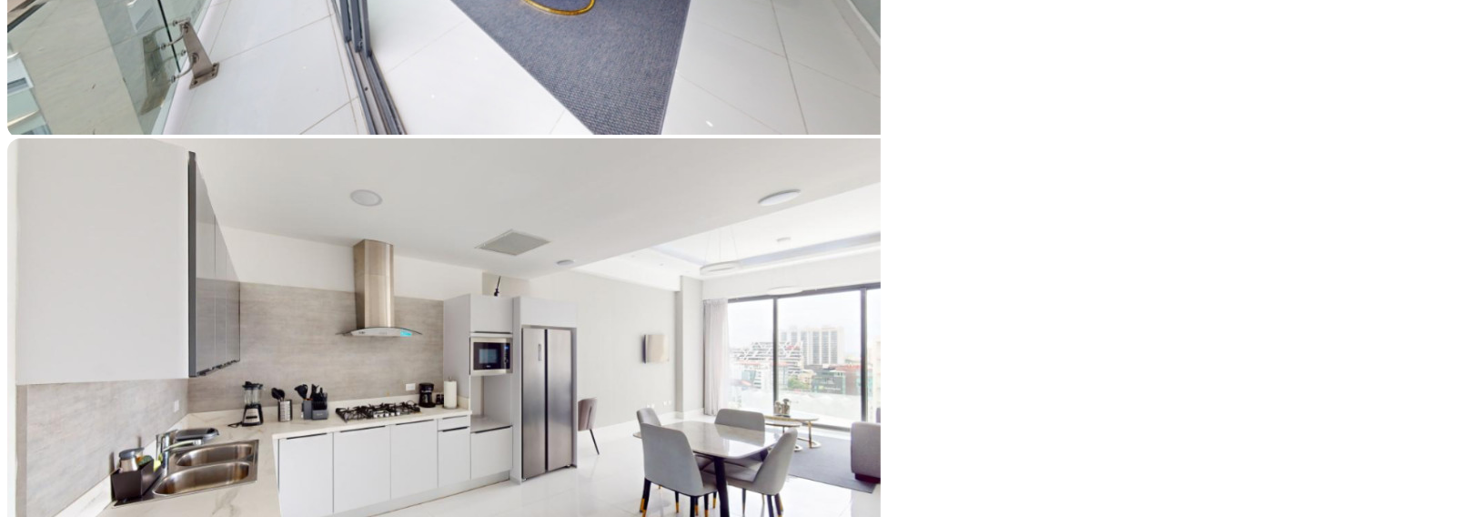
type input "141,023"
type input "141023"
type input "141,809"
type input "141809"
type input "142,202"
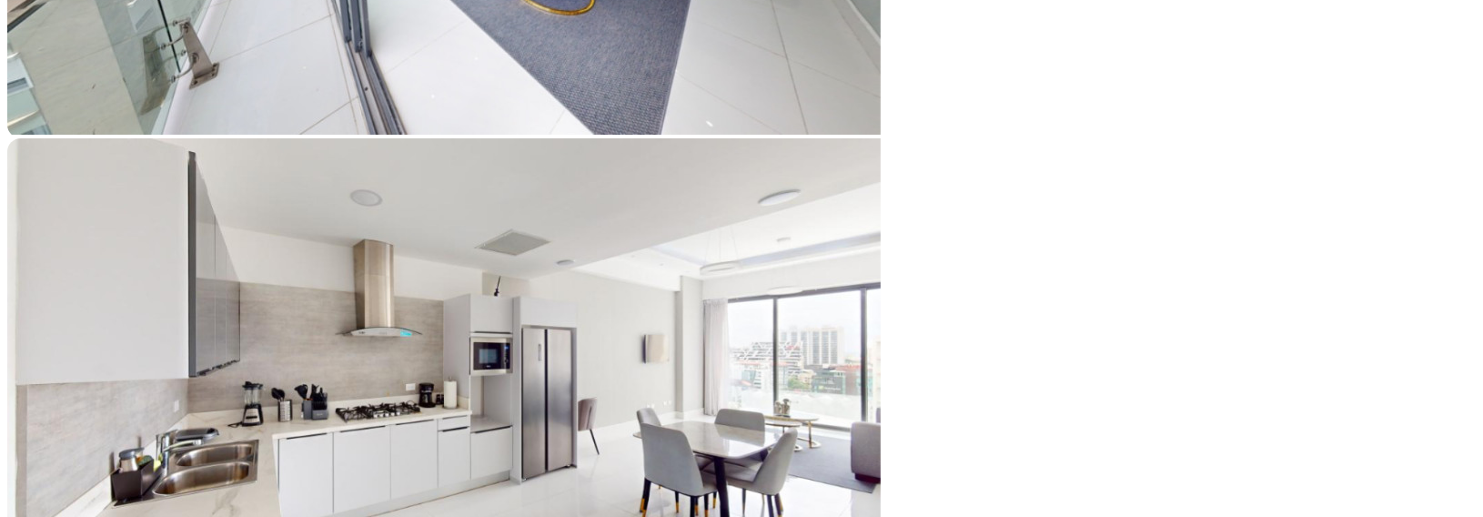
type input "142202"
type input "142,594"
type input "142594"
type input "142,987"
type input "142987"
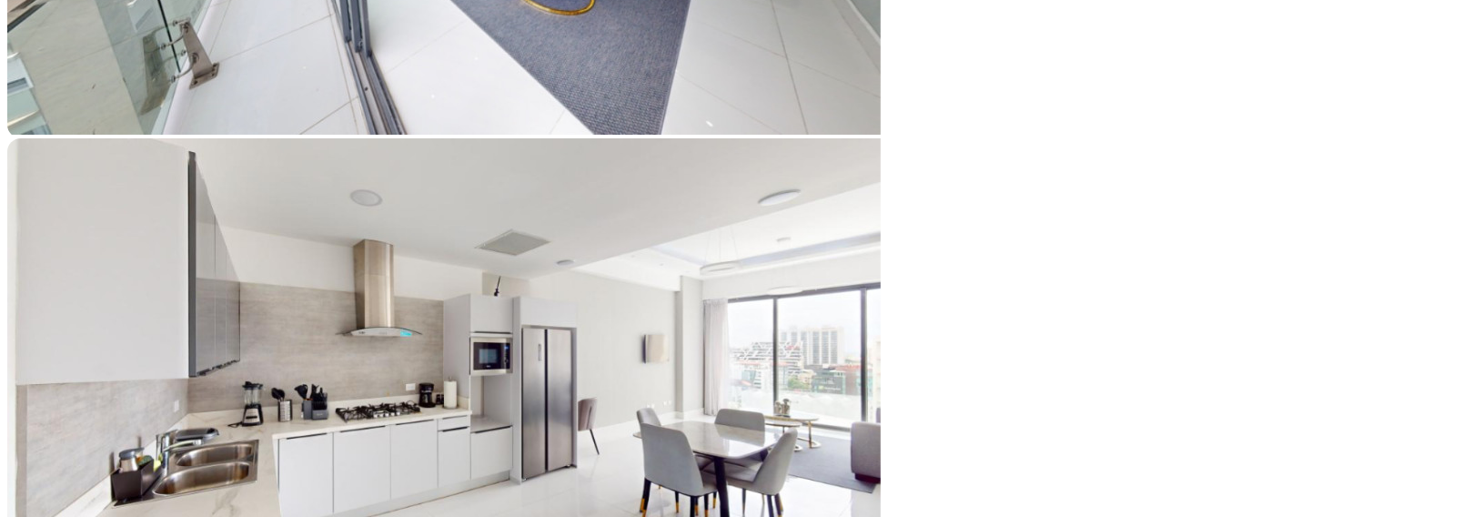
type input "143,380"
type input "143380"
type input "143,773"
type input "143773"
type input "144,166"
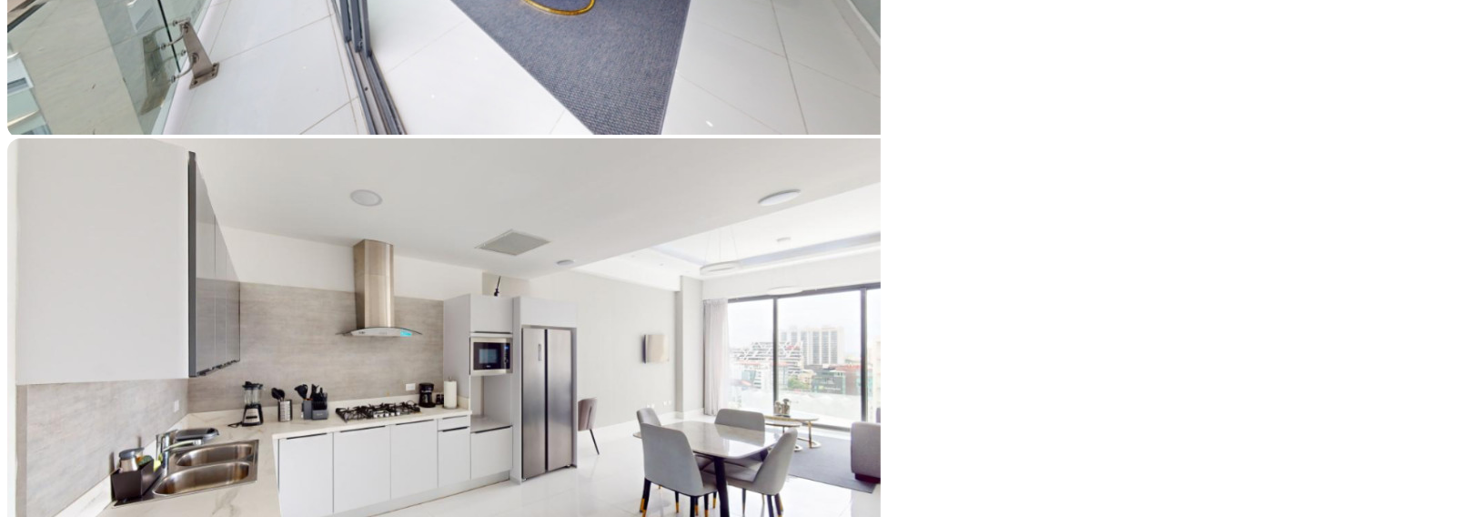
type input "144166"
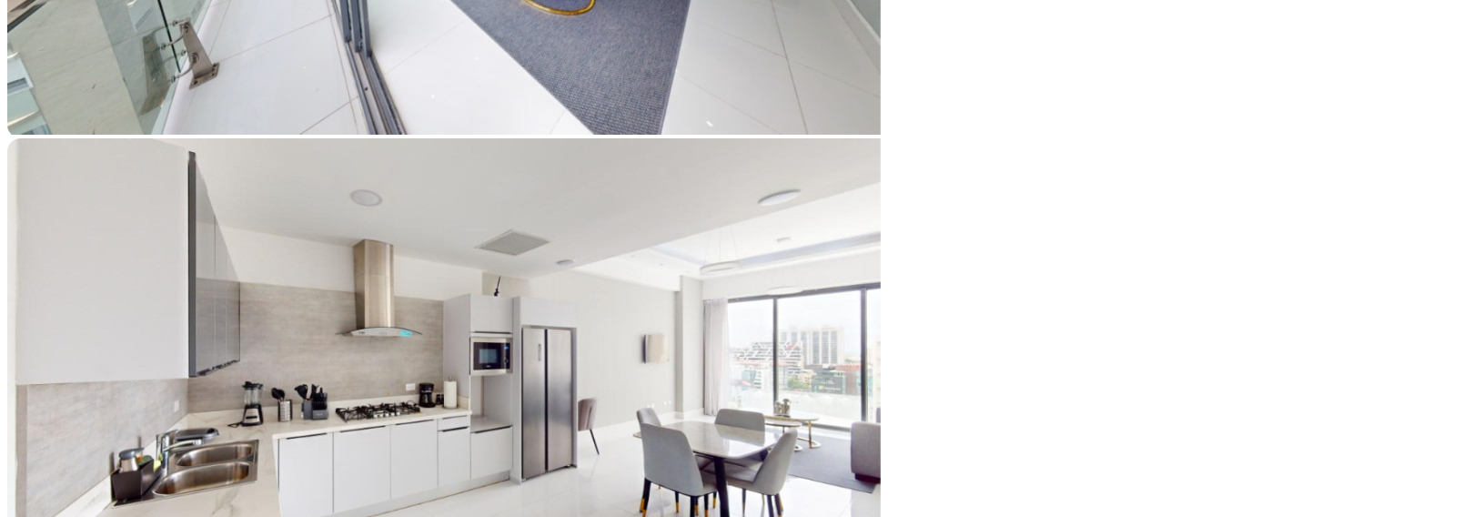
type input "145,737"
type input "145737"
type input "146,130"
type input "146130"
type input "146,523"
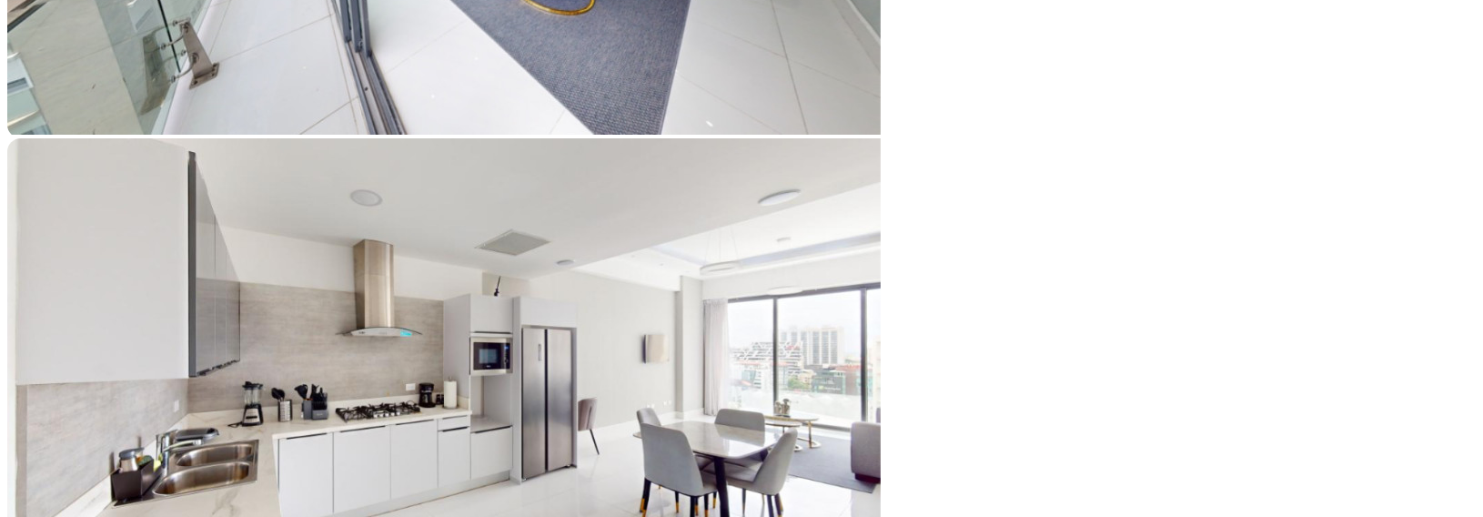
type input "146523"
type input "146,915"
type input "146915"
type input "147,308"
type input "147308"
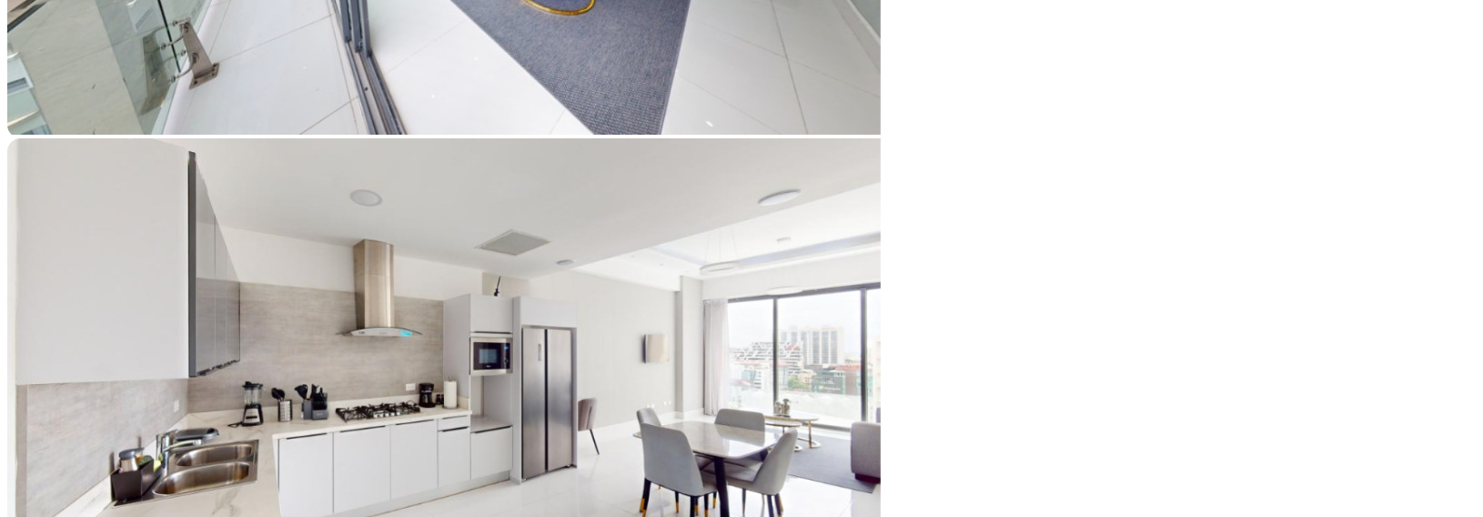
type input "147,701"
type input "147701"
type input "148,094"
type input "148094"
type input "148,487"
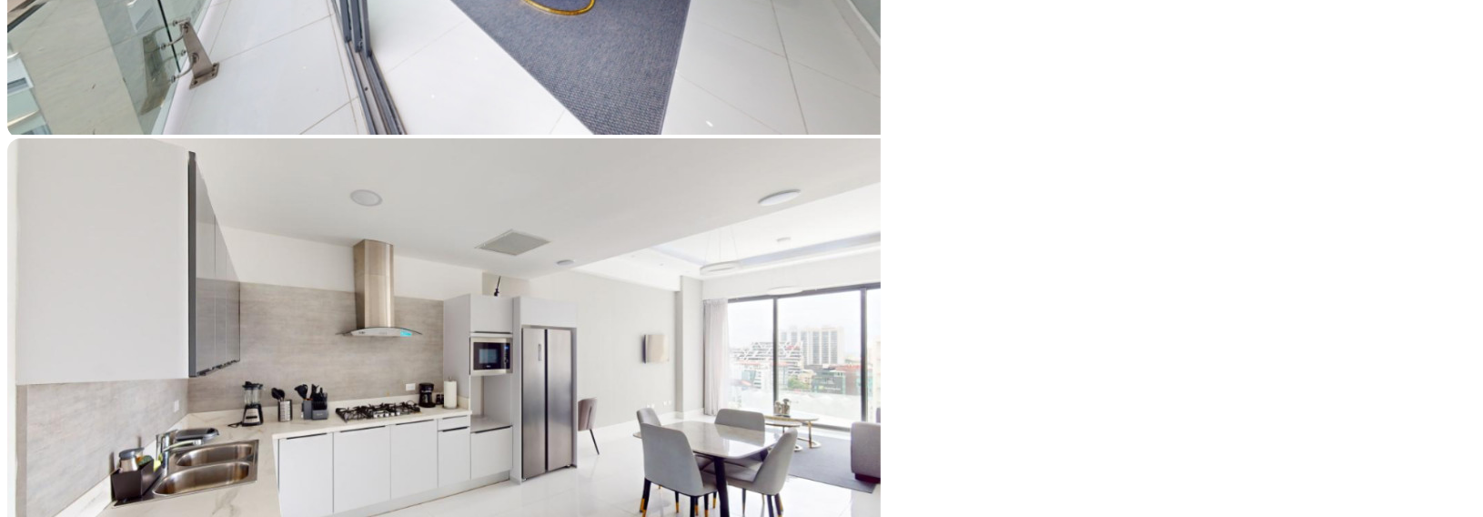
type input "148487"
type input "148,879"
type input "148879"
type input "149,272"
type input "149272"
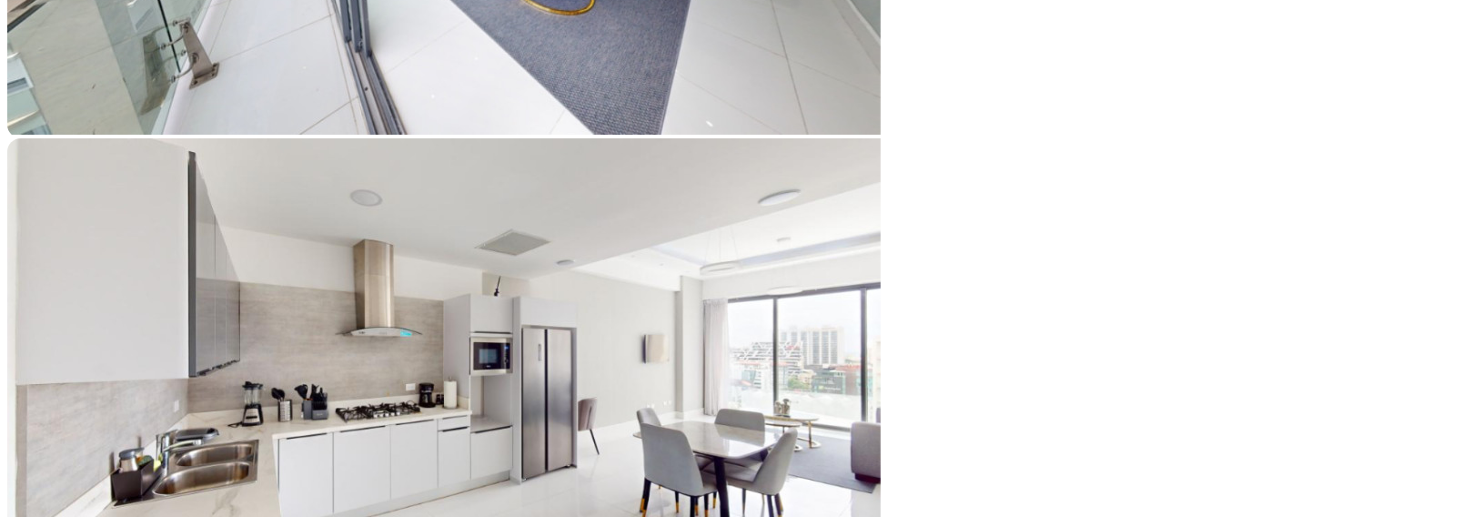
type input "149,665"
type input "149665"
type input "150,058"
type input "150058"
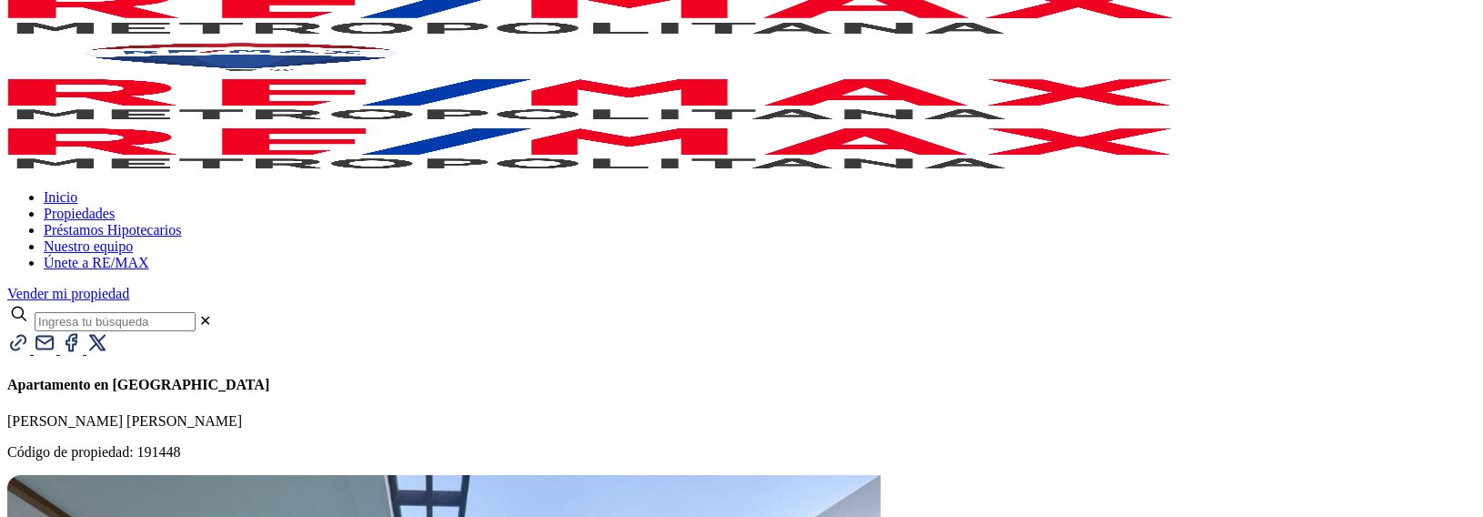
scroll to position [91, 0]
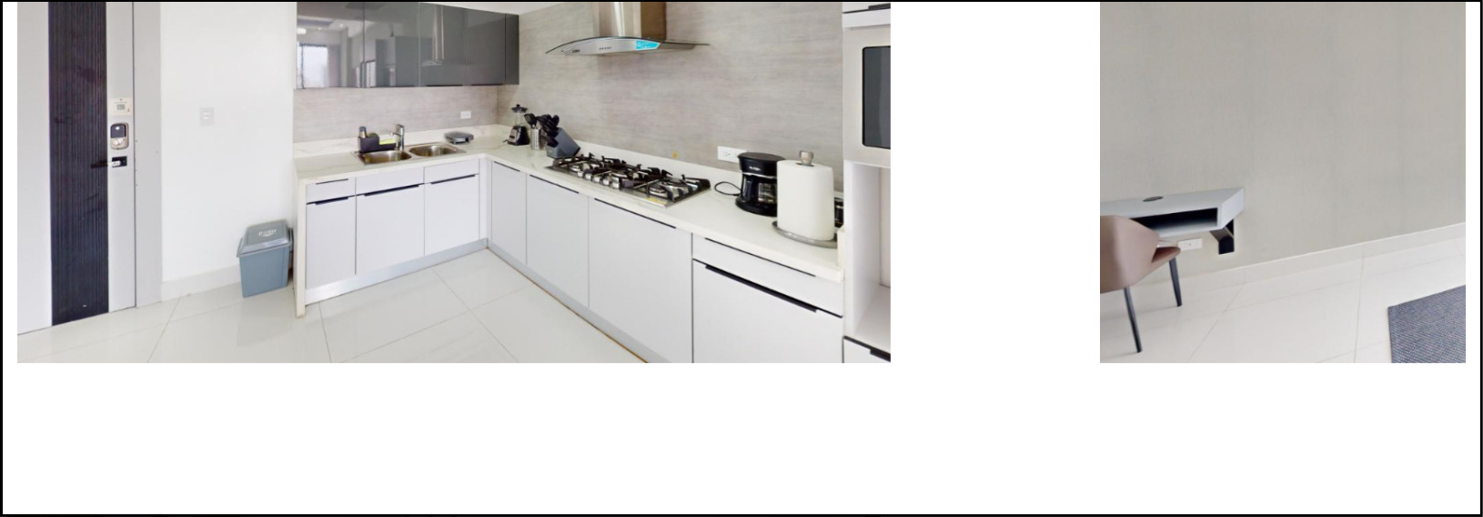
click at [1257, 500] on div "Next slide" at bounding box center [741, 500] width 1449 height 0
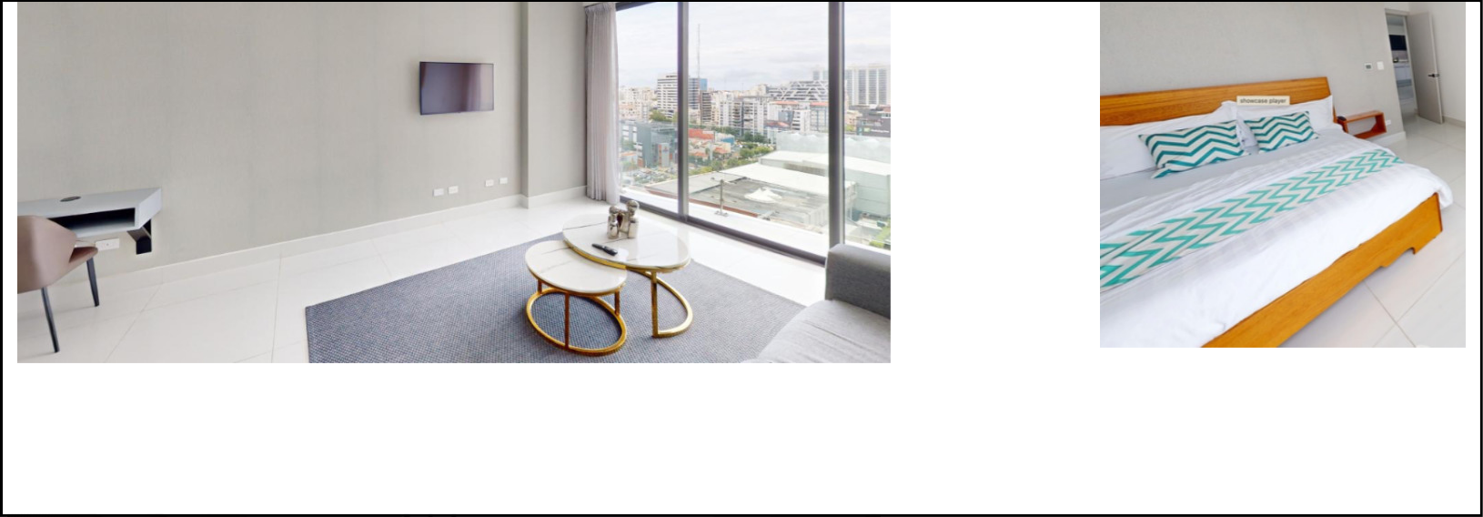
click at [1256, 500] on div "Next slide" at bounding box center [741, 500] width 1449 height 0
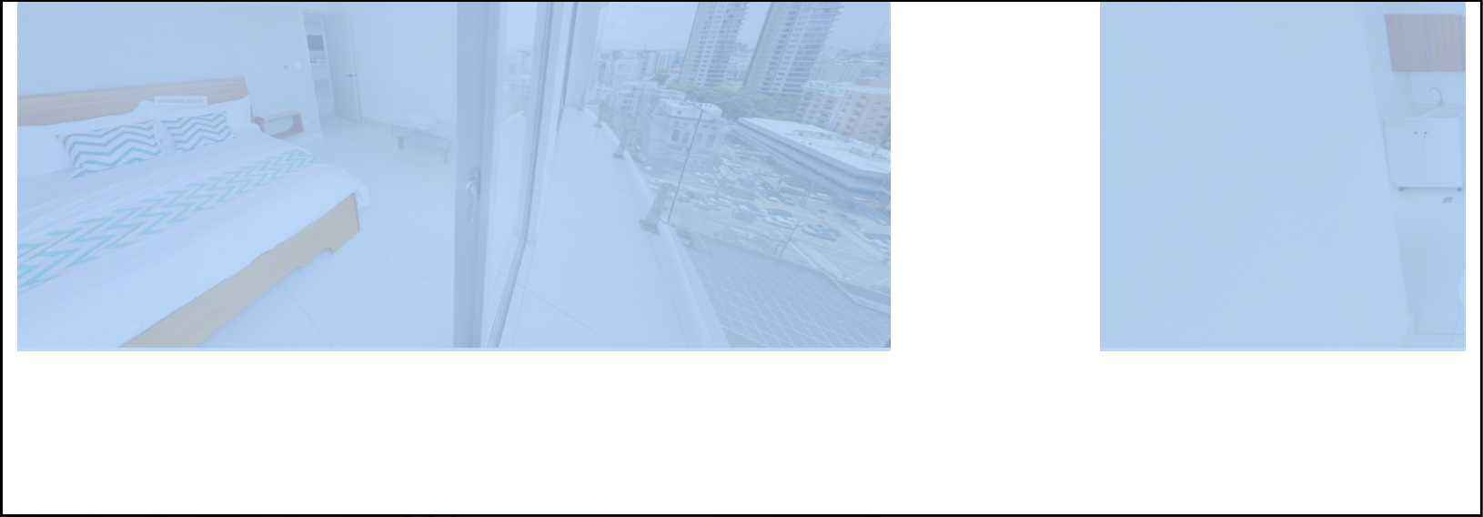
click at [1256, 500] on div "Next slide" at bounding box center [741, 500] width 1449 height 0
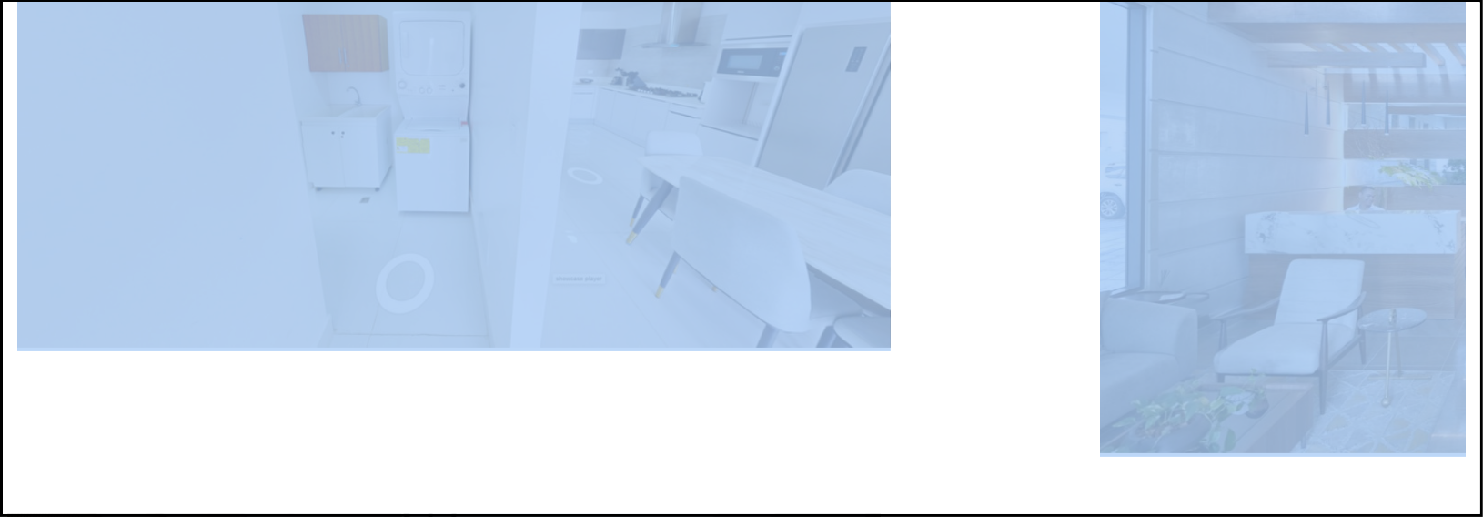
click at [1256, 500] on div "Next slide" at bounding box center [741, 500] width 1449 height 0
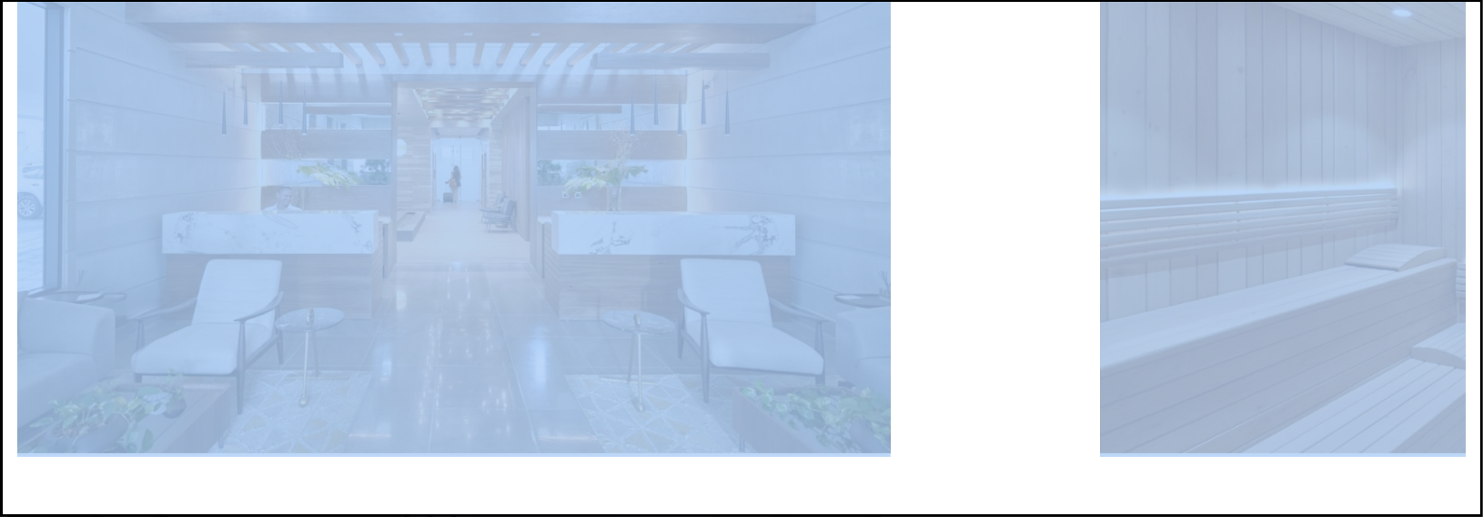
click at [1256, 500] on div "Next slide" at bounding box center [741, 500] width 1449 height 0
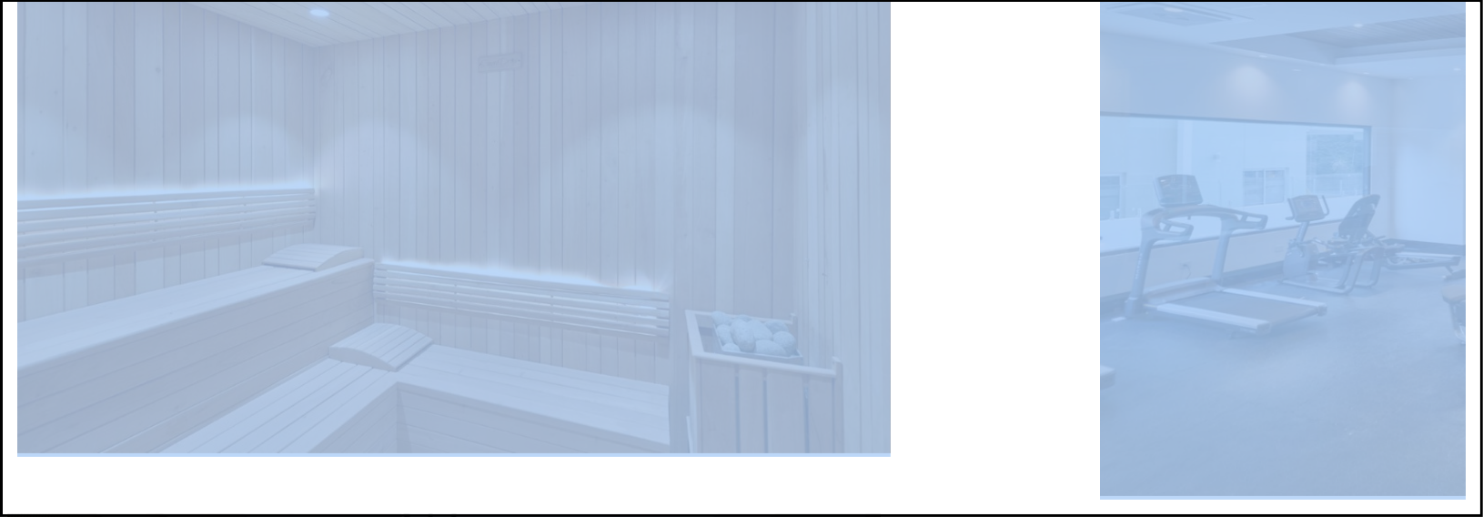
click at [1256, 500] on div "Next slide" at bounding box center [741, 500] width 1449 height 0
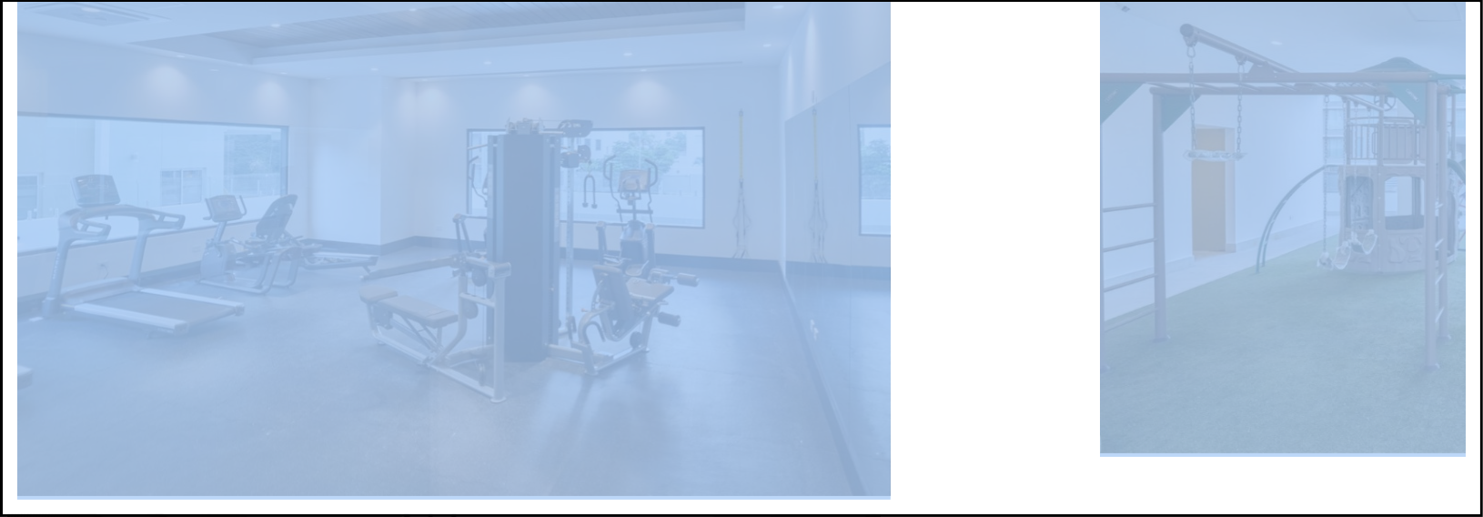
click at [1256, 500] on div "Next slide" at bounding box center [741, 500] width 1449 height 0
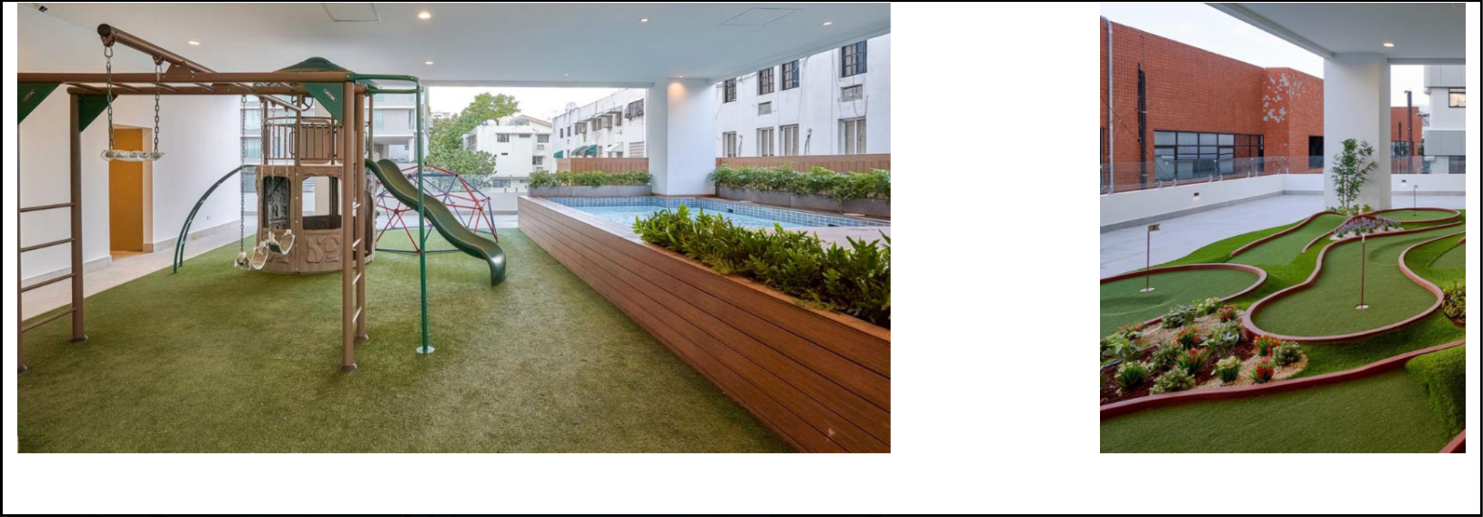
click at [1256, 500] on div "Next slide" at bounding box center [741, 500] width 1449 height 0
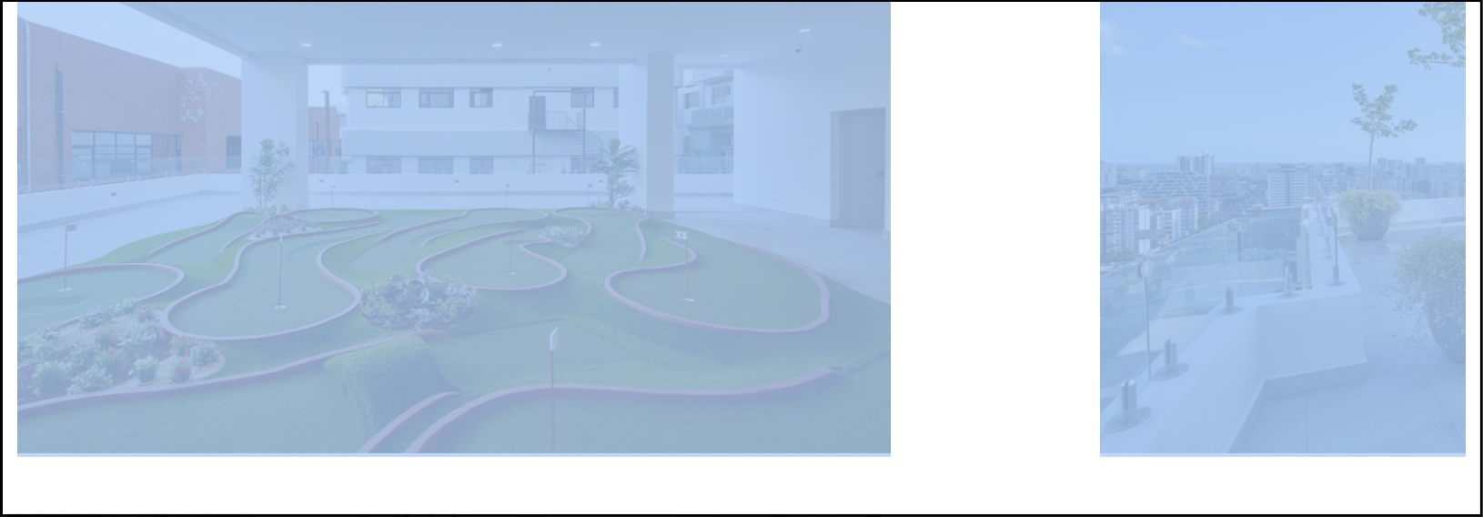
click at [1256, 500] on div "Next slide" at bounding box center [741, 500] width 1449 height 0
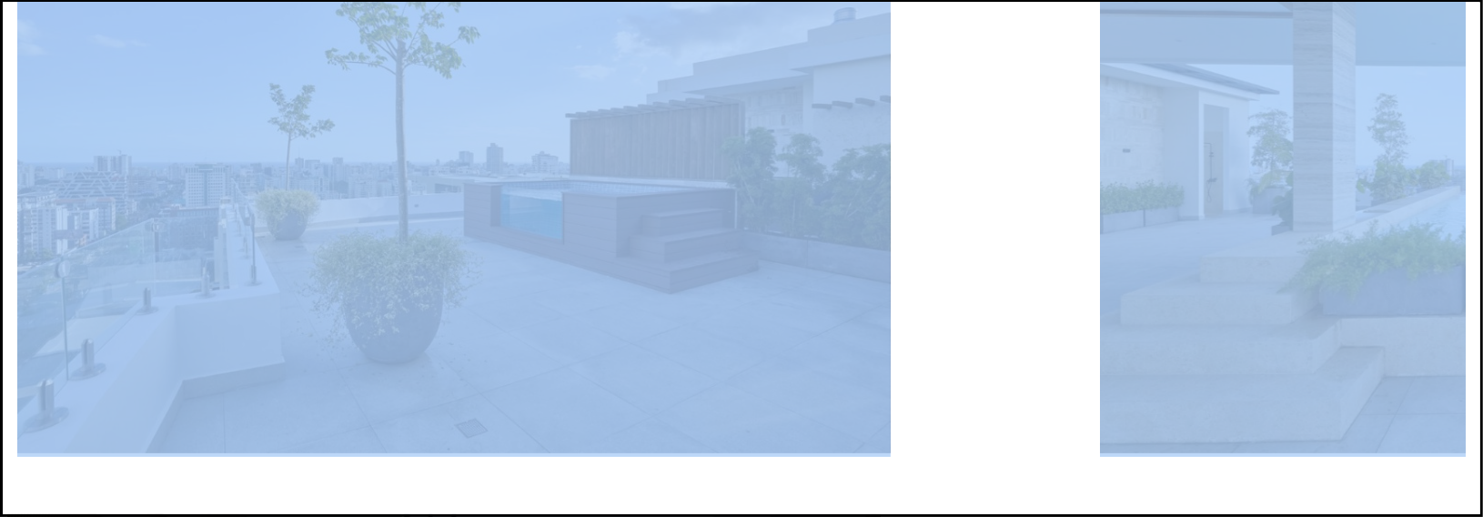
click at [1256, 500] on div "Next slide" at bounding box center [741, 500] width 1449 height 0
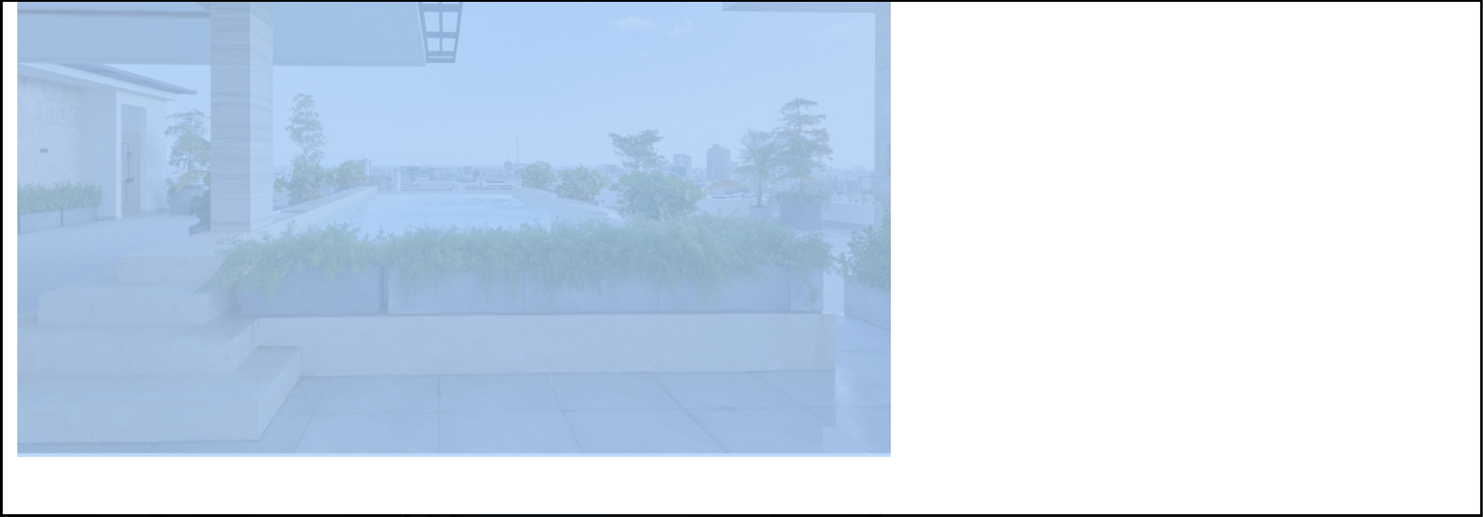
click at [1256, 500] on div "Next slide" at bounding box center [741, 500] width 1449 height 0
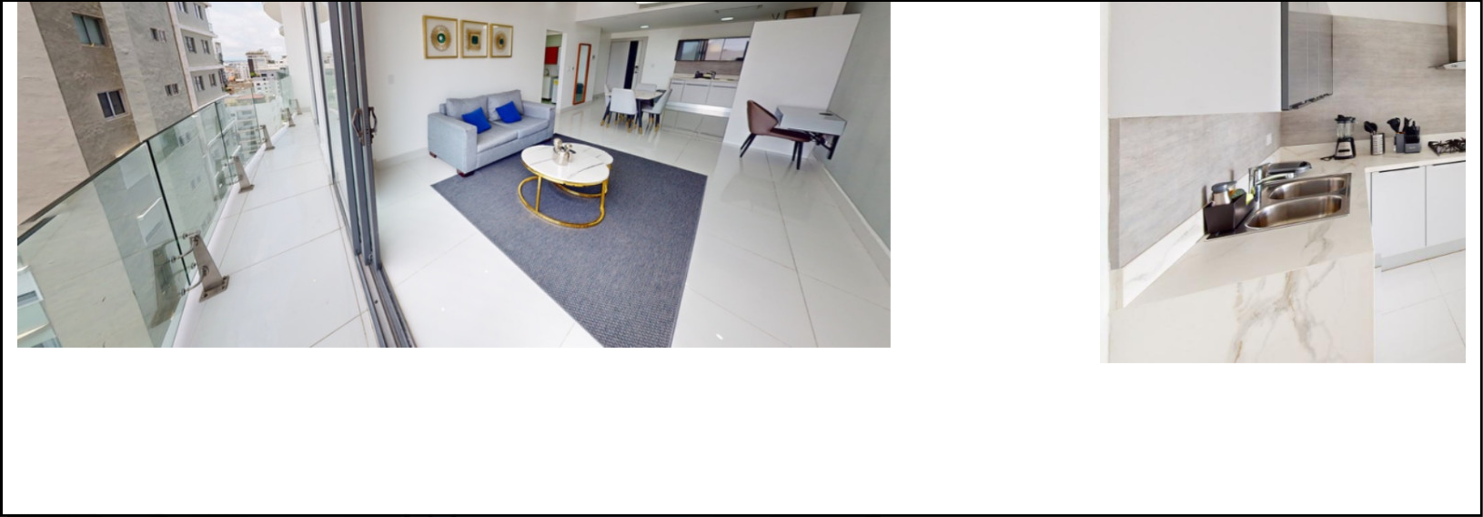
click at [1256, 500] on div "Next slide" at bounding box center [741, 500] width 1449 height 0
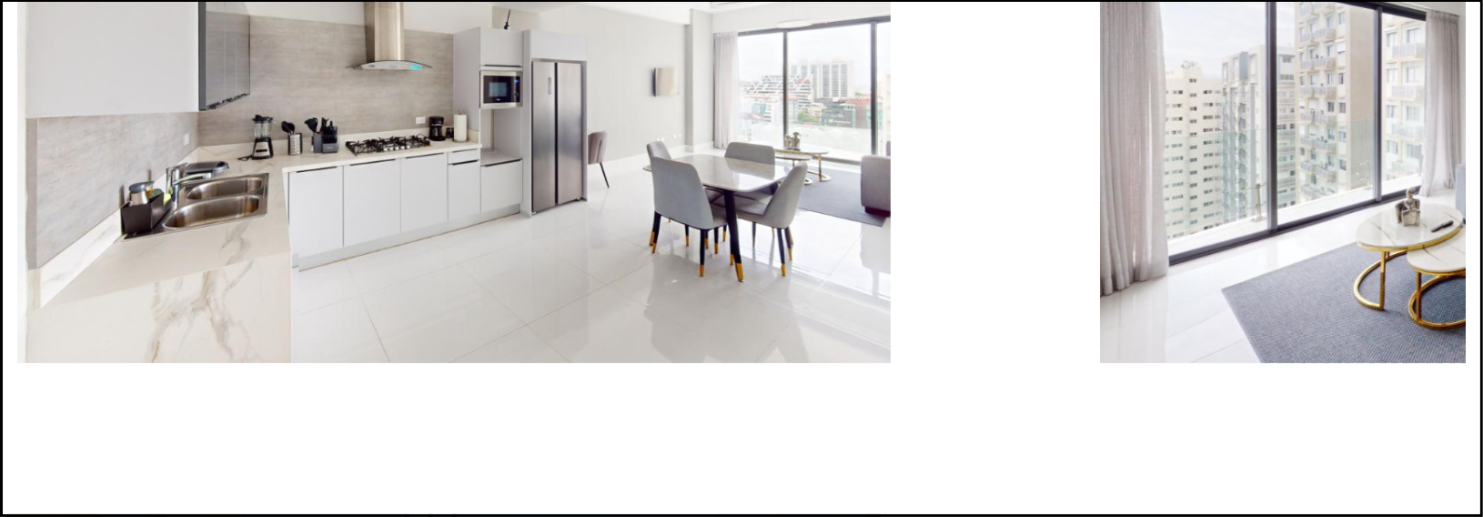
click at [229, 500] on div "Previous slide" at bounding box center [741, 500] width 1449 height 0
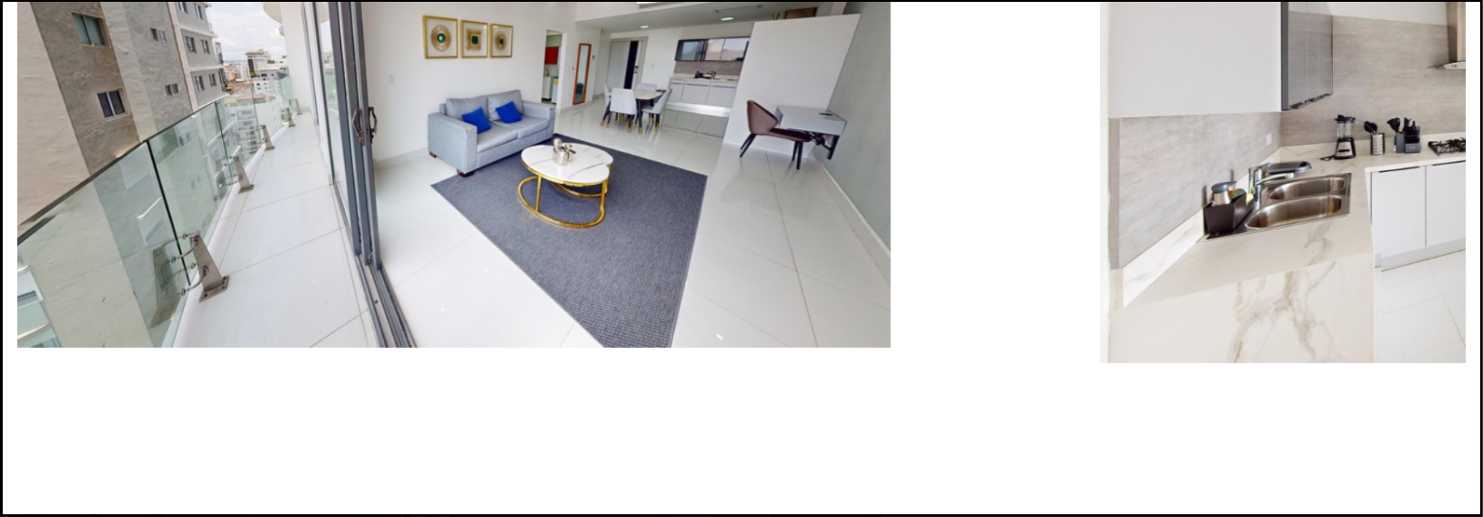
click at [1256, 500] on div "Next slide" at bounding box center [741, 500] width 1449 height 0
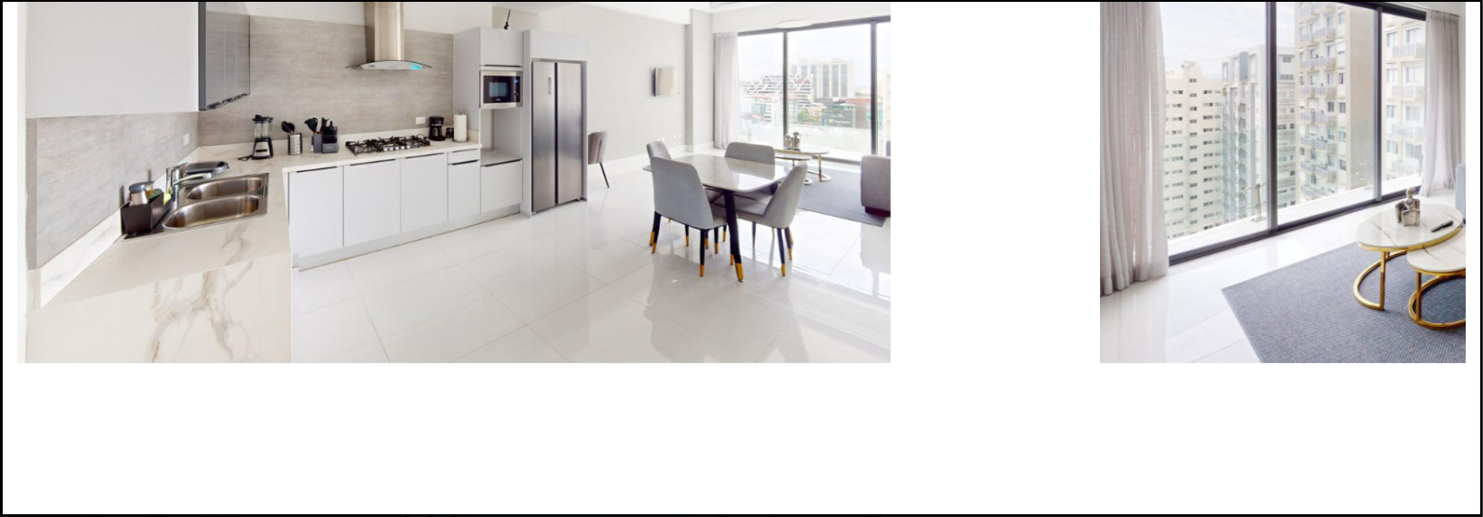
click at [1251, 500] on div "Next slide" at bounding box center [741, 500] width 1449 height 0
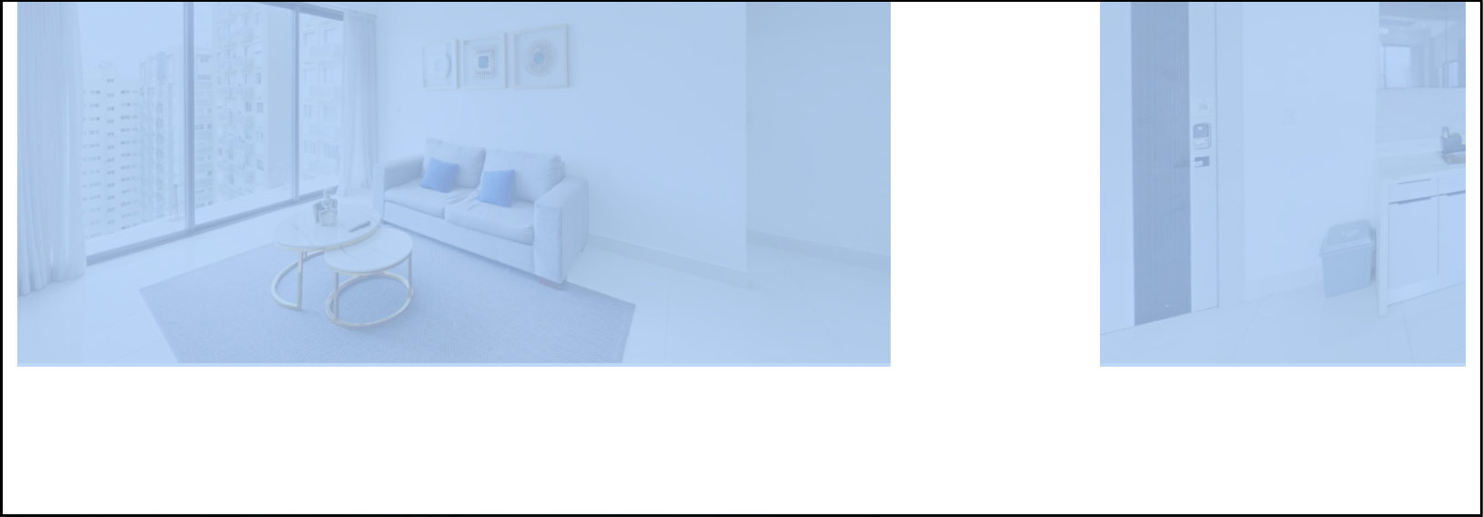
click at [1251, 500] on div "Next slide" at bounding box center [741, 500] width 1449 height 0
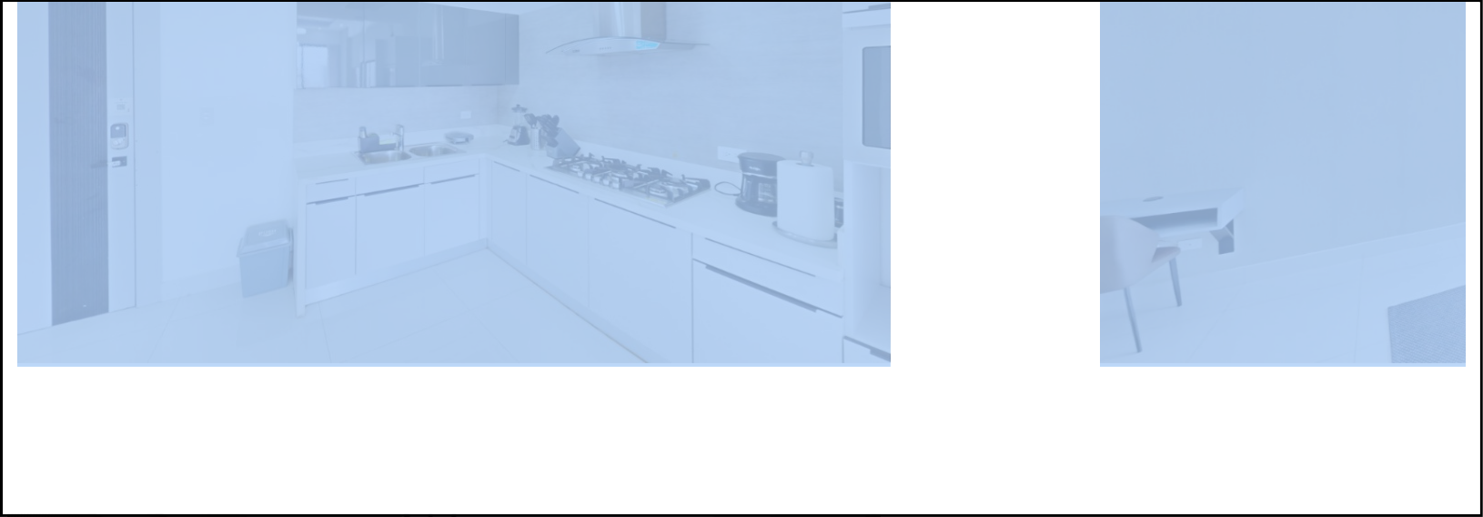
click at [1251, 500] on div "Next slide" at bounding box center [741, 500] width 1449 height 0
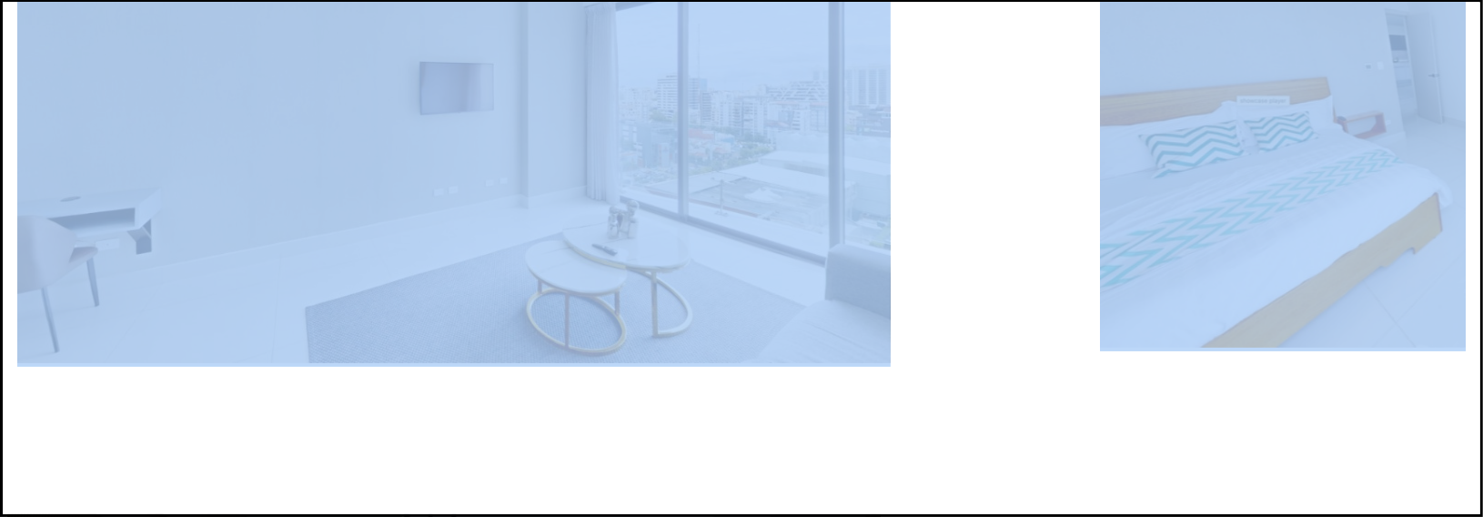
click at [1251, 500] on div "Next slide" at bounding box center [741, 500] width 1449 height 0
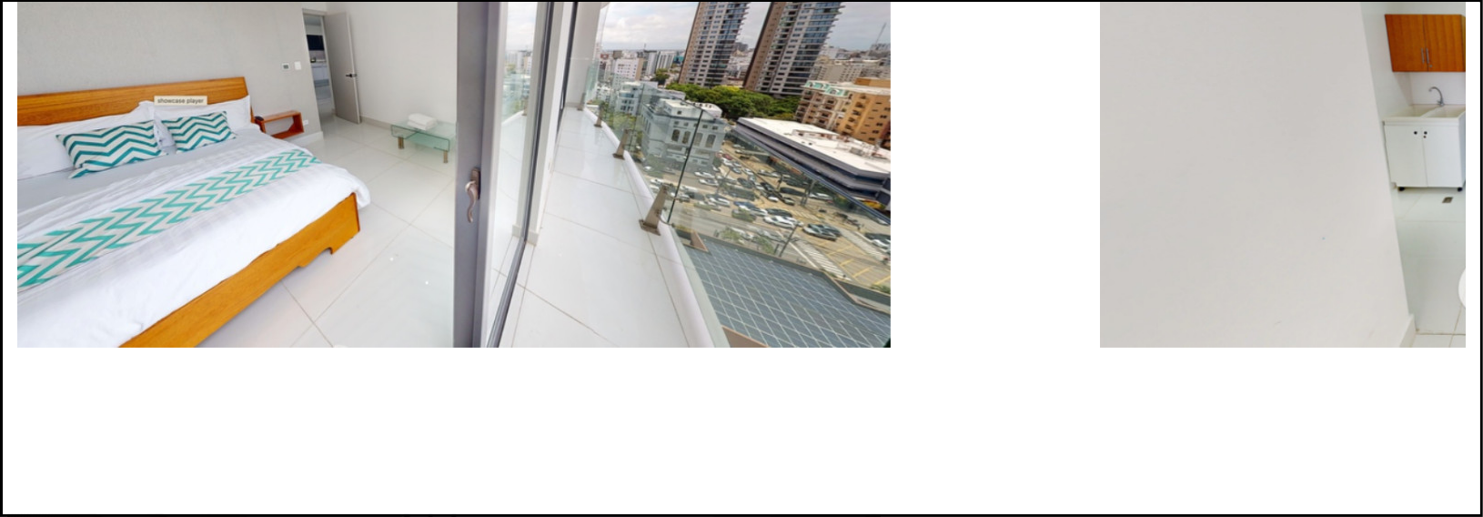
click at [1250, 500] on div "Next slide" at bounding box center [741, 500] width 1449 height 0
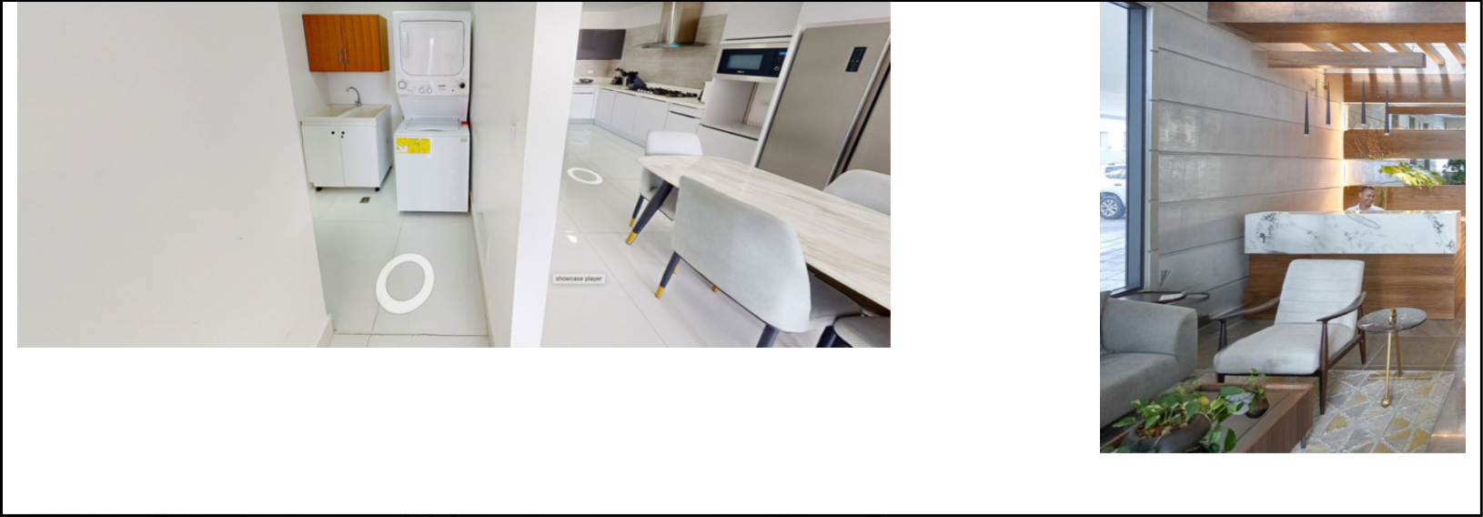
click at [1250, 500] on div "Next slide" at bounding box center [741, 500] width 1449 height 0
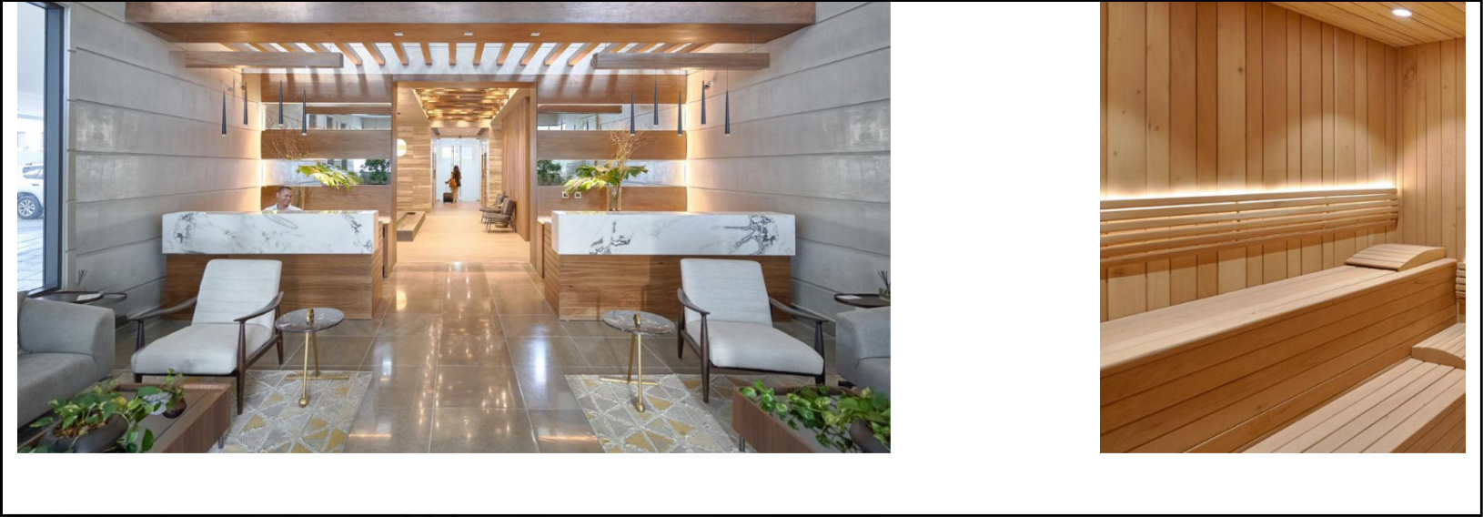
click at [1250, 500] on div "Next slide" at bounding box center [741, 500] width 1449 height 0
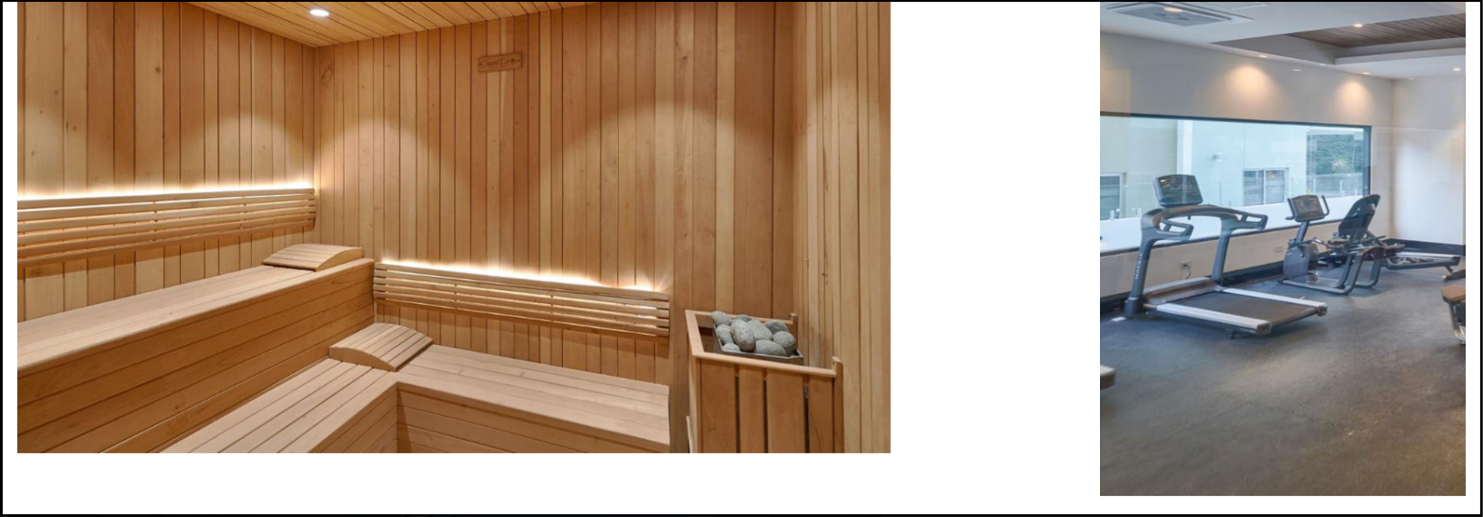
click at [1250, 500] on div "Next slide" at bounding box center [741, 500] width 1449 height 0
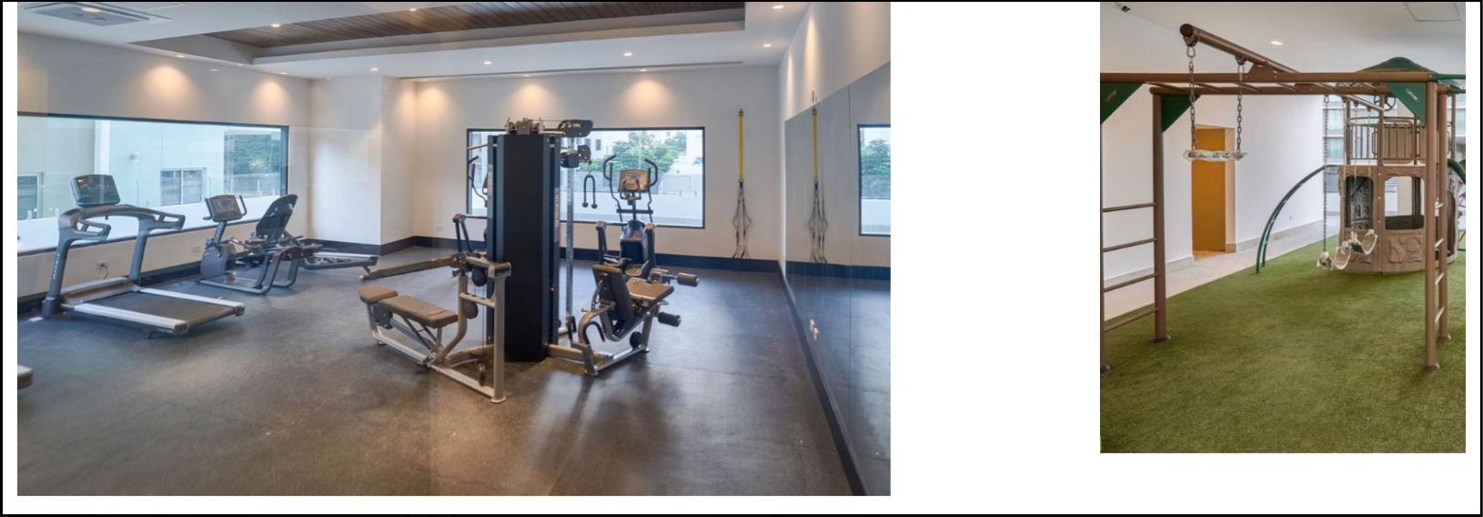
click at [1250, 500] on div "Next slide" at bounding box center [741, 500] width 1449 height 0
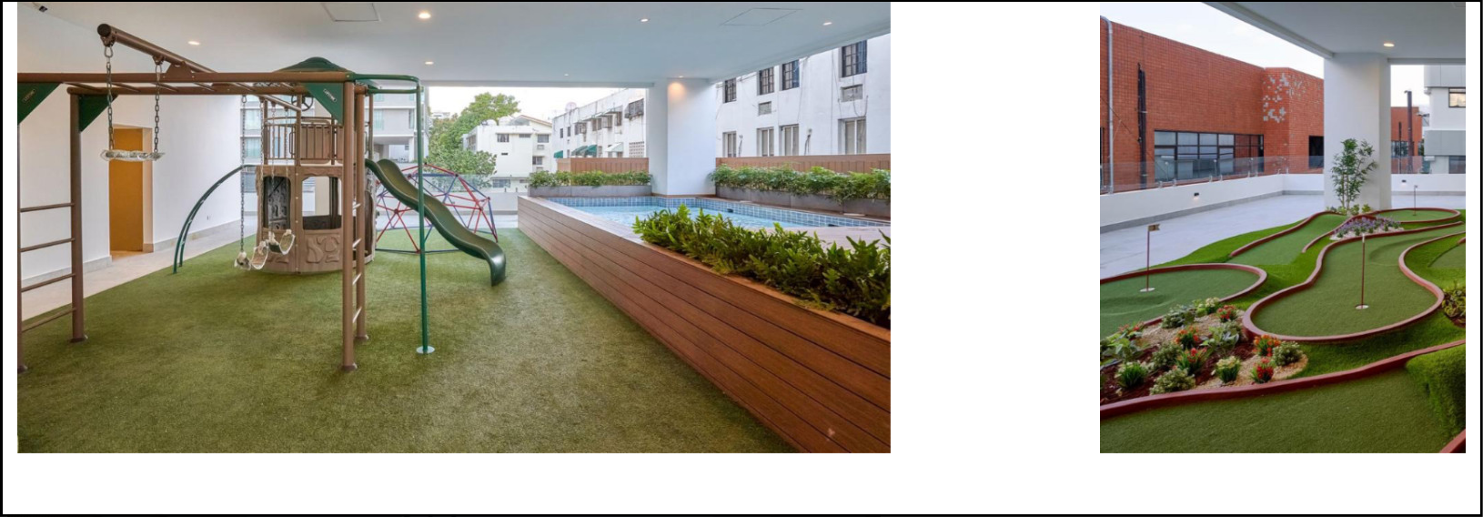
click at [1250, 500] on div "Next slide" at bounding box center [741, 500] width 1449 height 0
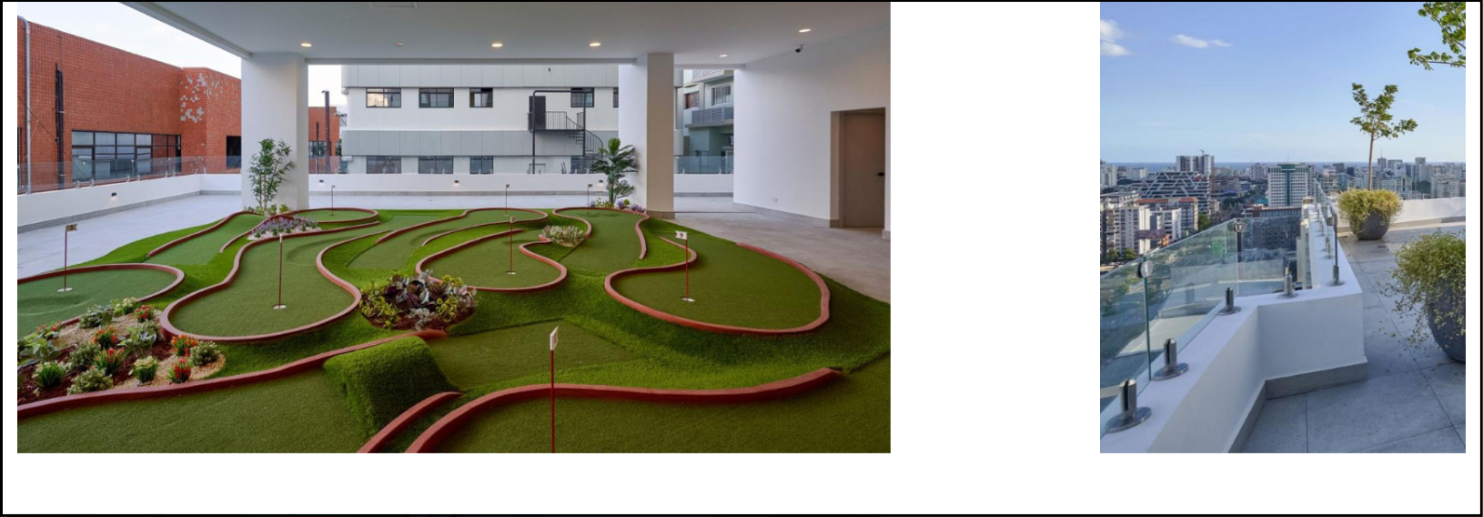
click at [1239, 500] on div "Next slide" at bounding box center [741, 500] width 1449 height 0
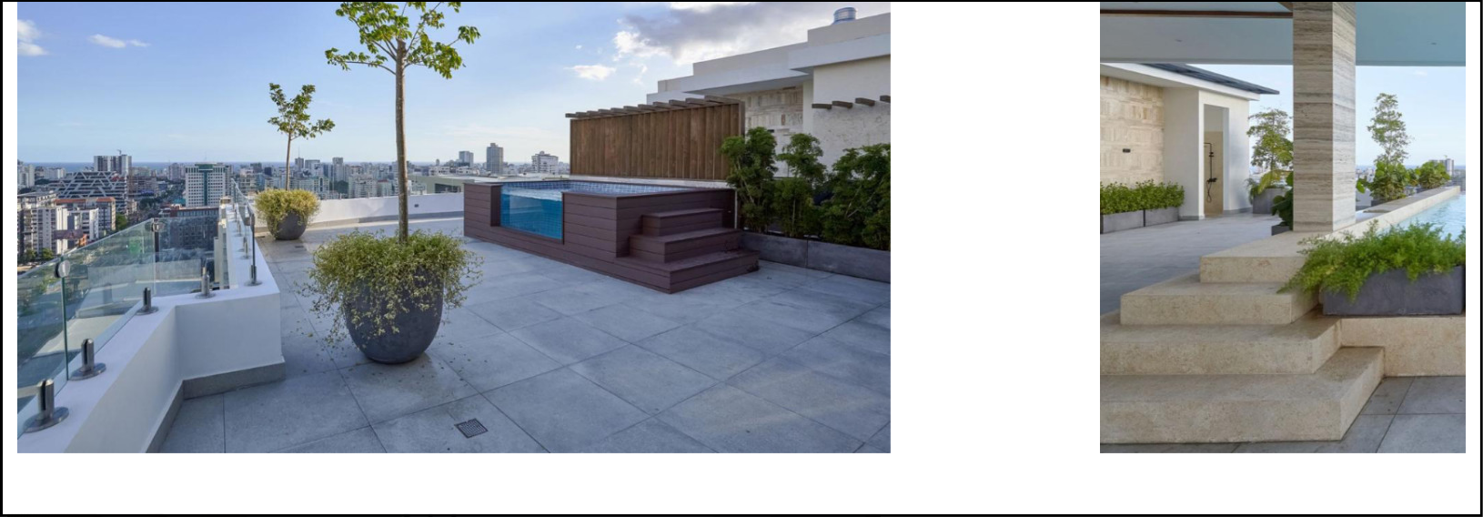
click at [1239, 500] on div "Next slide" at bounding box center [741, 500] width 1449 height 0
